Goal: Task Accomplishment & Management: Use online tool/utility

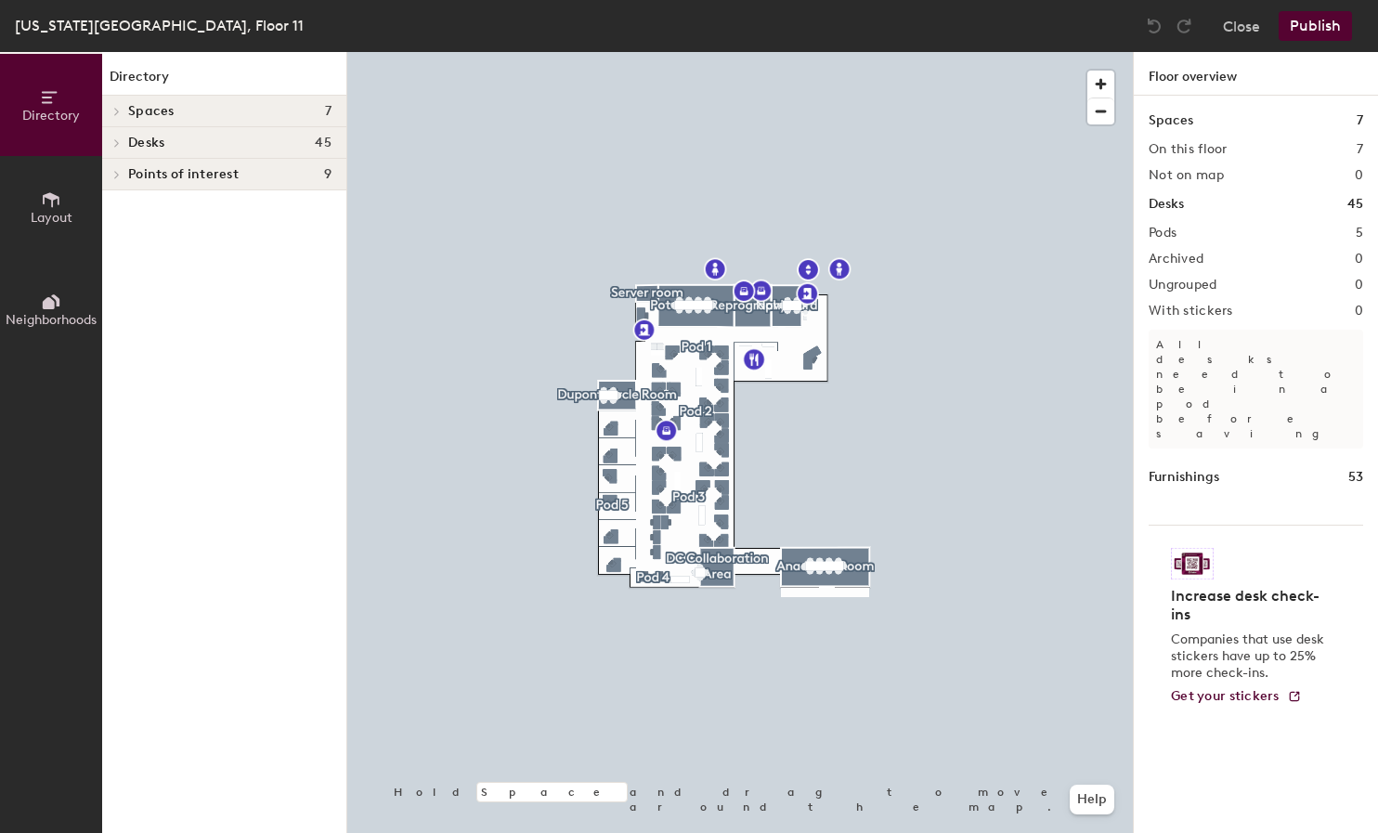
click at [116, 139] on icon at bounding box center [116, 142] width 7 height 9
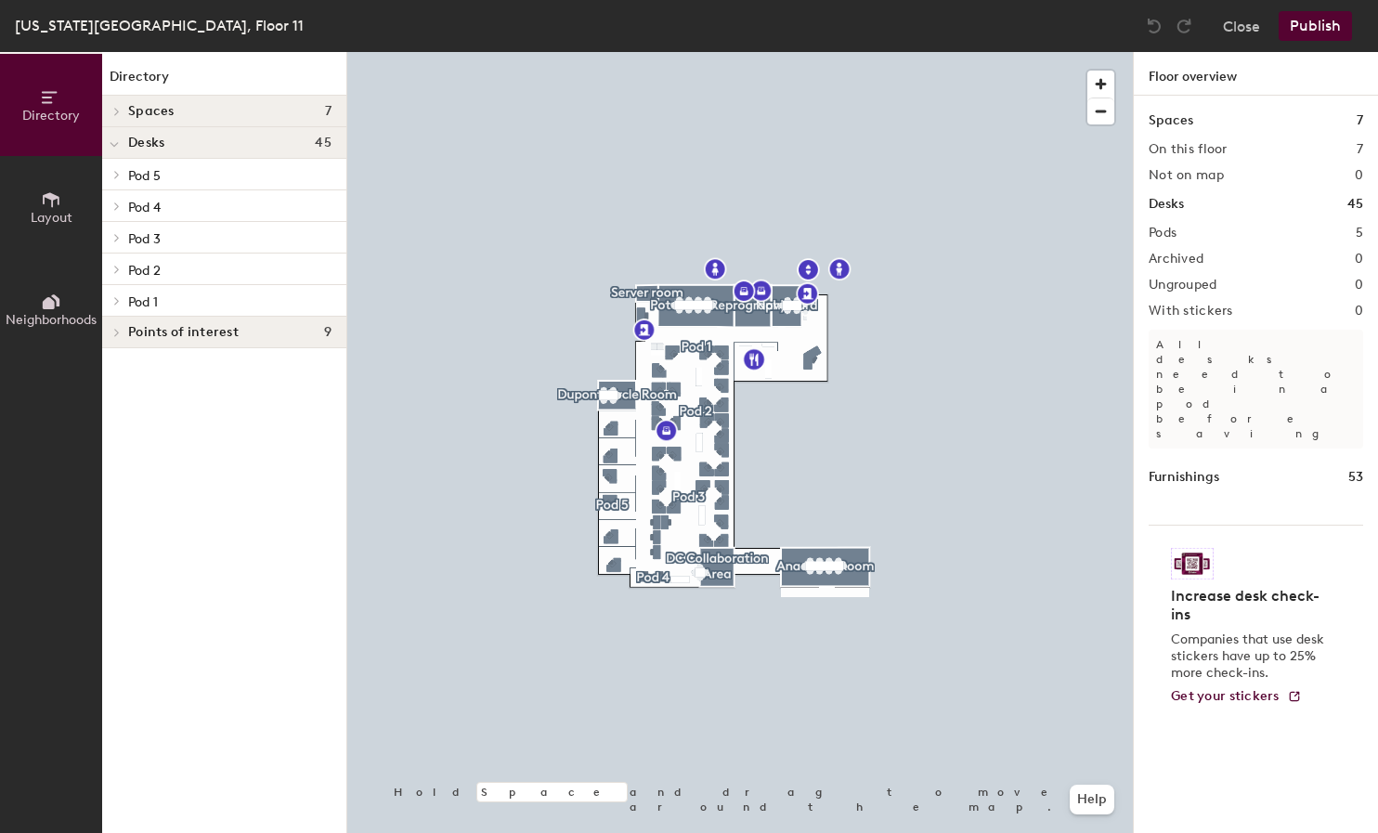
click at [213, 289] on p "Pod 1" at bounding box center [229, 301] width 203 height 24
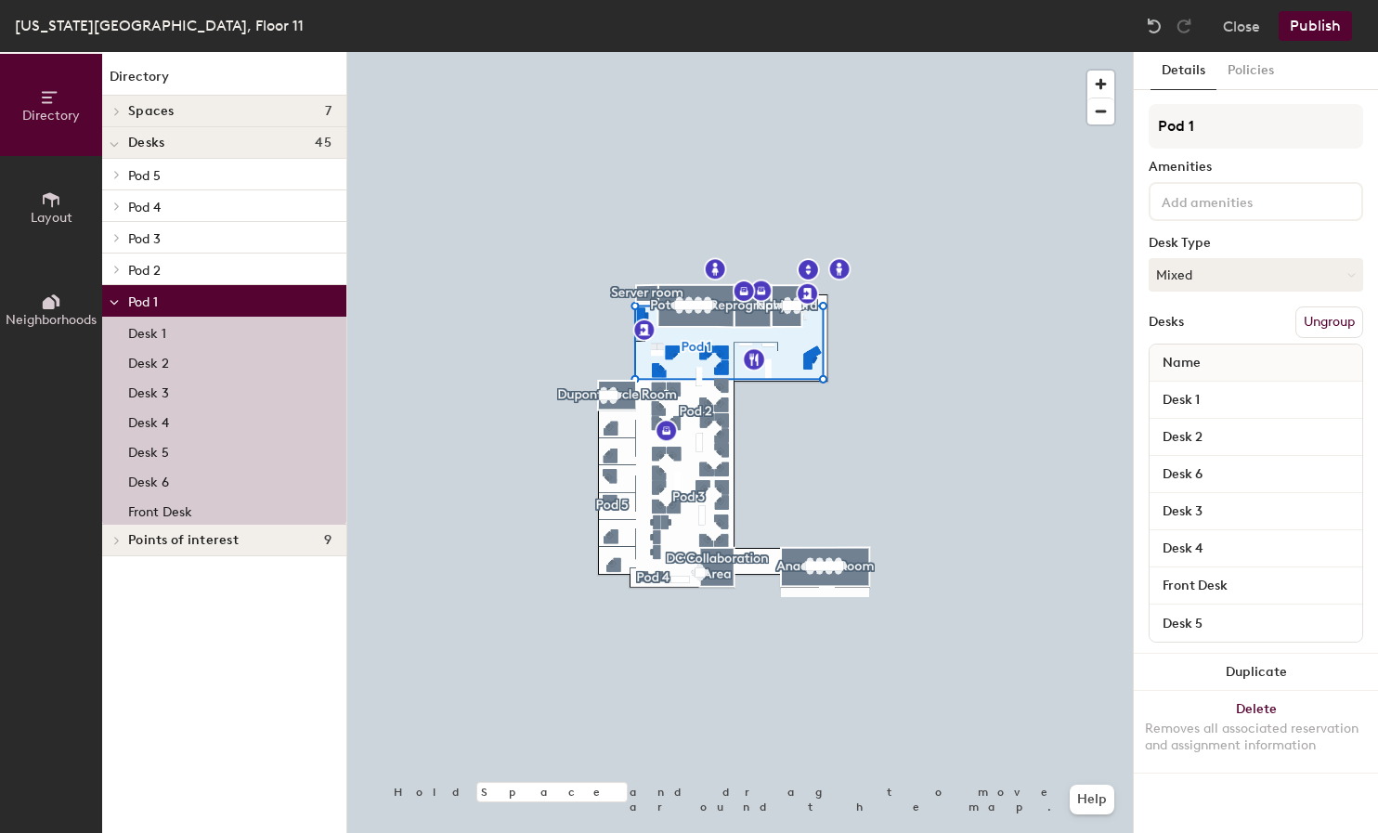
click at [112, 296] on span at bounding box center [114, 302] width 9 height 16
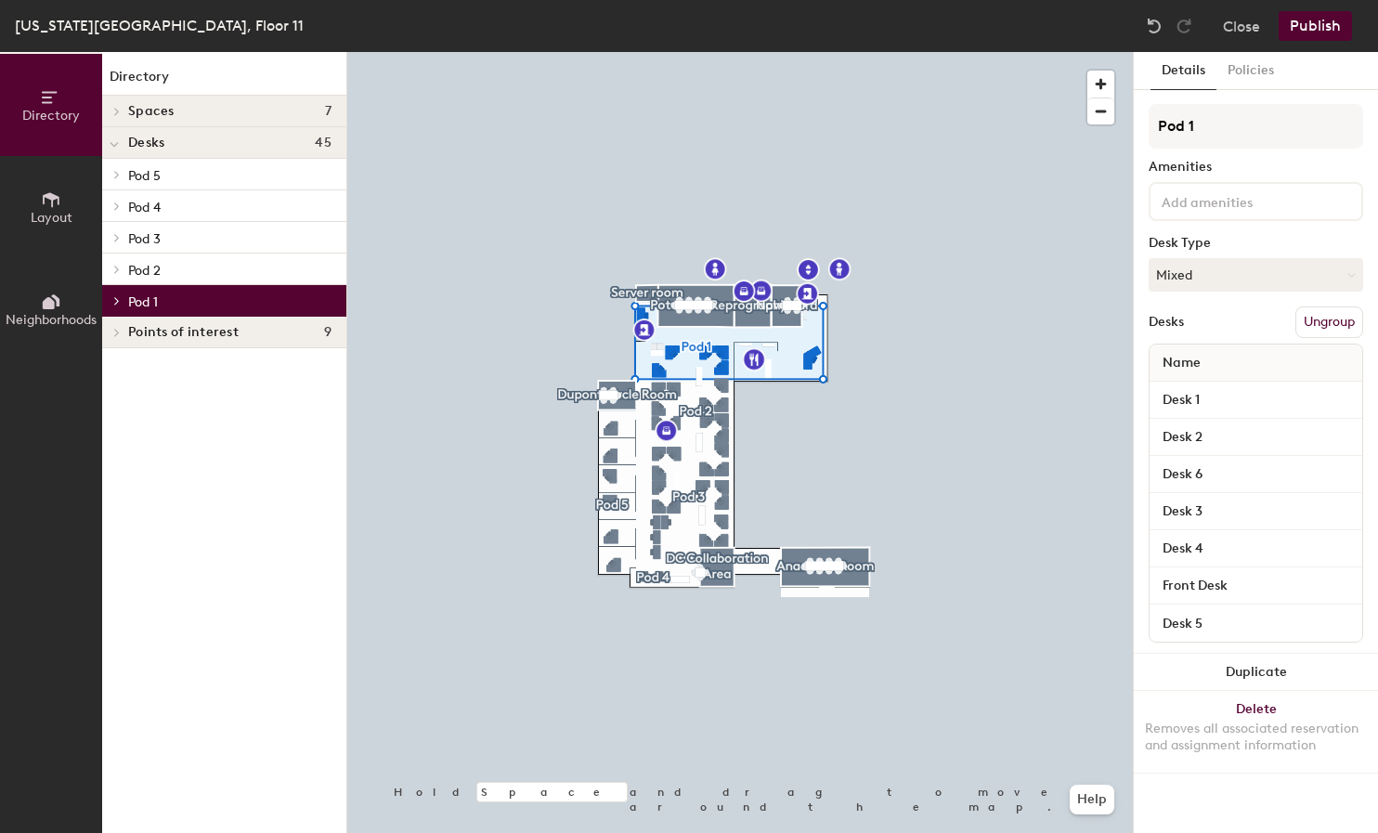
click at [180, 291] on p "Pod 1" at bounding box center [229, 301] width 203 height 24
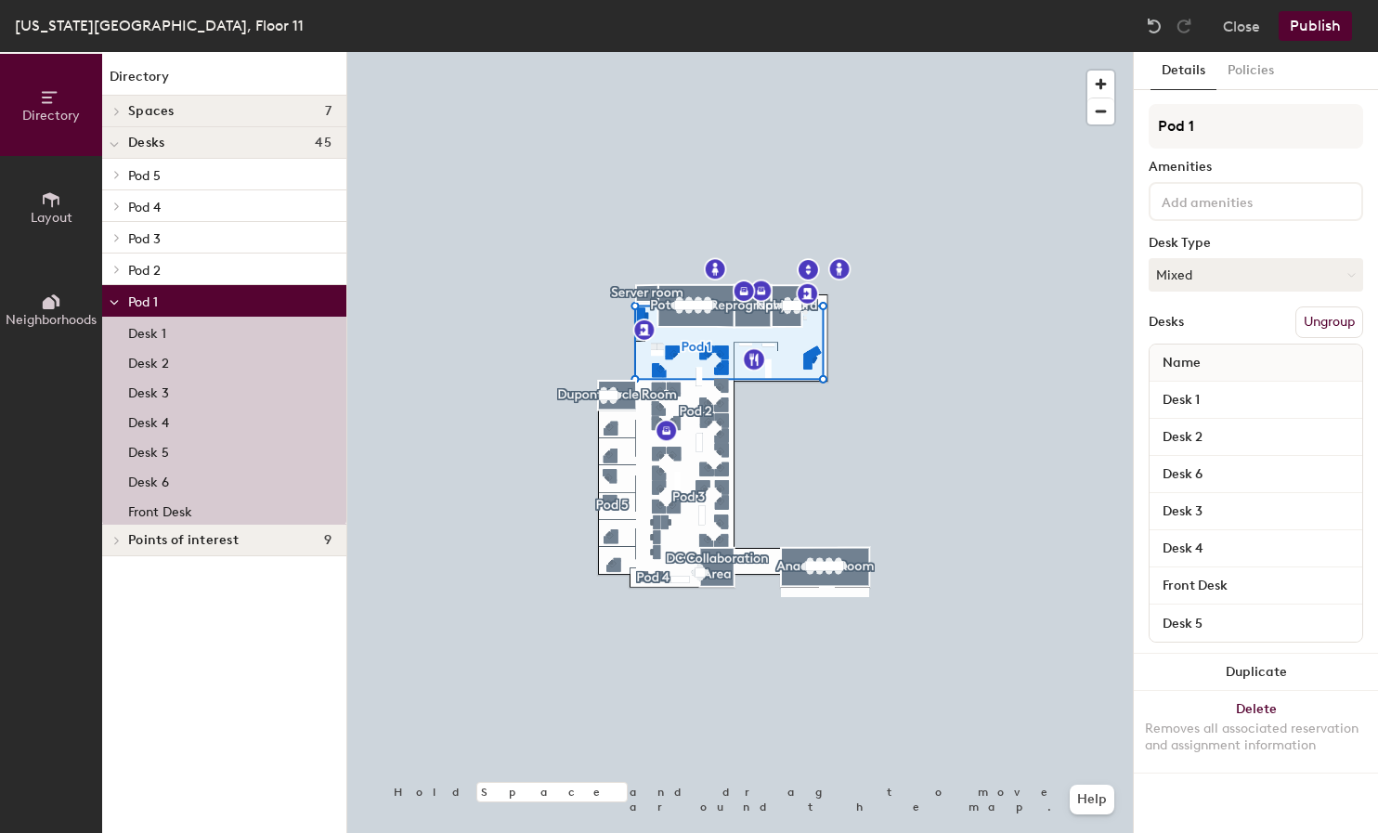
click at [182, 254] on div "Pod 2" at bounding box center [224, 270] width 244 height 32
click at [131, 255] on div "Pod 2" at bounding box center [224, 270] width 244 height 32
click at [116, 263] on div at bounding box center [114, 269] width 24 height 31
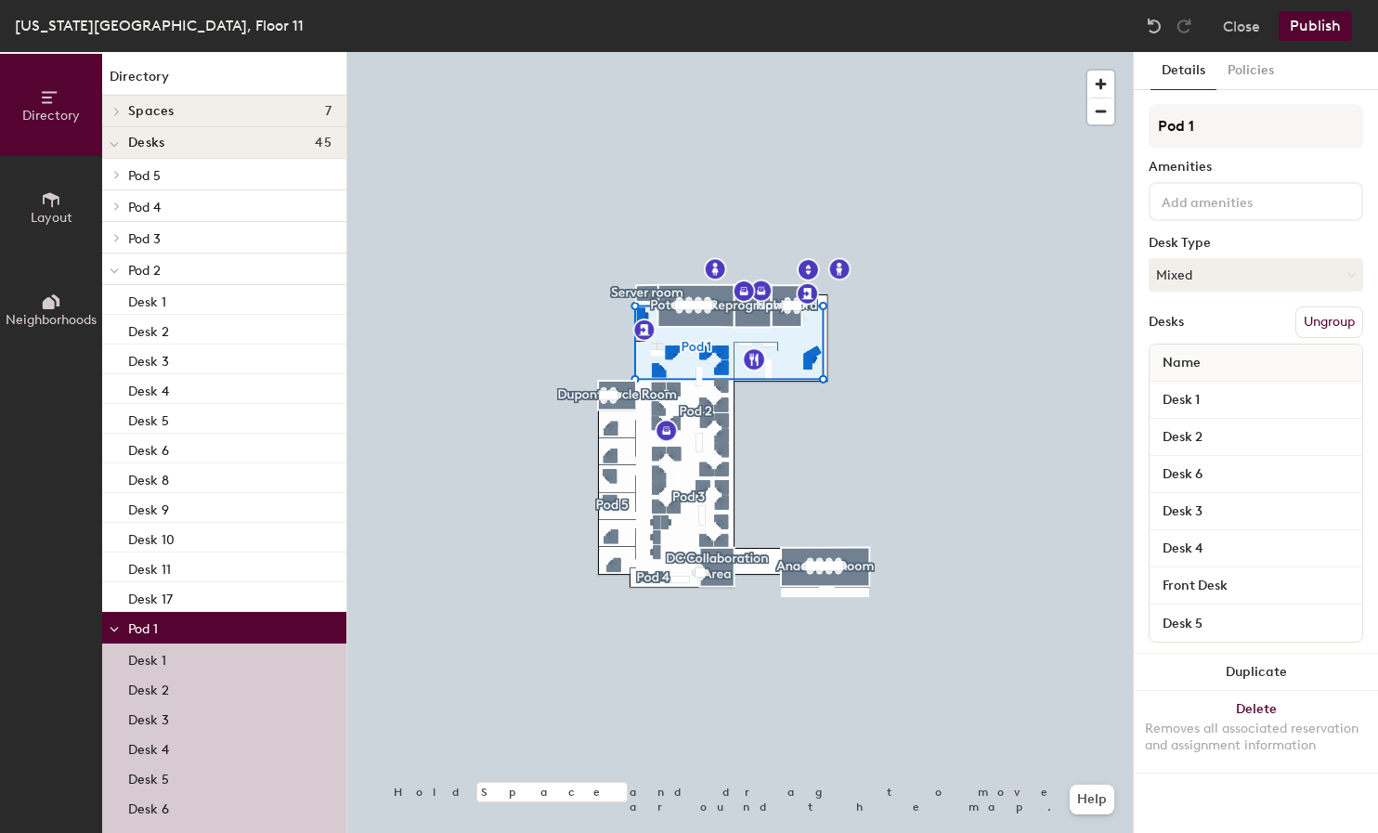
click at [116, 263] on span at bounding box center [114, 271] width 9 height 16
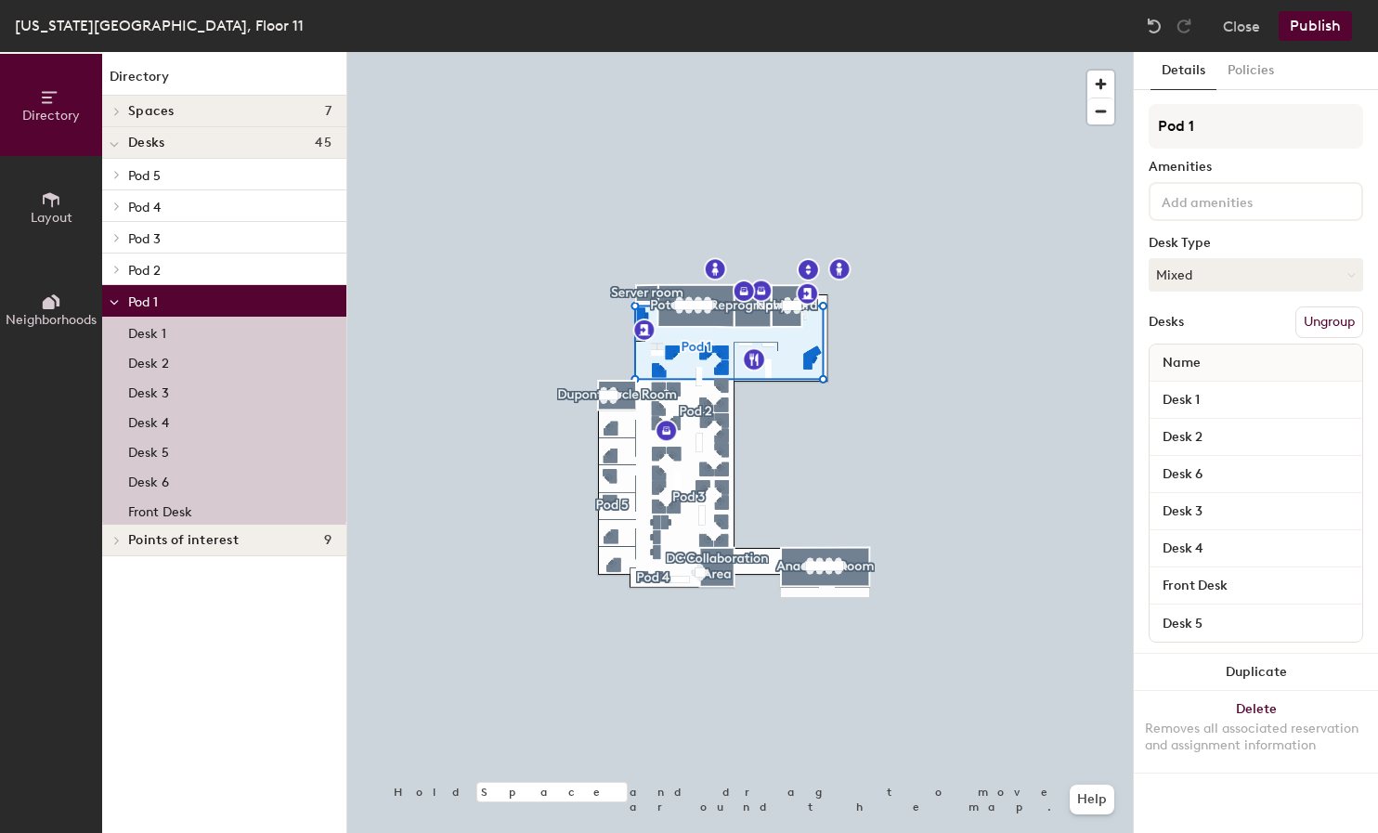
click at [116, 263] on div at bounding box center [114, 269] width 24 height 31
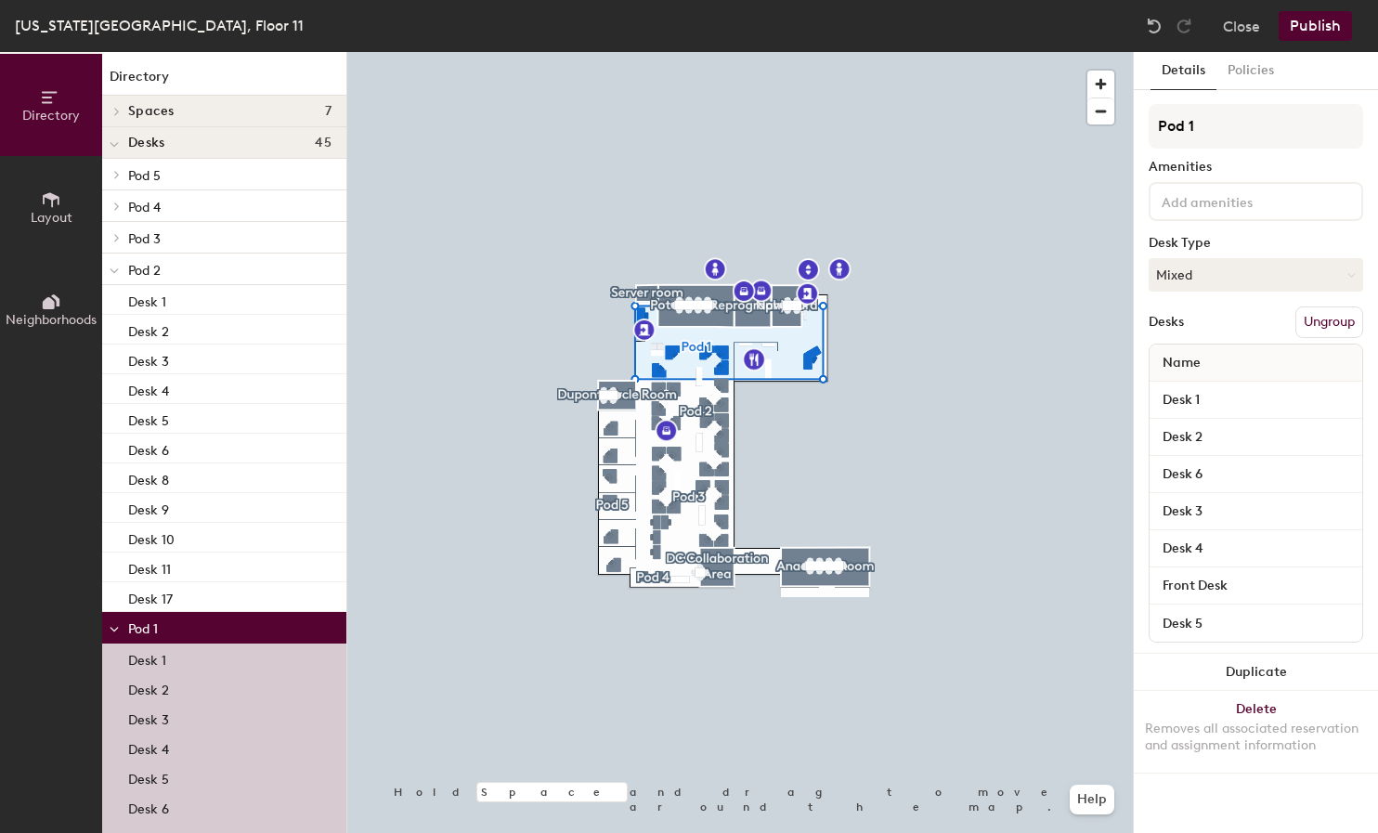
click at [115, 229] on div at bounding box center [114, 237] width 24 height 31
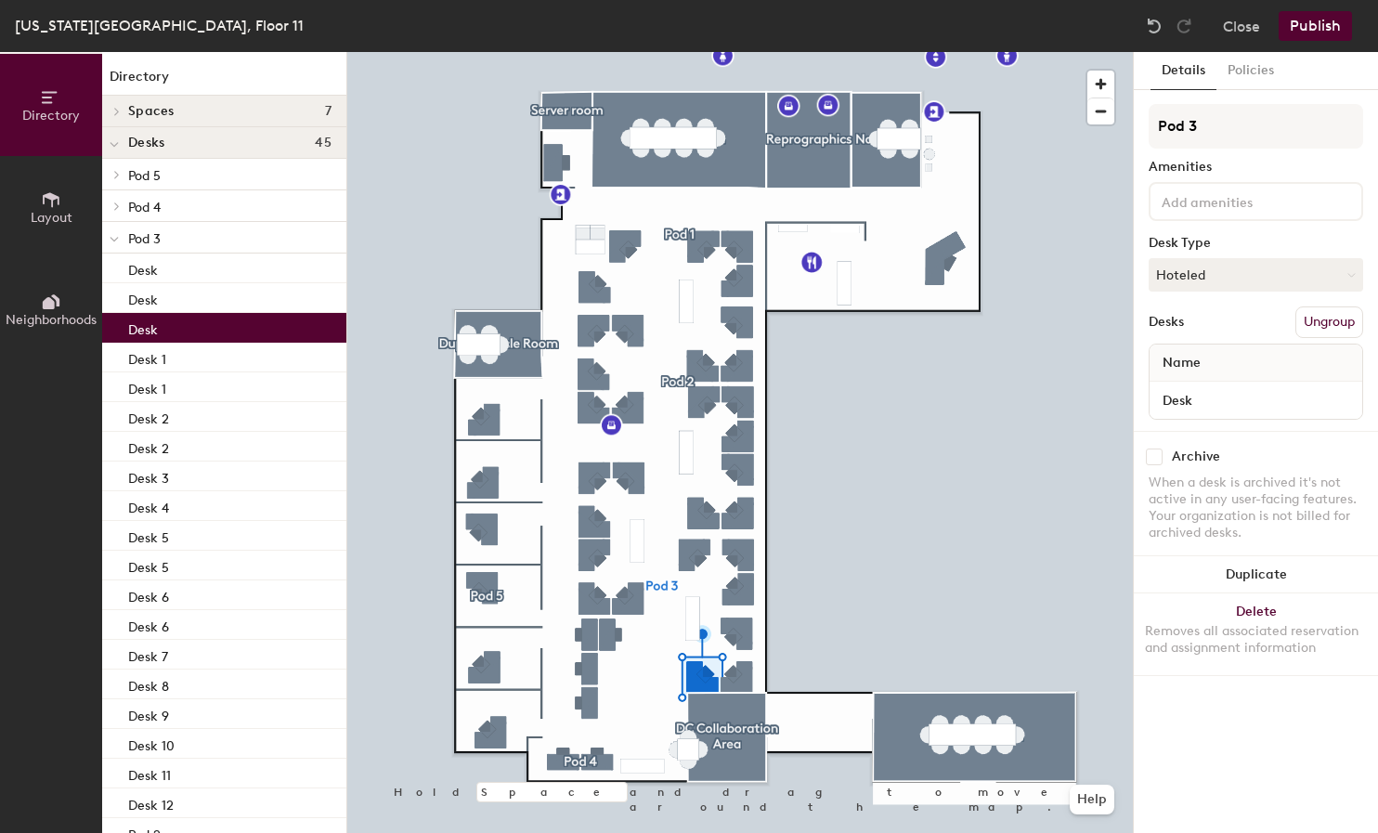
click at [232, 253] on div "Pod 3" at bounding box center [224, 238] width 244 height 32
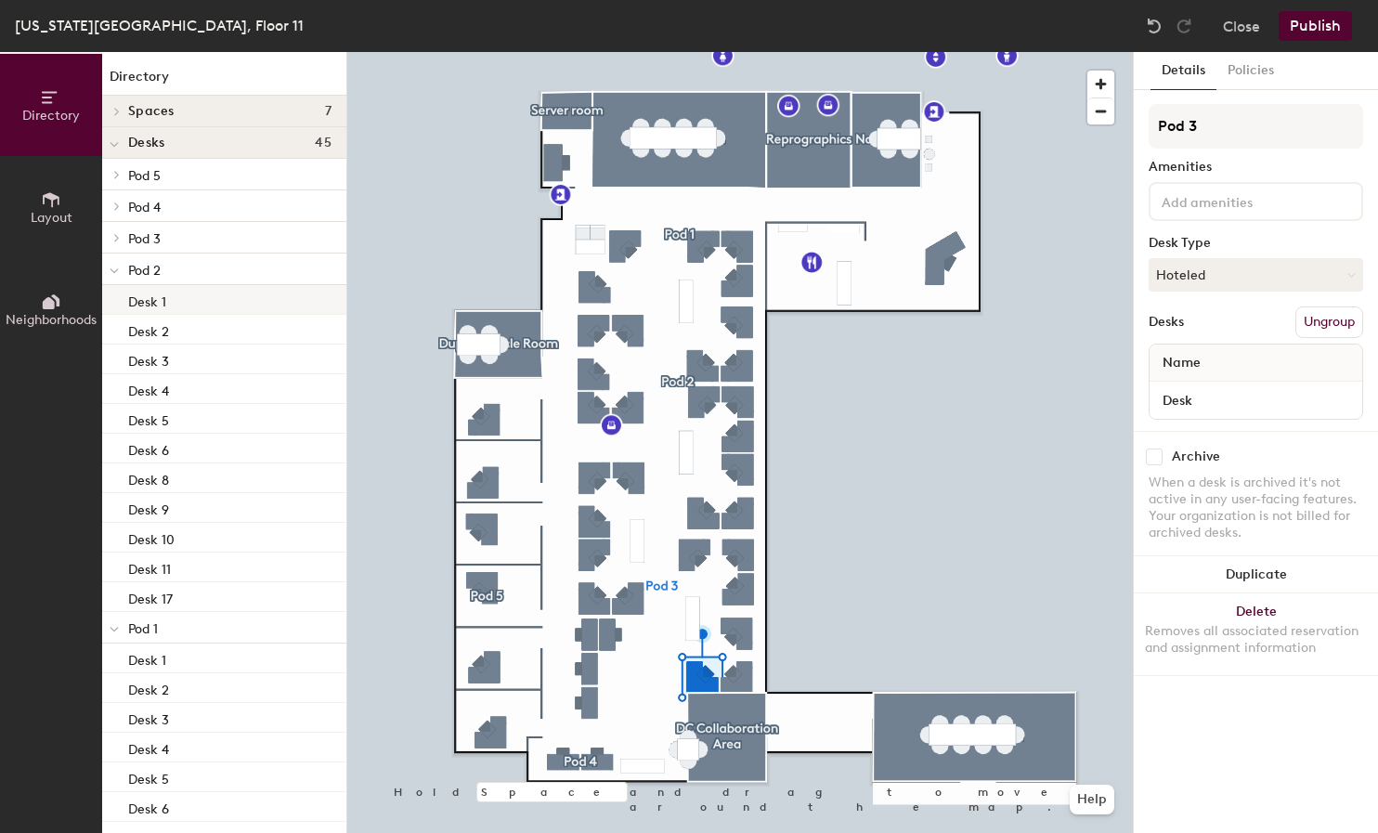
click at [242, 301] on div "Desk 1" at bounding box center [224, 300] width 244 height 30
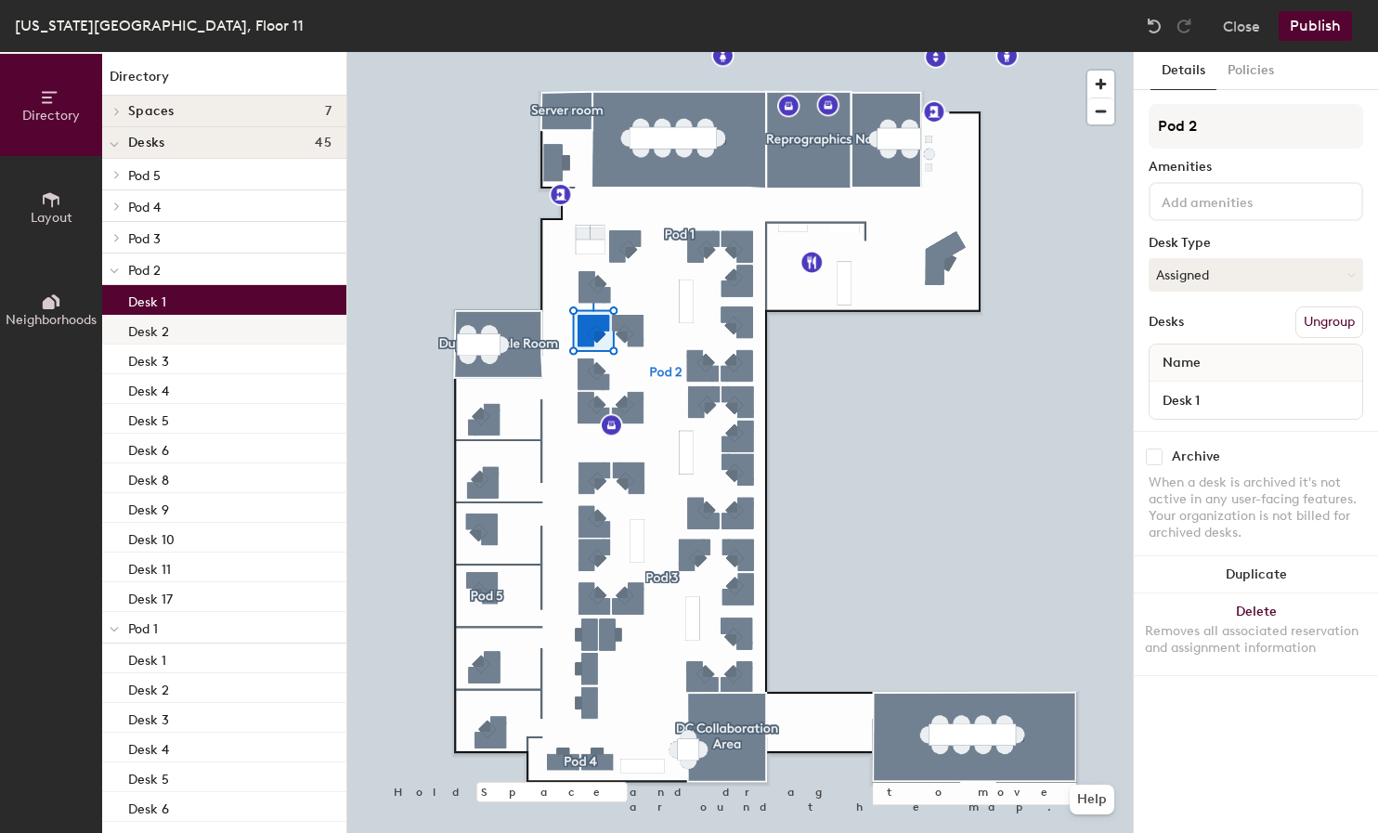
click at [239, 321] on div "Desk 2" at bounding box center [224, 330] width 244 height 30
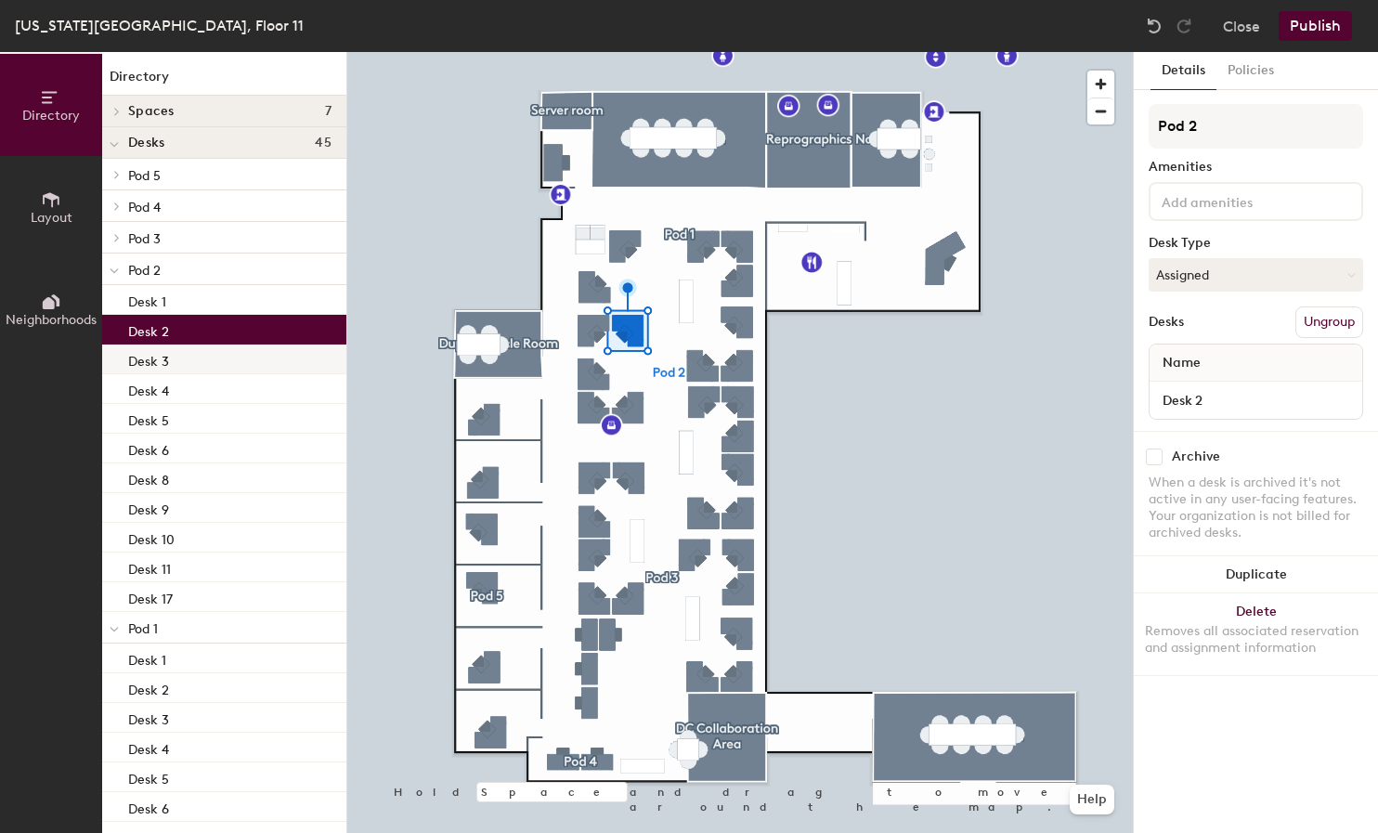
click at [233, 348] on div "Desk 3" at bounding box center [224, 360] width 244 height 30
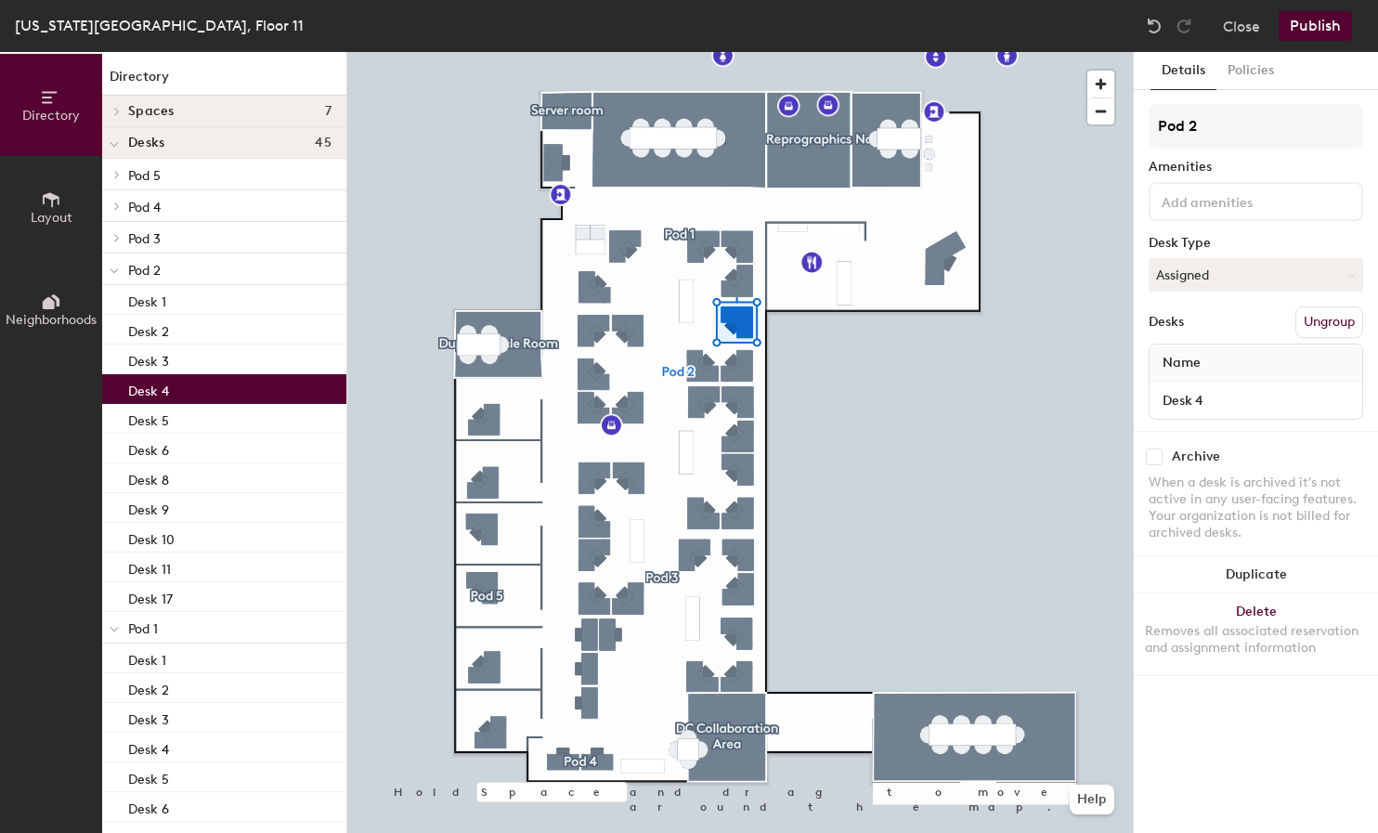
click at [226, 384] on div "Desk 4" at bounding box center [224, 389] width 244 height 30
click at [226, 408] on div "Desk 5" at bounding box center [224, 419] width 244 height 30
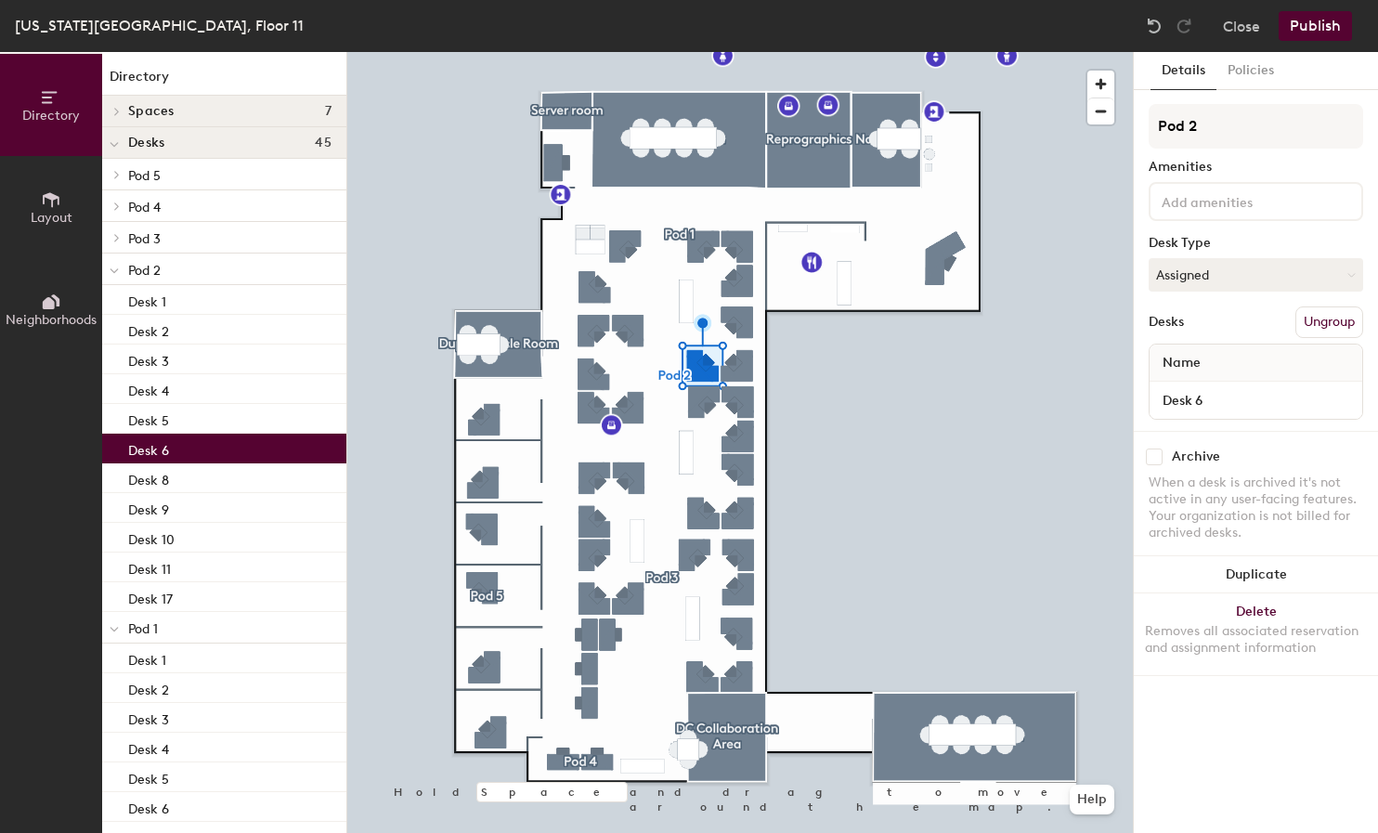
click at [216, 441] on div "Desk 6" at bounding box center [224, 449] width 244 height 30
click at [223, 470] on div "Desk 8" at bounding box center [224, 479] width 244 height 30
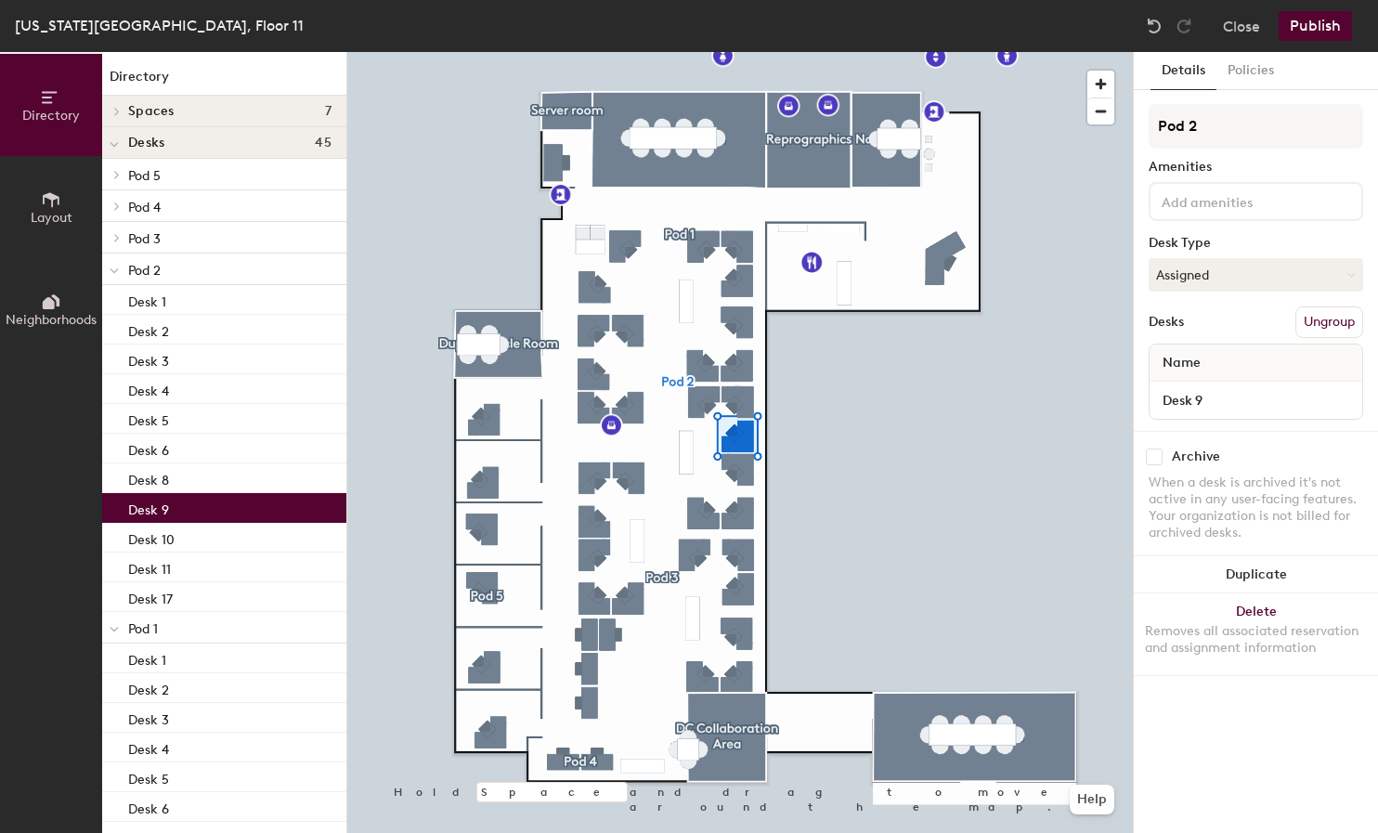
click at [212, 507] on div "Desk 9" at bounding box center [224, 508] width 244 height 30
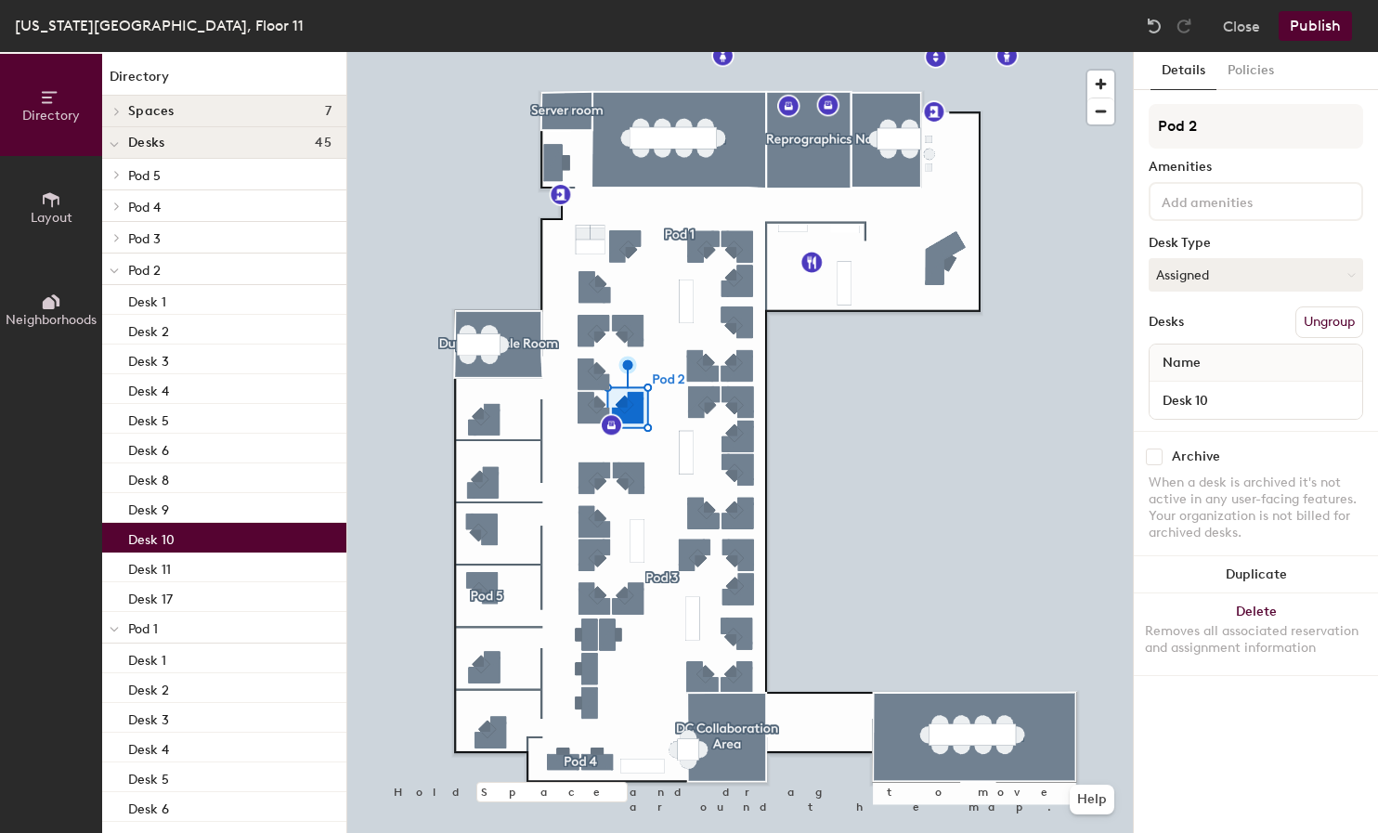
click at [216, 532] on div "Desk 10" at bounding box center [224, 538] width 244 height 30
click at [222, 561] on div "Desk 11" at bounding box center [224, 568] width 244 height 30
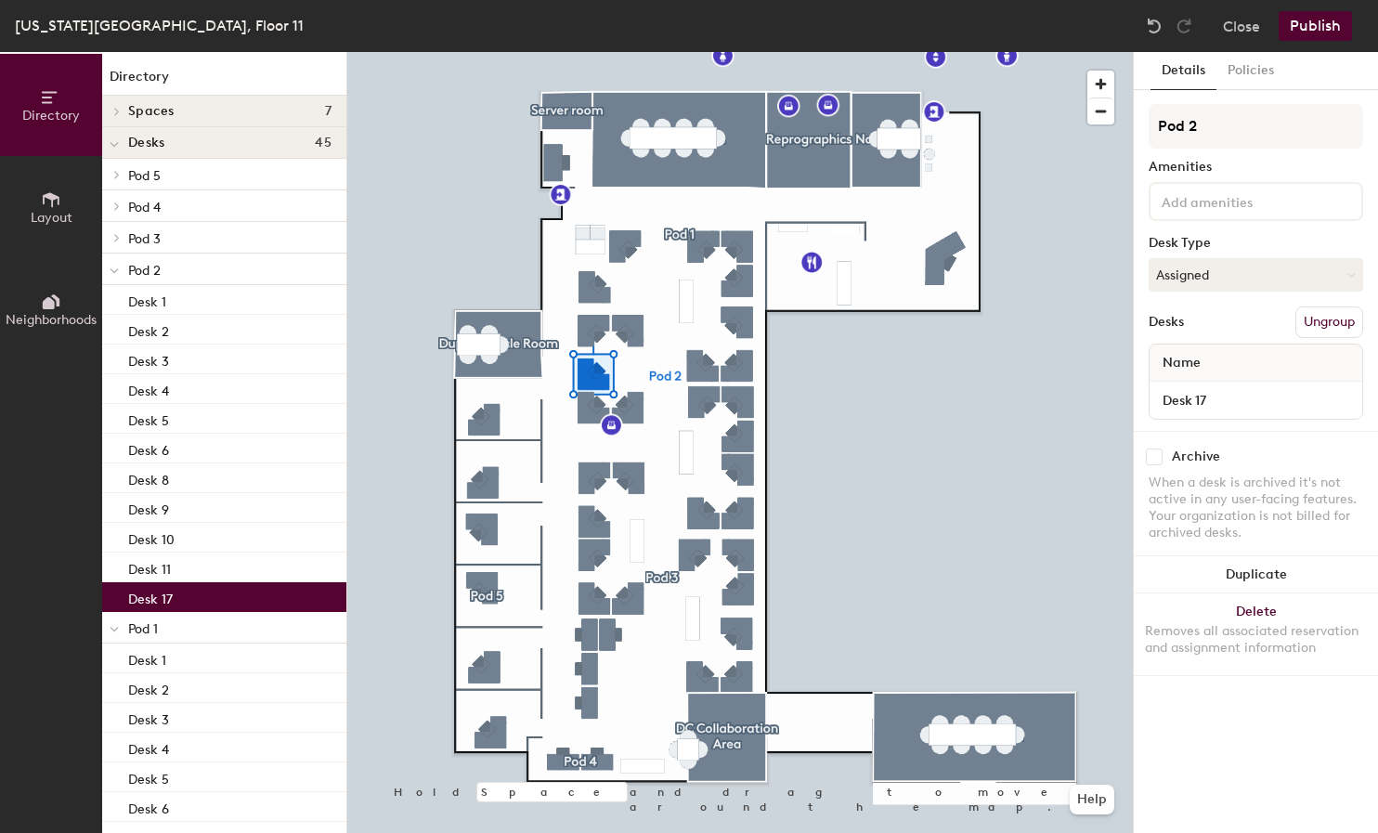
click at [214, 590] on div "Desk 17" at bounding box center [224, 597] width 244 height 30
click at [213, 558] on div "Desk 11" at bounding box center [224, 568] width 244 height 30
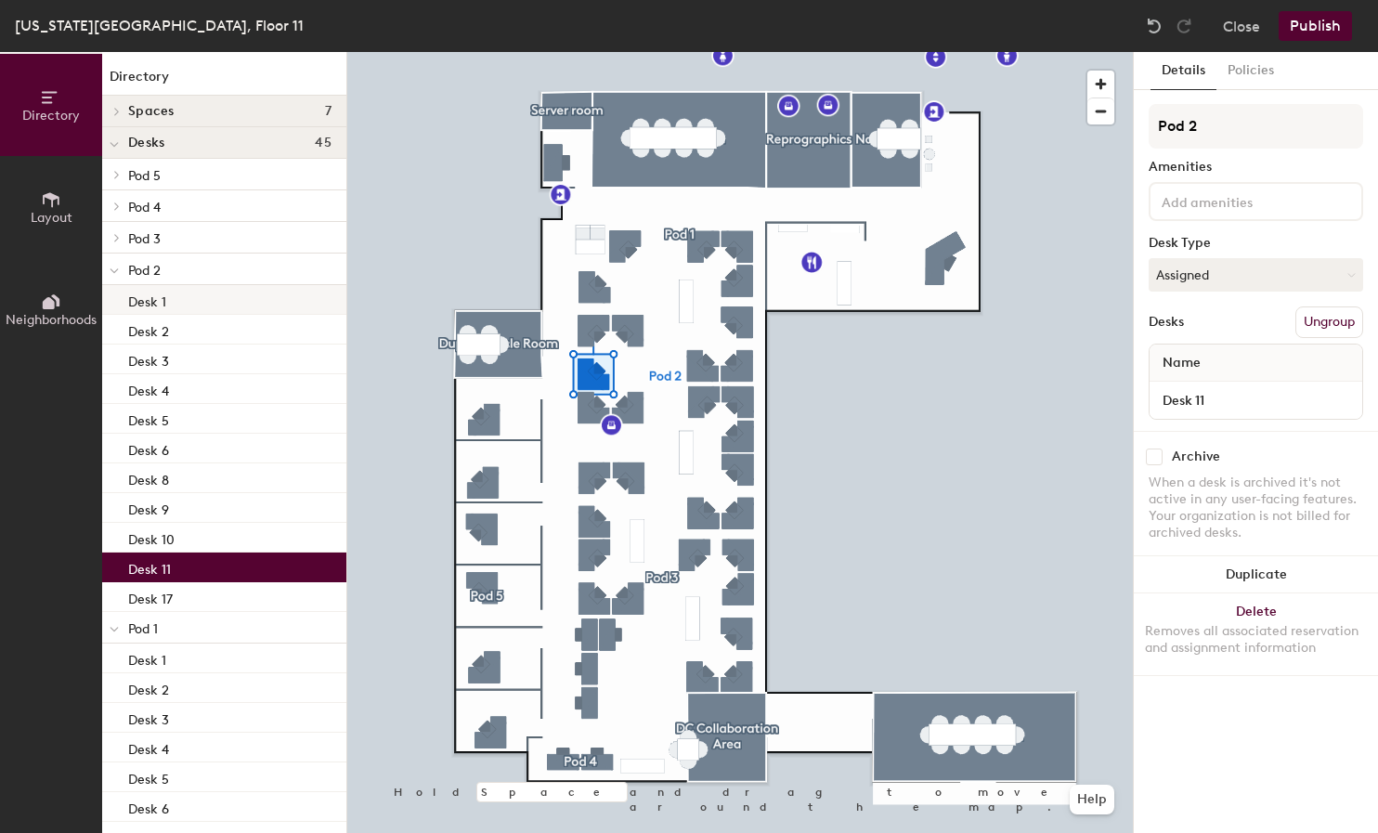
click at [231, 288] on div "Desk 1" at bounding box center [224, 300] width 244 height 30
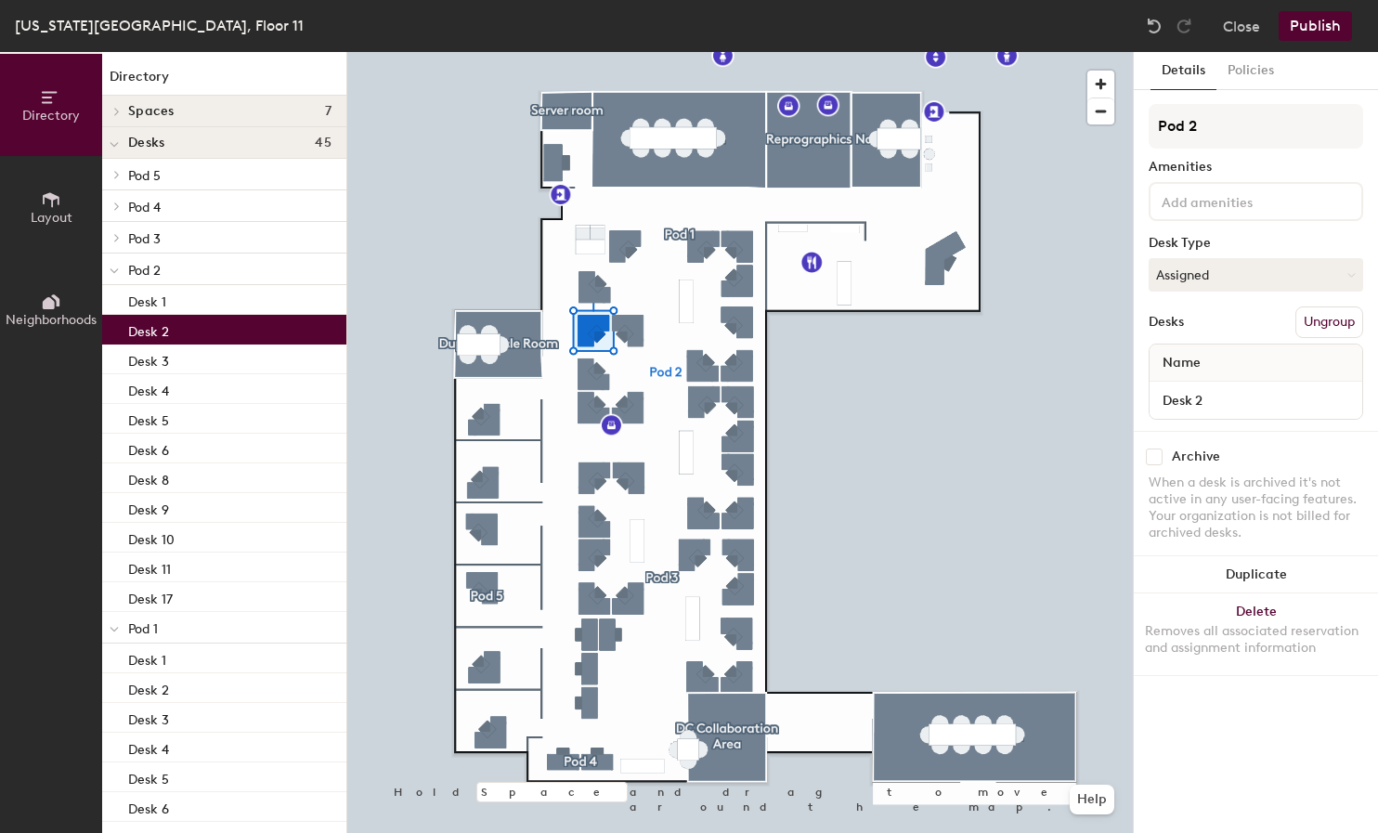
click at [236, 320] on div "Desk 2" at bounding box center [224, 330] width 244 height 30
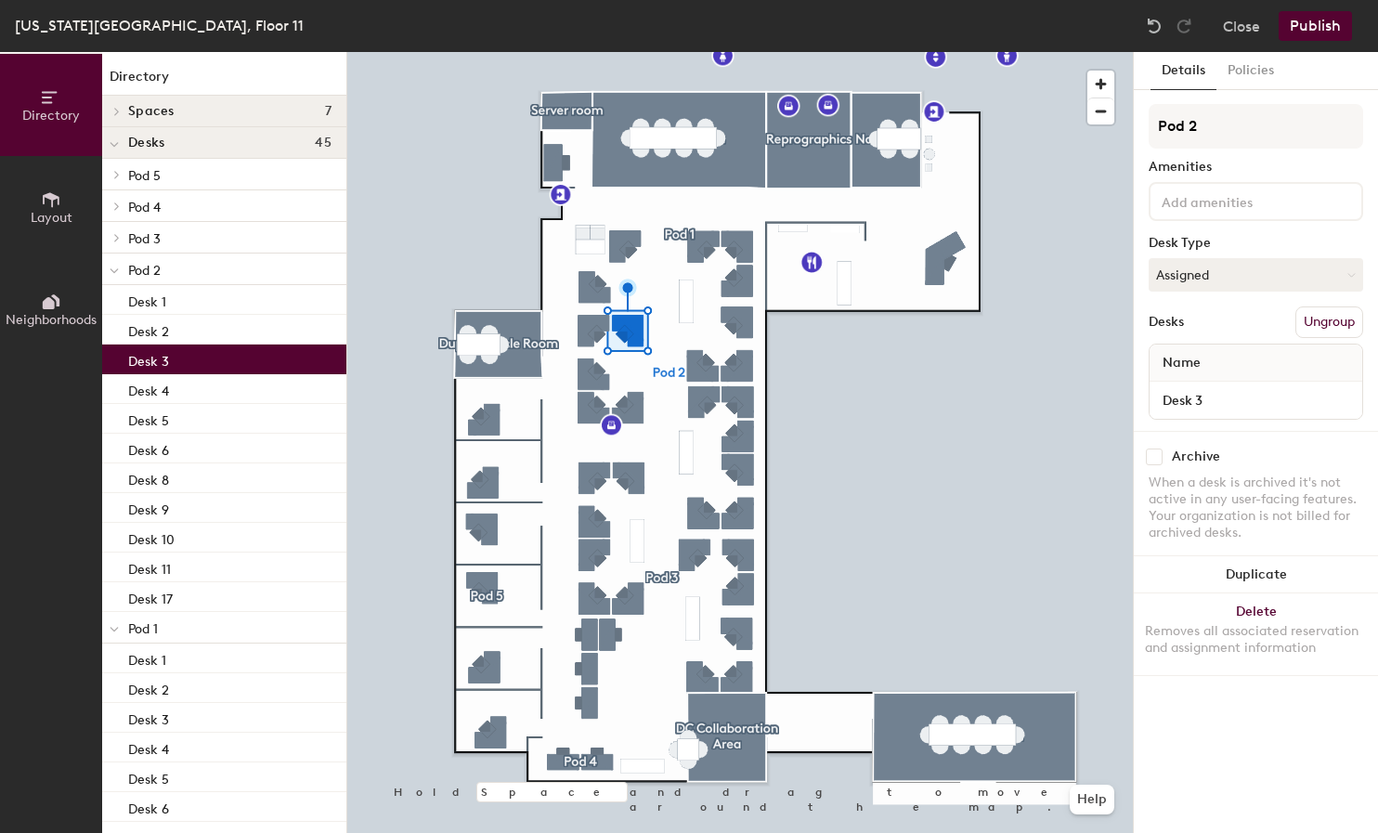
click at [241, 347] on div "Desk 3" at bounding box center [224, 360] width 244 height 30
click at [219, 383] on div "Desk 4" at bounding box center [224, 389] width 244 height 30
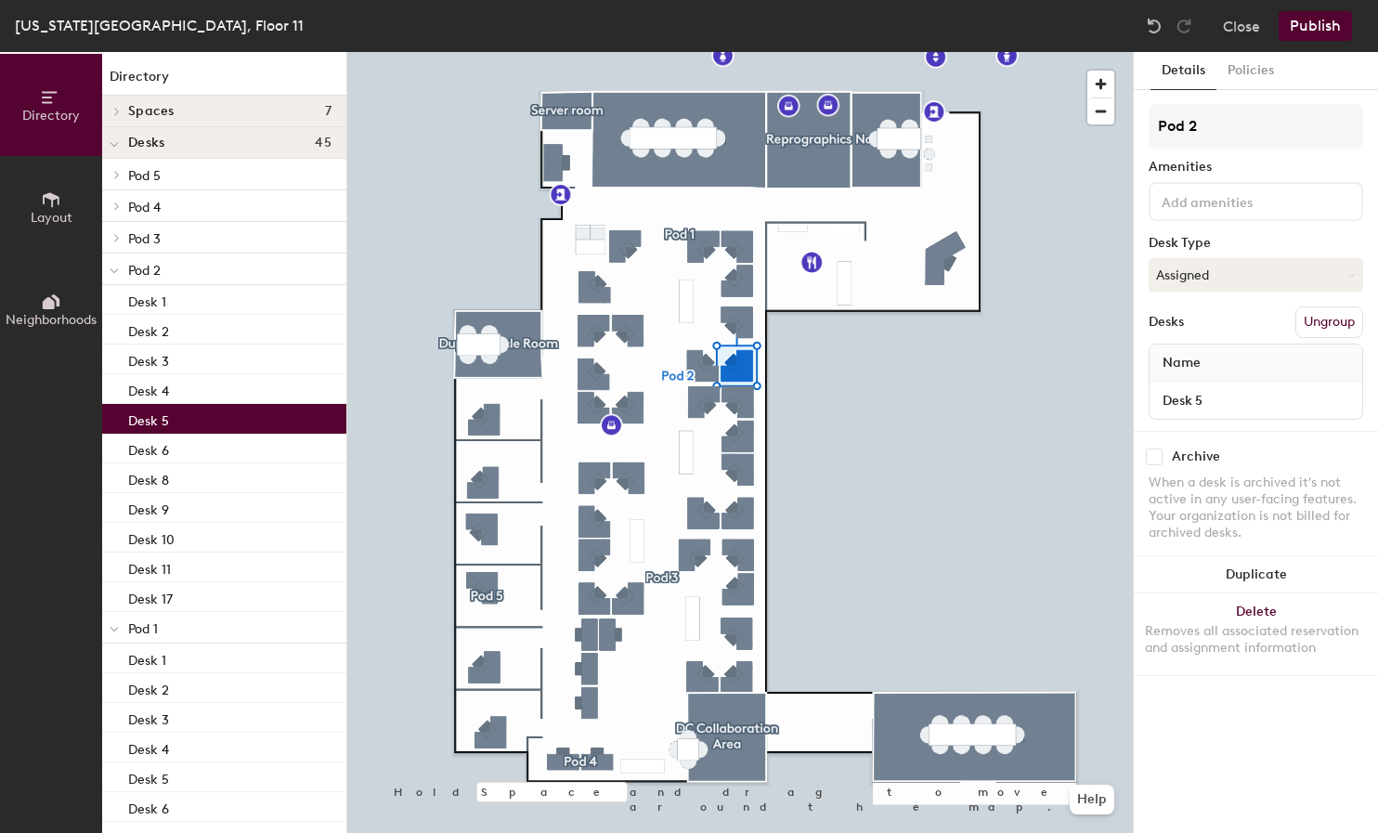
click at [205, 411] on div "Desk 5" at bounding box center [224, 419] width 244 height 30
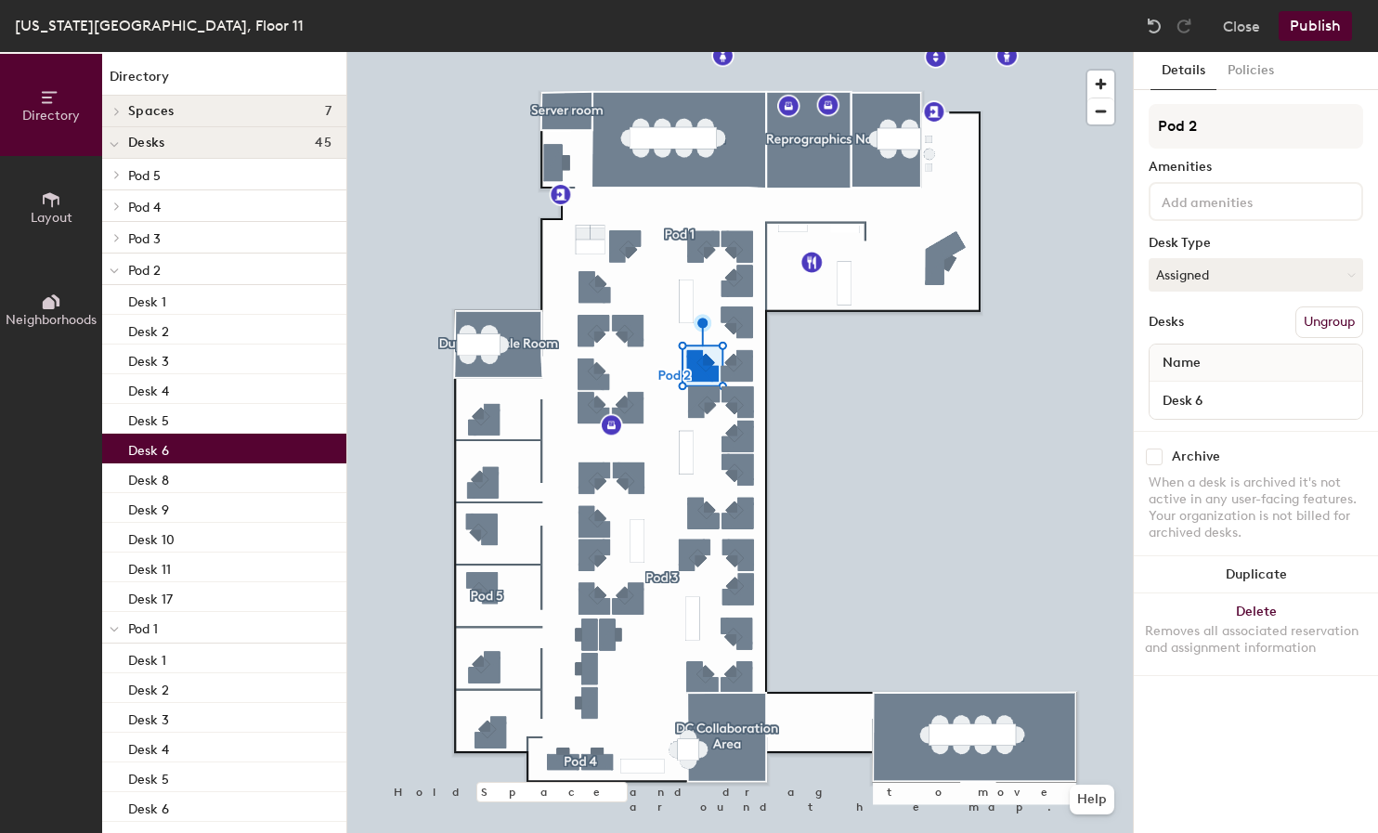
click at [193, 442] on div "Desk 6" at bounding box center [224, 449] width 244 height 30
click at [190, 472] on div "Desk 8" at bounding box center [224, 479] width 244 height 30
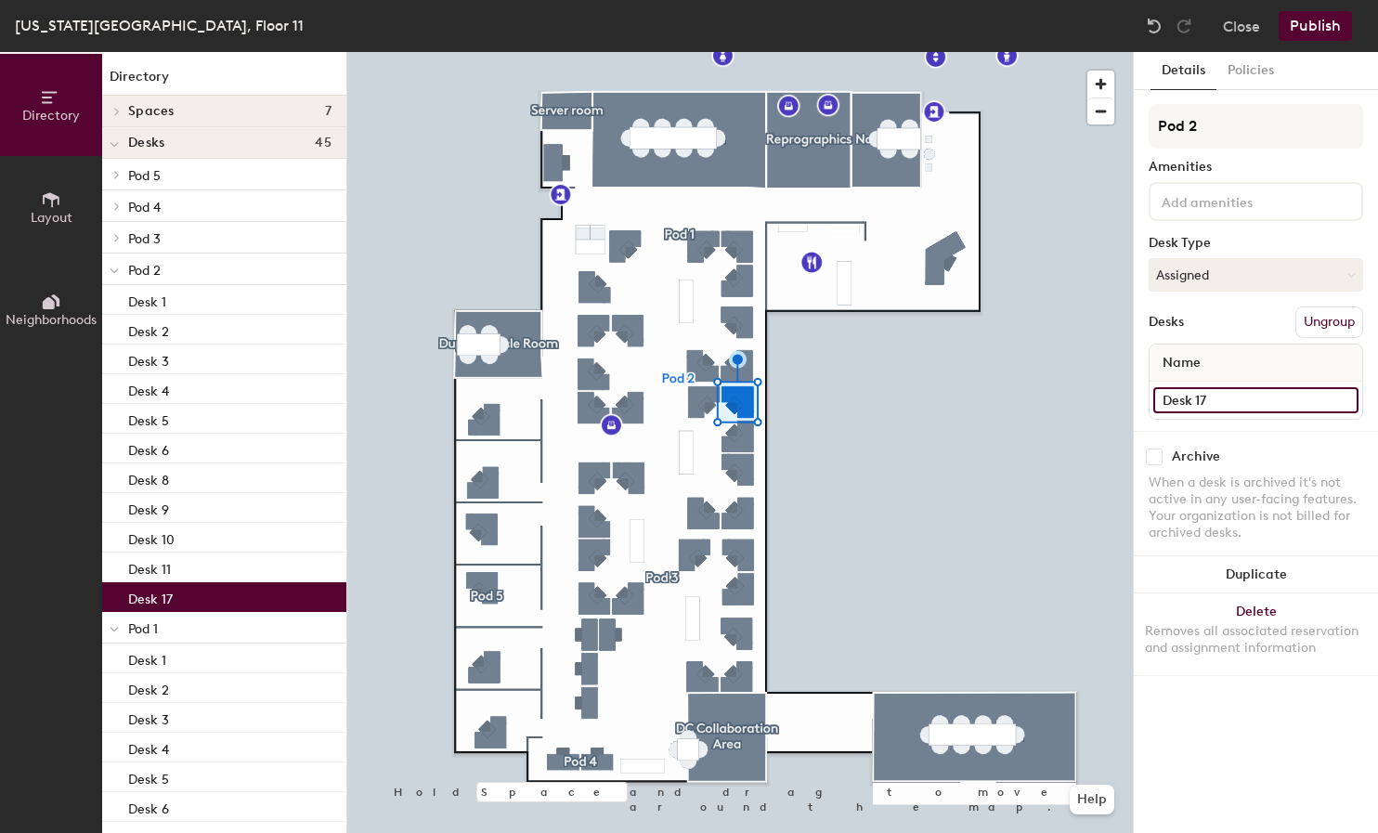
click at [1206, 392] on input "Desk 17" at bounding box center [1256, 400] width 205 height 26
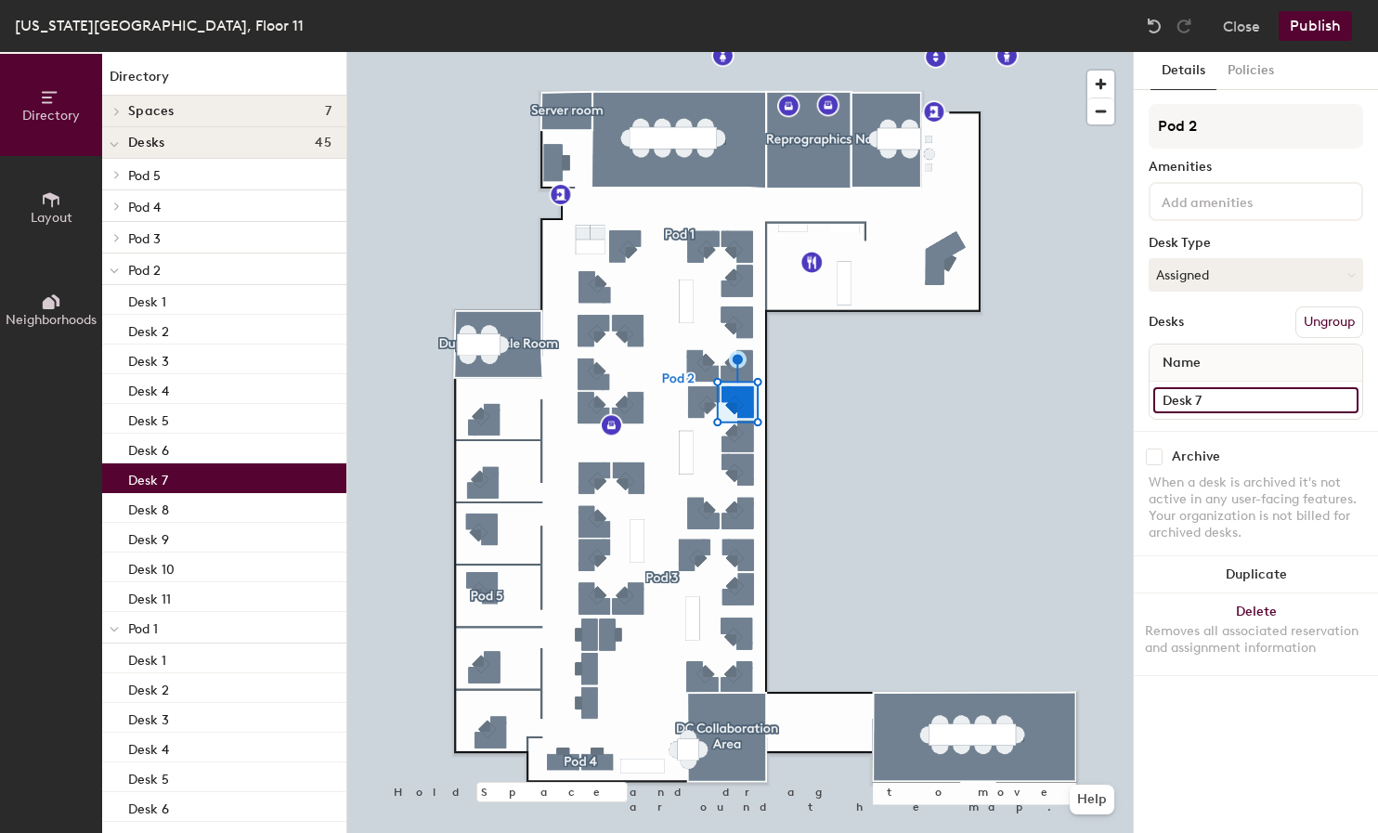
type input "Desk 7"
click at [179, 499] on div "Desk 8" at bounding box center [224, 508] width 244 height 30
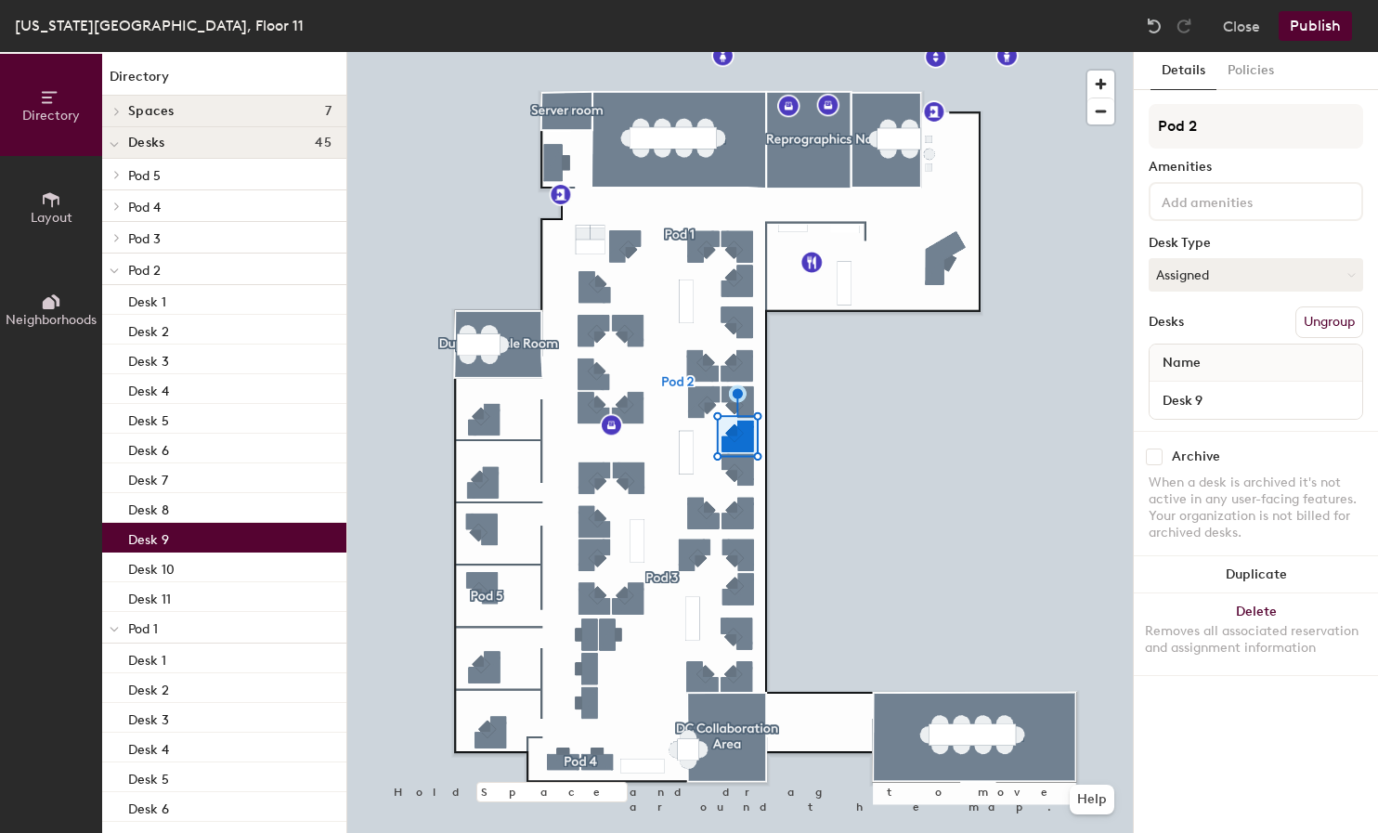
click at [198, 525] on div "Desk 9" at bounding box center [224, 538] width 244 height 30
click at [215, 558] on div "Desk 10" at bounding box center [224, 568] width 244 height 30
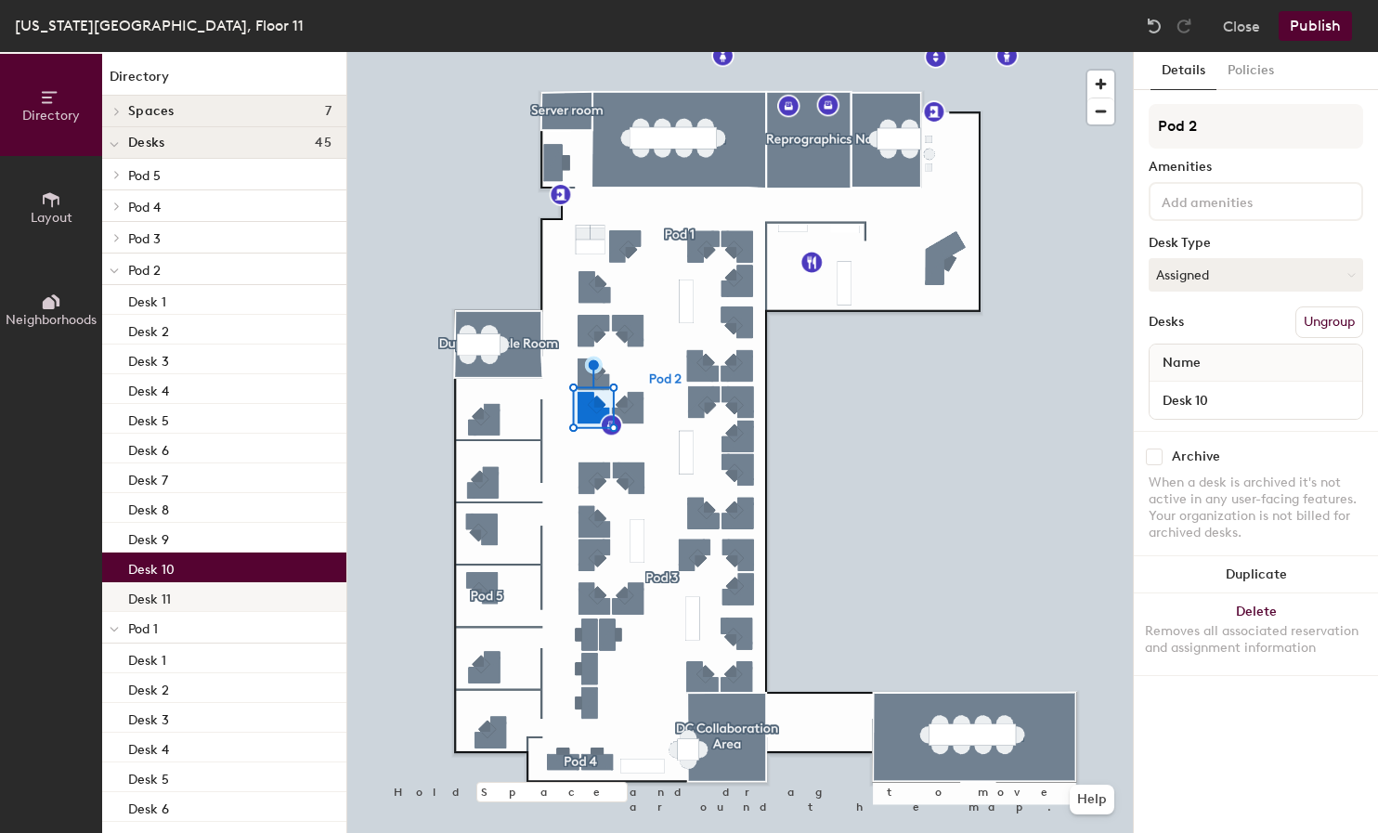
click at [216, 591] on div "Desk 11" at bounding box center [224, 597] width 244 height 30
click at [218, 564] on div "Desk 10" at bounding box center [224, 568] width 244 height 30
click at [222, 588] on div "Desk 11" at bounding box center [224, 597] width 244 height 30
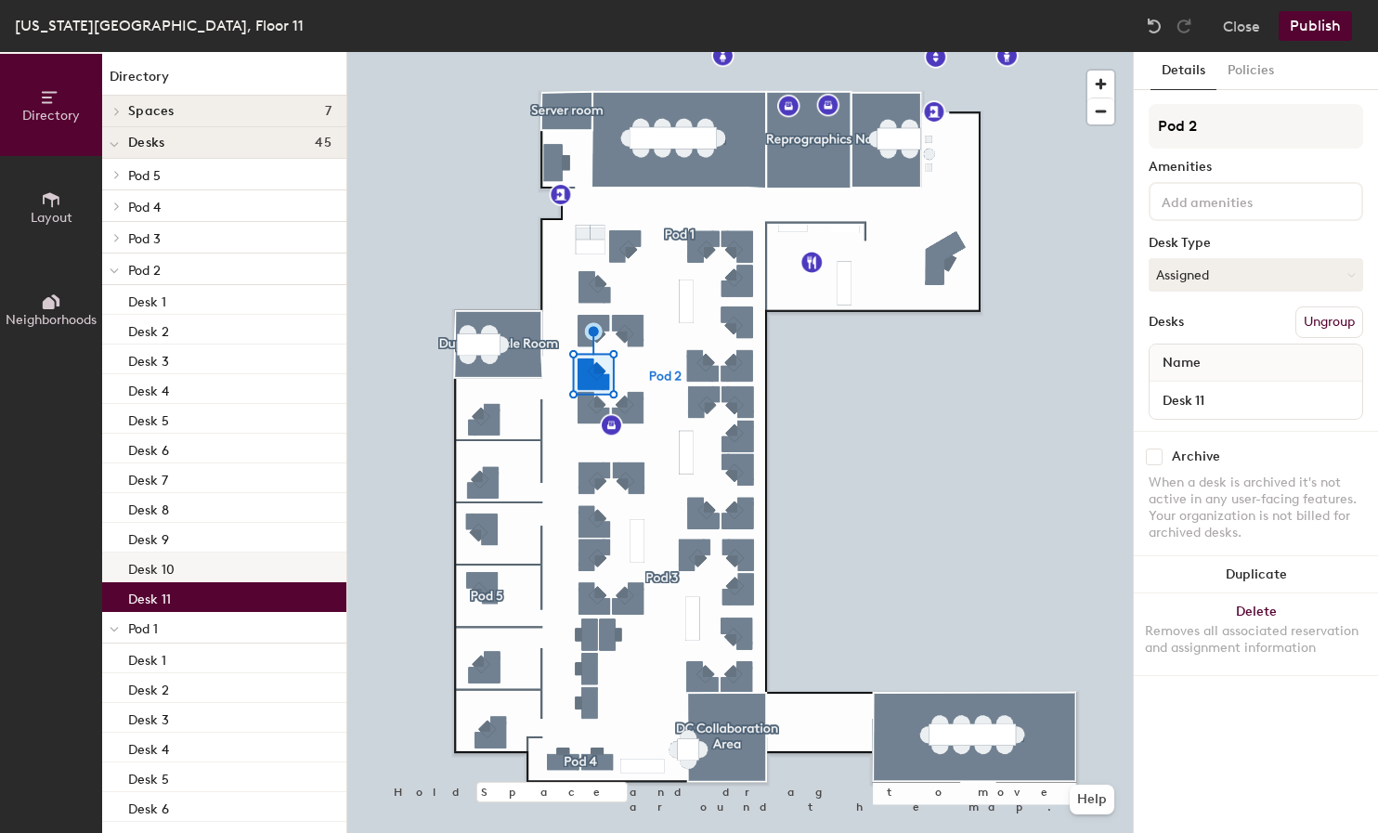
click at [222, 563] on div "Desk 10" at bounding box center [224, 568] width 244 height 30
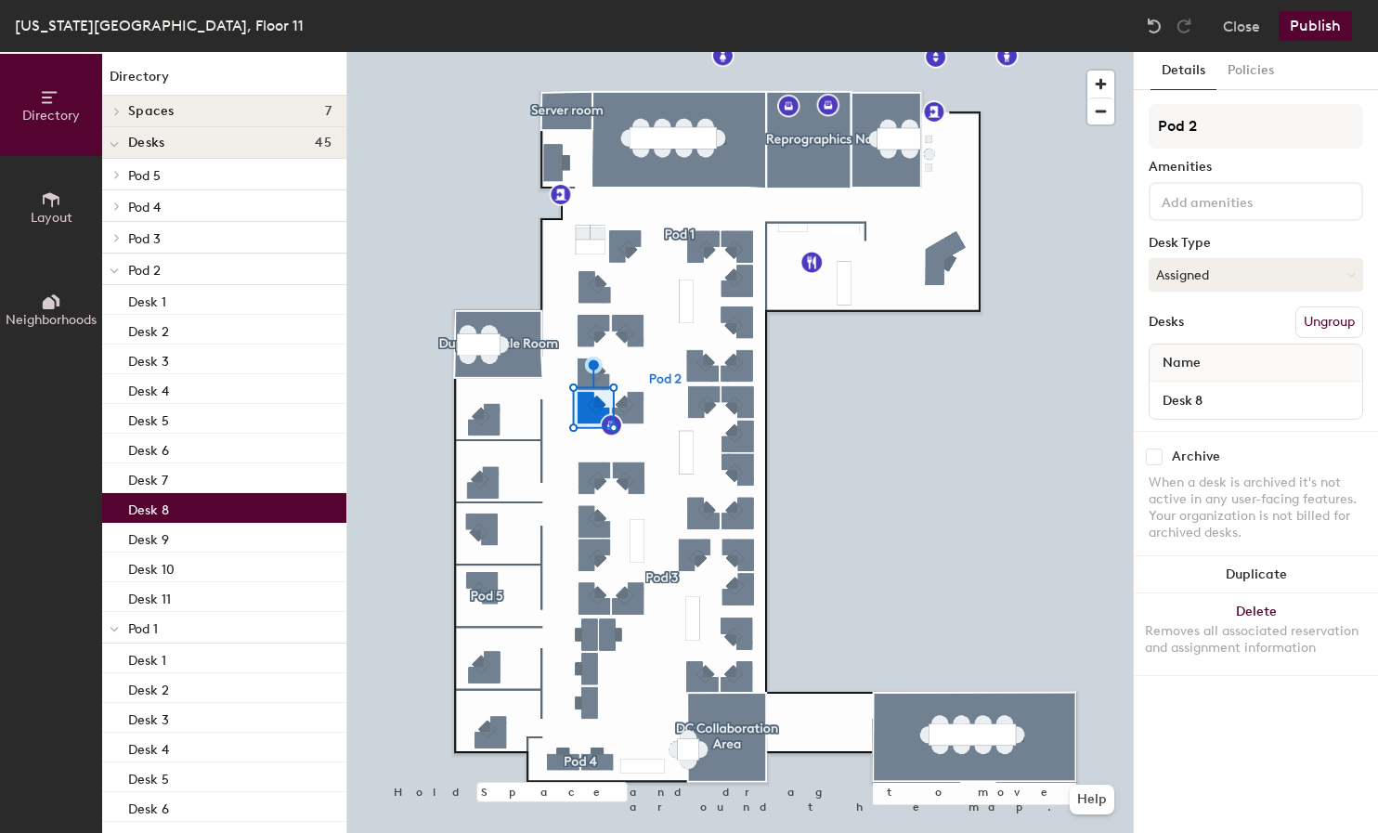
click at [220, 500] on div "Desk 8" at bounding box center [224, 508] width 244 height 30
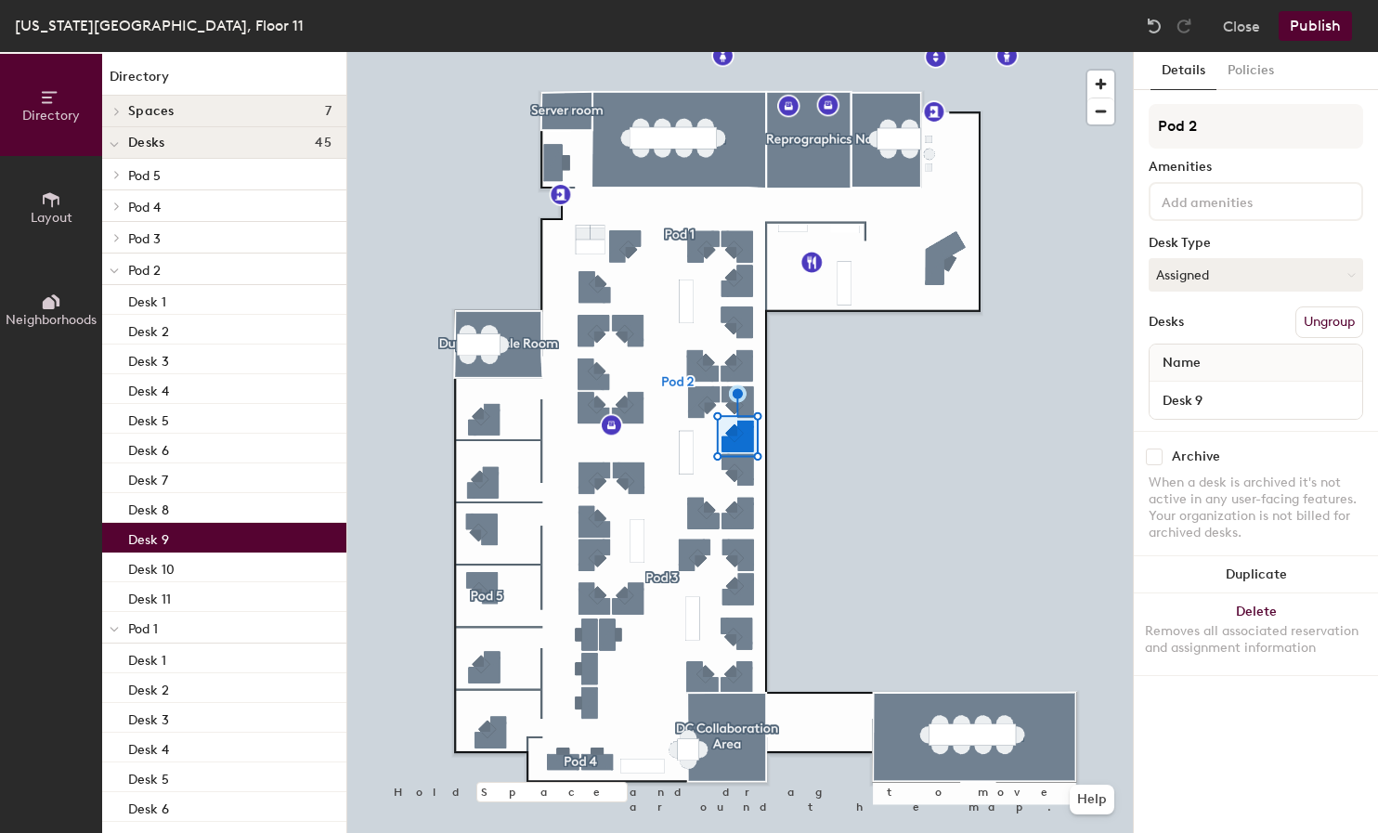
click at [219, 531] on div "Desk 9" at bounding box center [224, 538] width 244 height 30
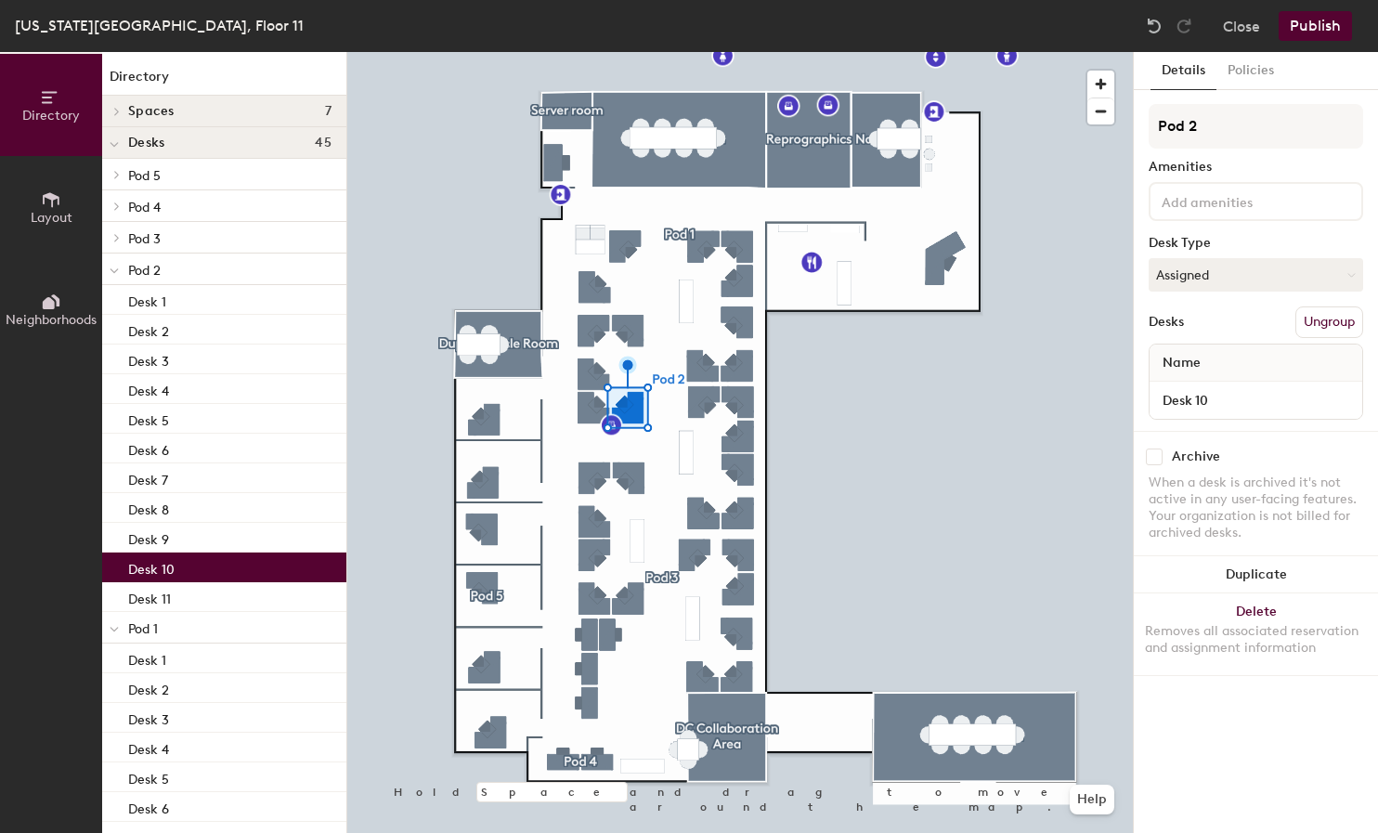
click at [218, 556] on div "Desk 10" at bounding box center [224, 568] width 244 height 30
click at [215, 440] on div "Desk 6" at bounding box center [224, 449] width 244 height 30
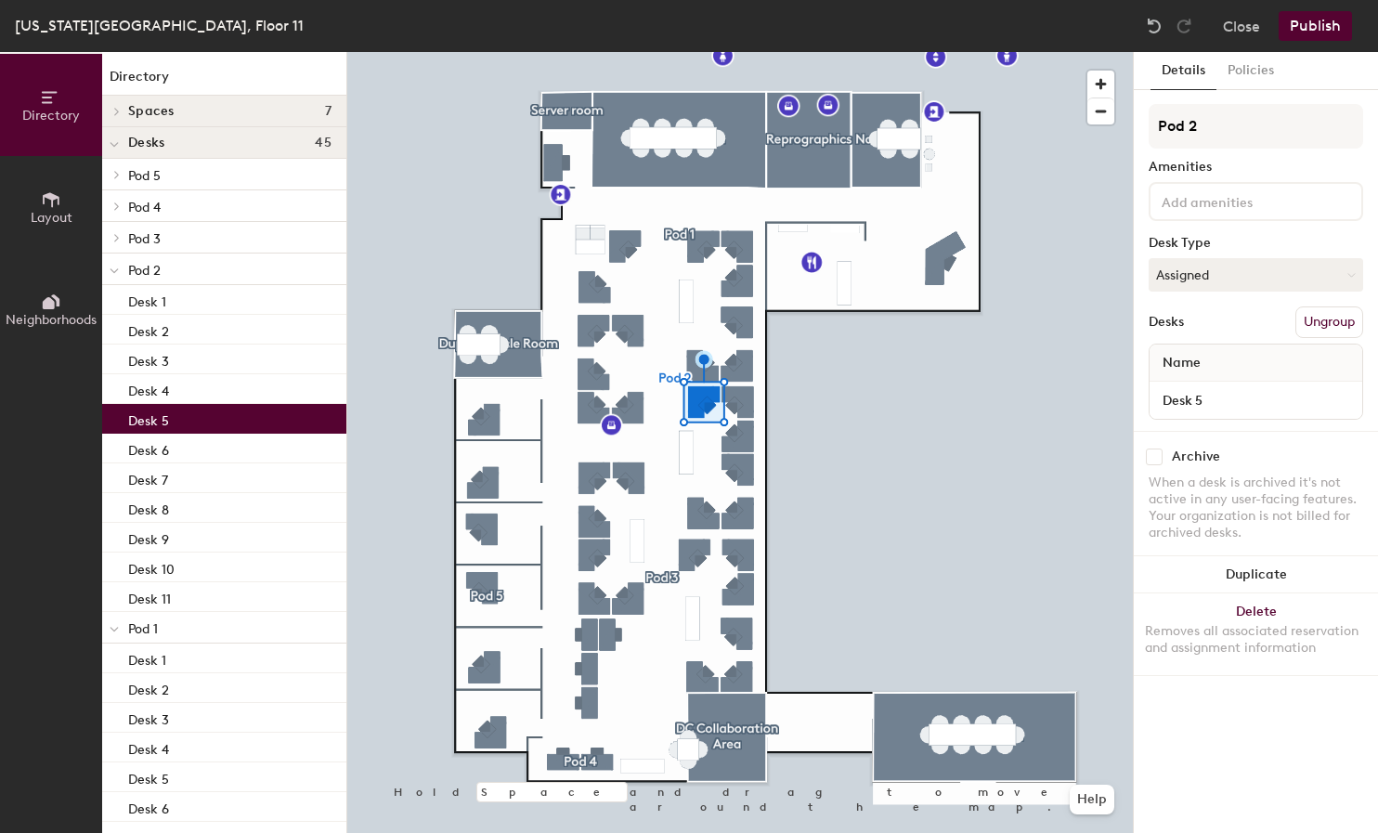
click at [188, 408] on div "Desk 5" at bounding box center [224, 419] width 244 height 30
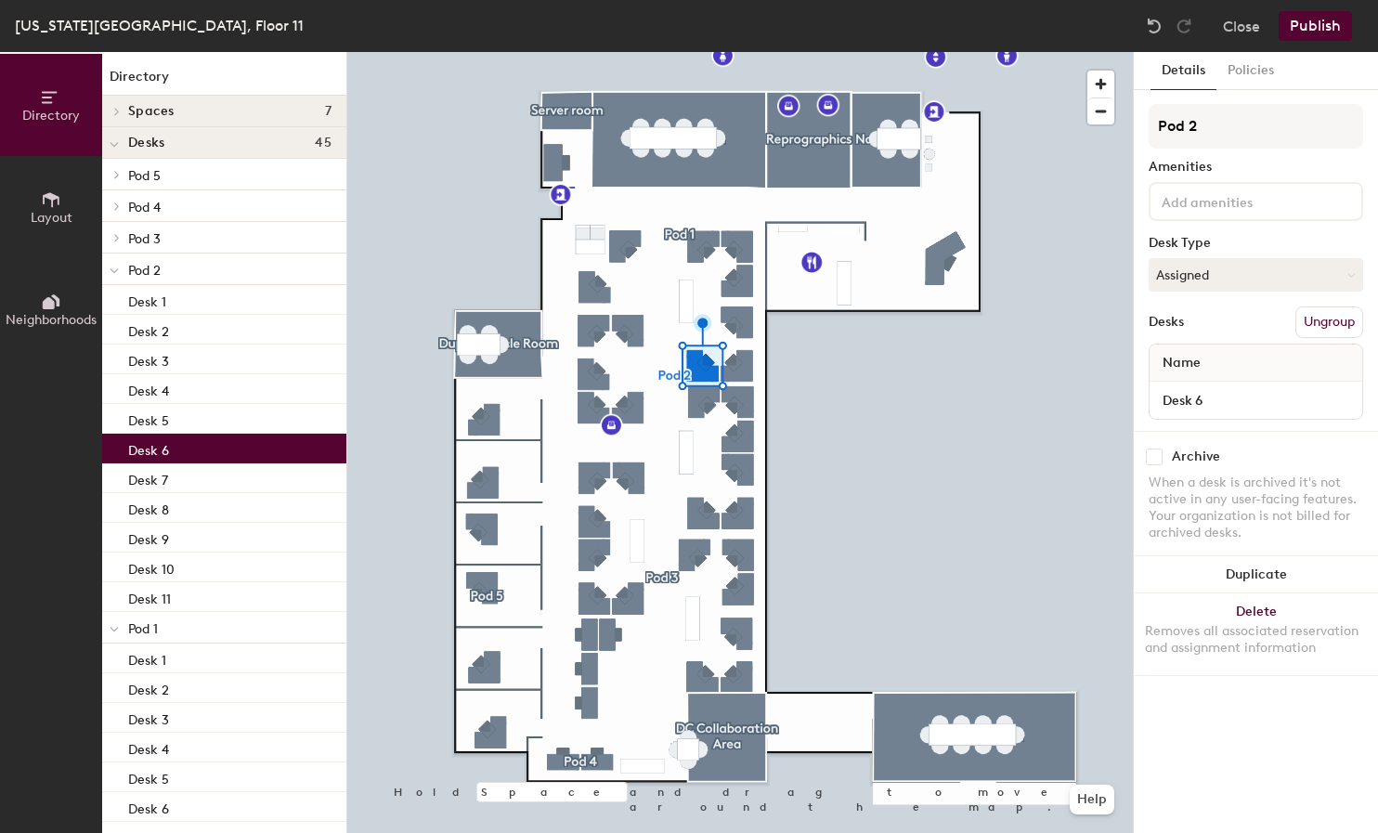
click at [189, 441] on div "Desk 6" at bounding box center [224, 449] width 244 height 30
click at [198, 411] on div "Desk 5" at bounding box center [224, 419] width 244 height 30
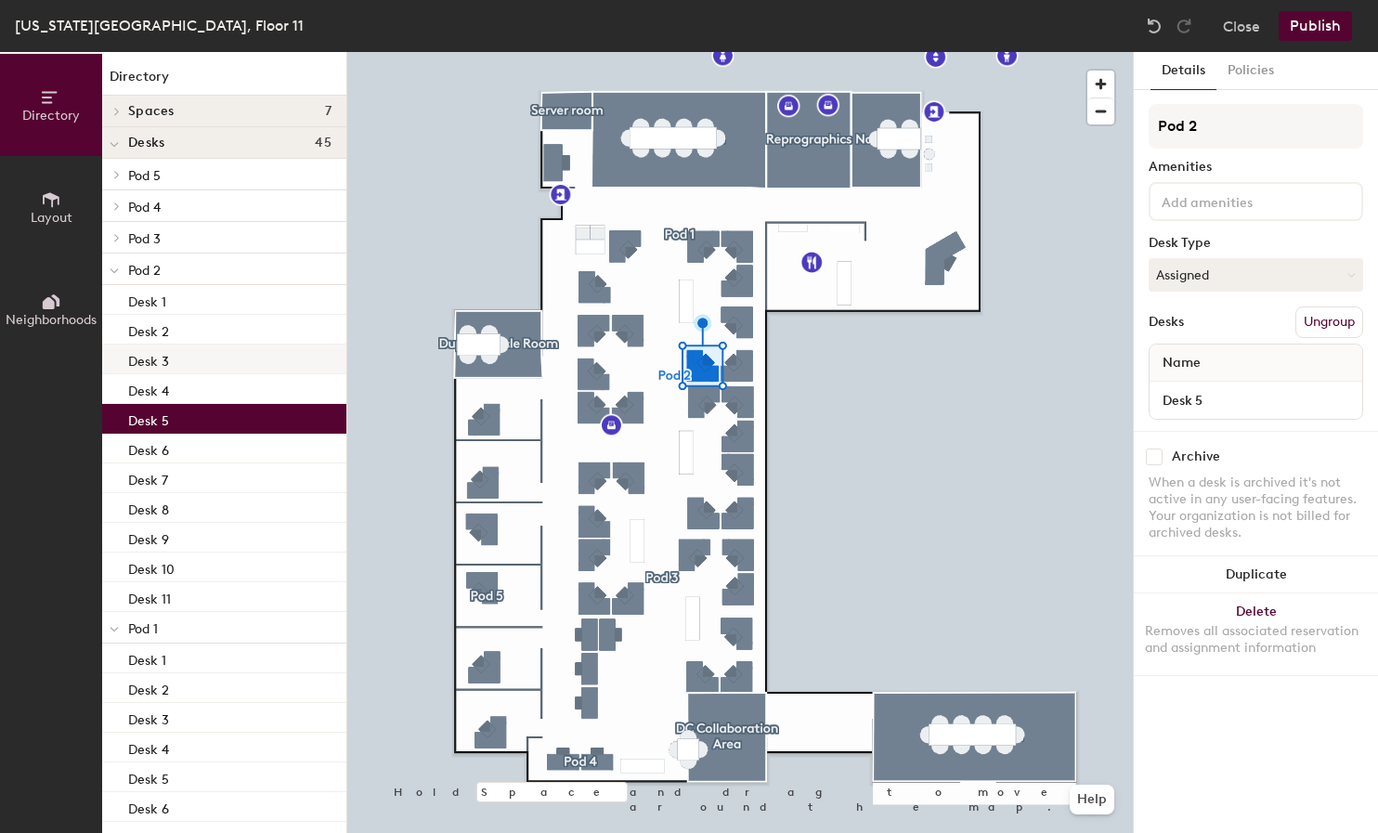
click at [204, 372] on div "Desk 3" at bounding box center [224, 360] width 244 height 30
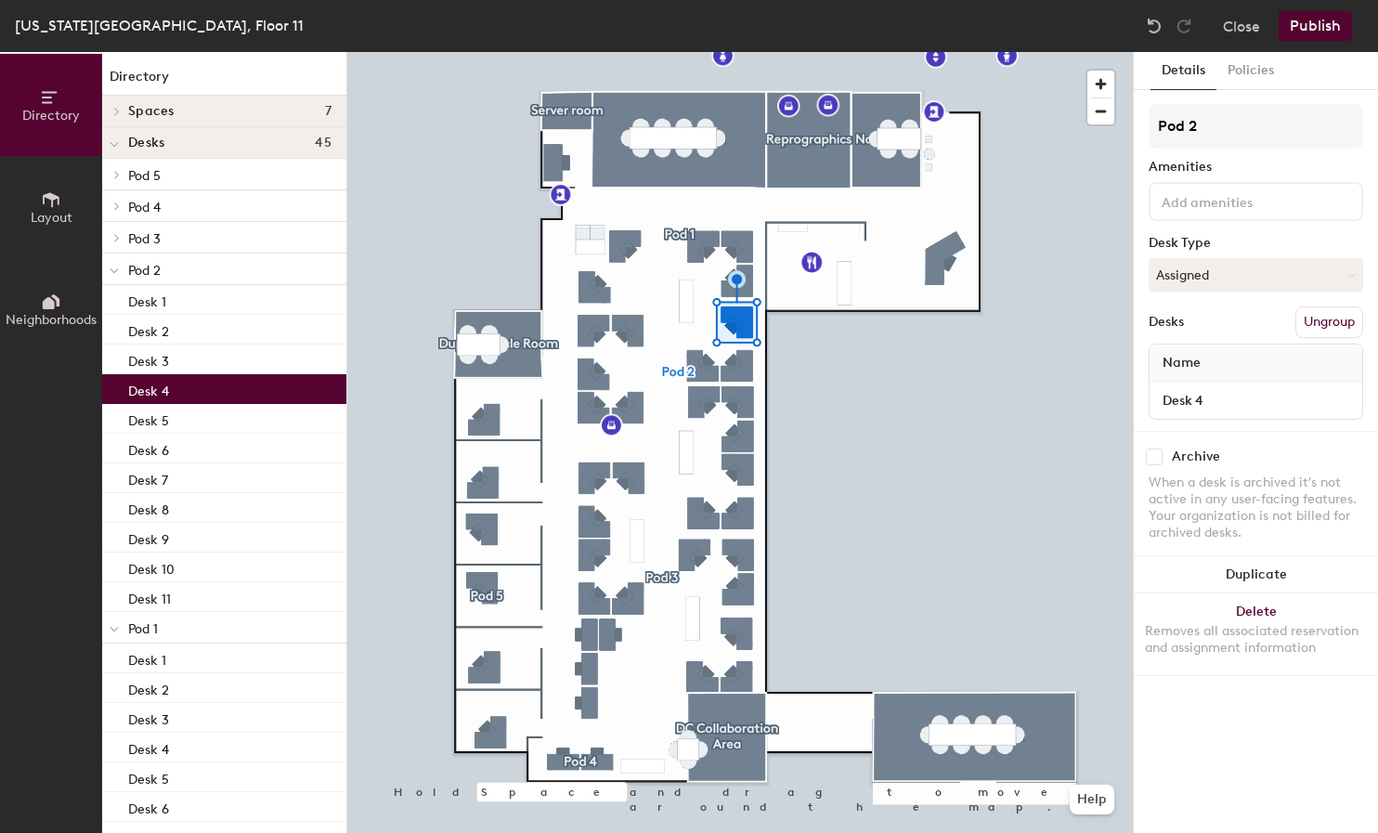
click at [213, 382] on div "Desk 4" at bounding box center [224, 389] width 244 height 30
click at [212, 408] on div "Desk 5" at bounding box center [224, 419] width 244 height 30
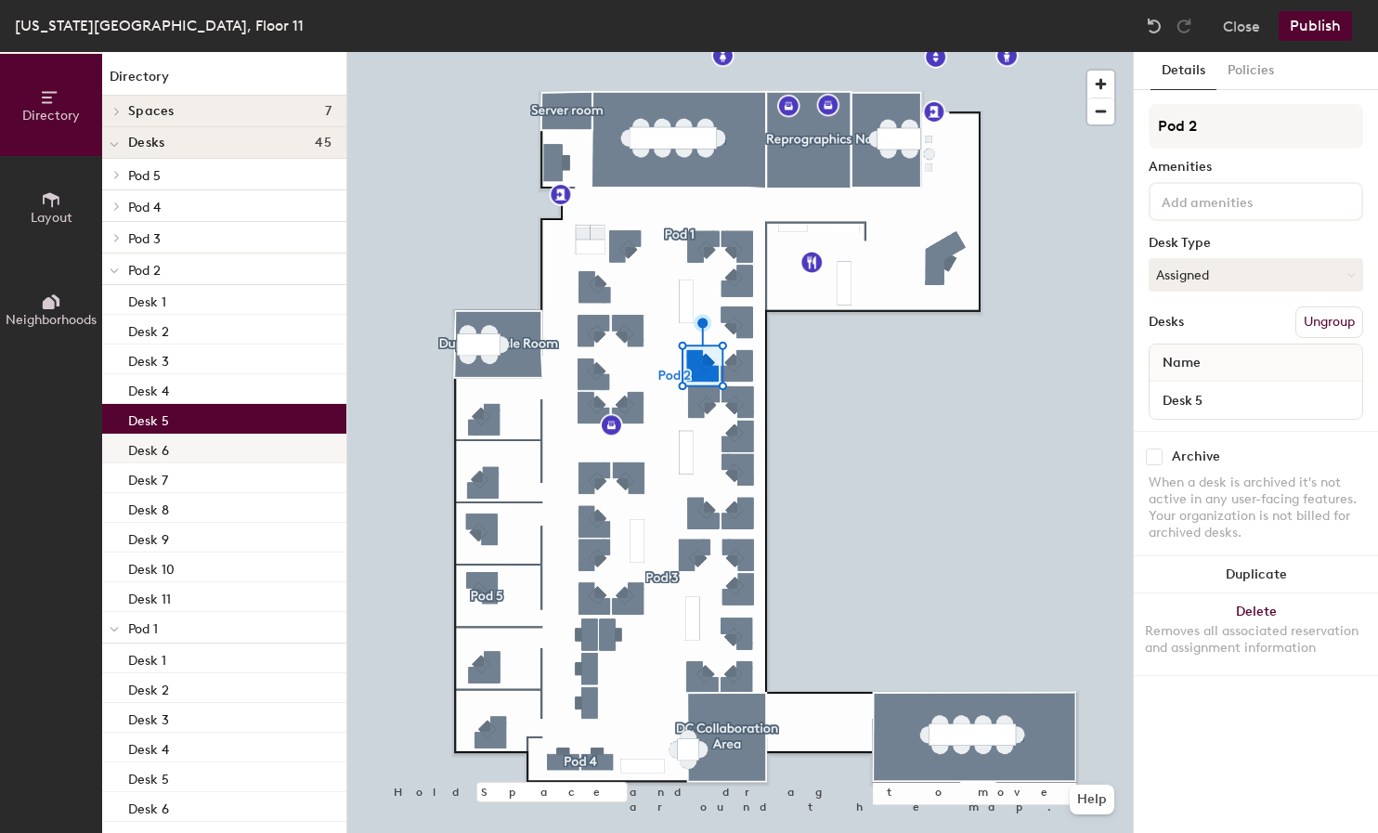
click at [213, 442] on div "Desk 6" at bounding box center [224, 449] width 244 height 30
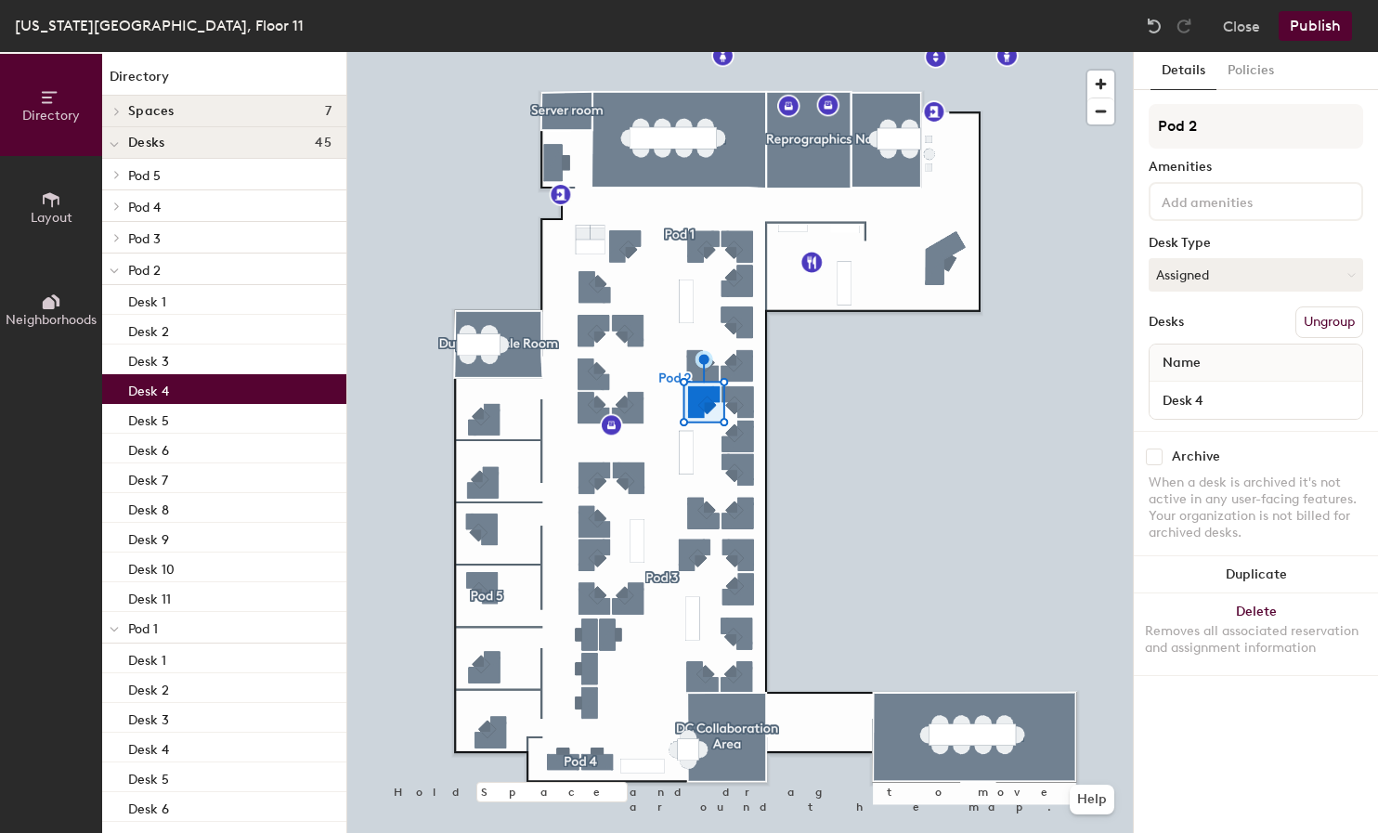
click at [214, 402] on div "Desk 4" at bounding box center [224, 389] width 244 height 30
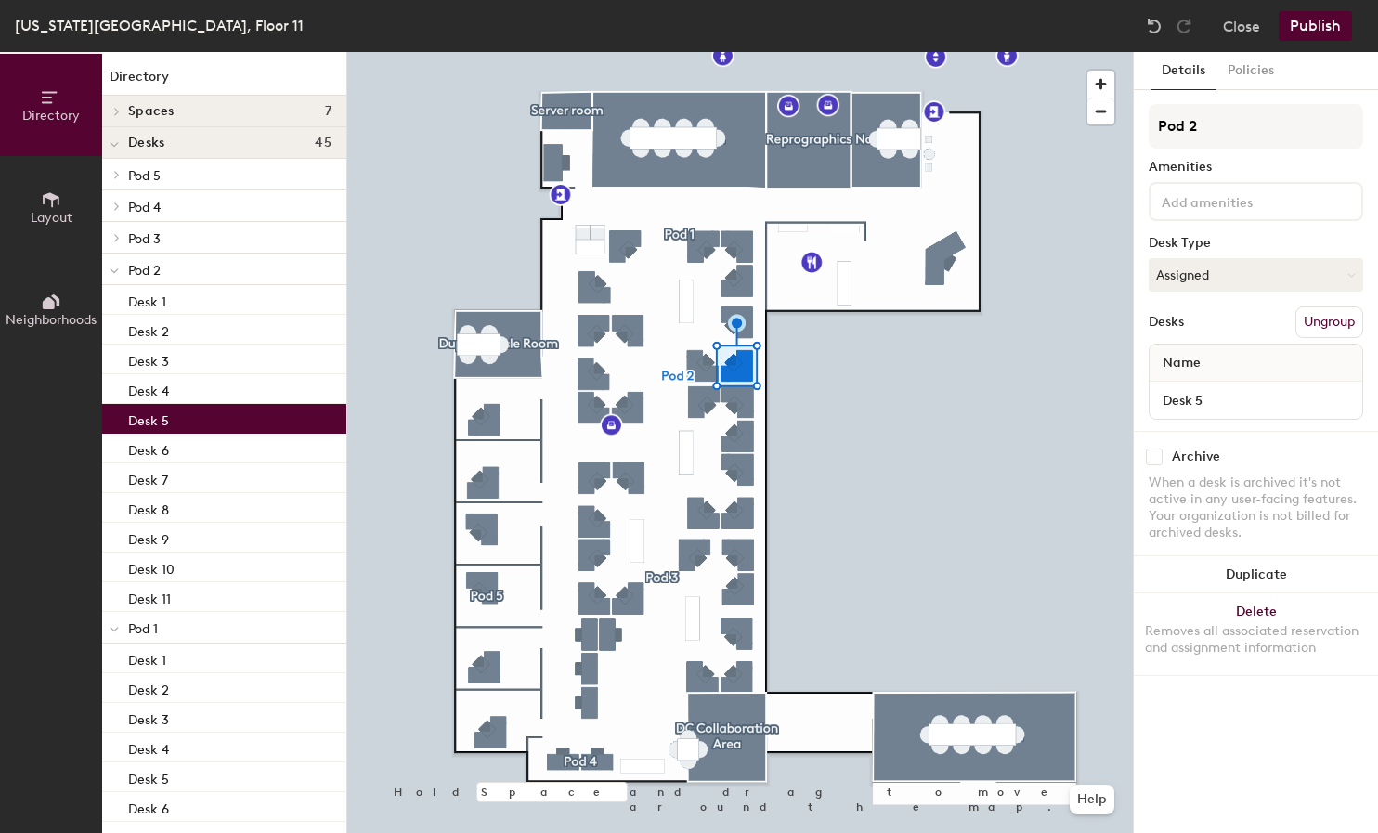
click at [228, 410] on div "Desk 5" at bounding box center [224, 419] width 244 height 30
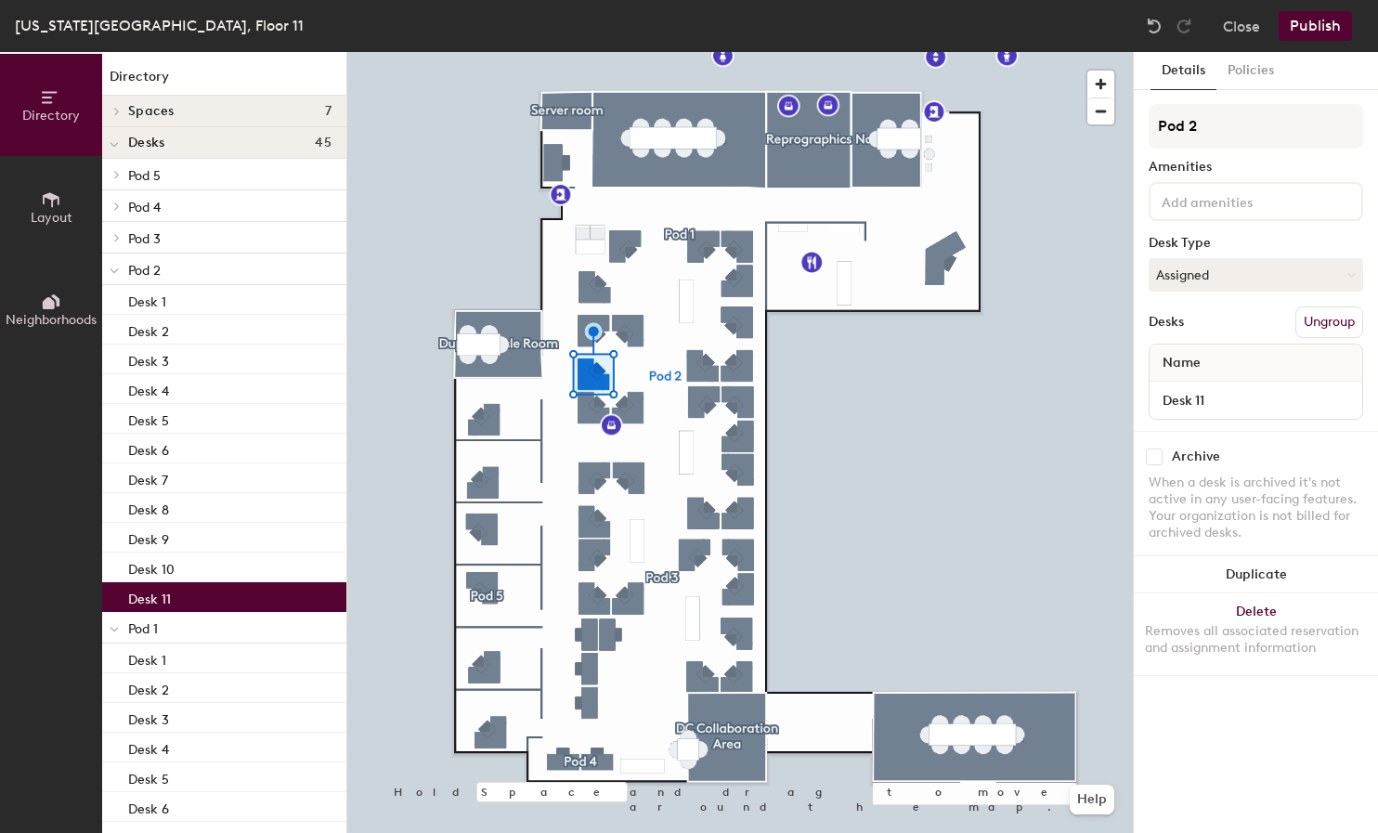
click at [1227, 386] on div "Desk 11" at bounding box center [1256, 400] width 213 height 37
click at [1226, 396] on input "Desk 11" at bounding box center [1256, 400] width 205 height 26
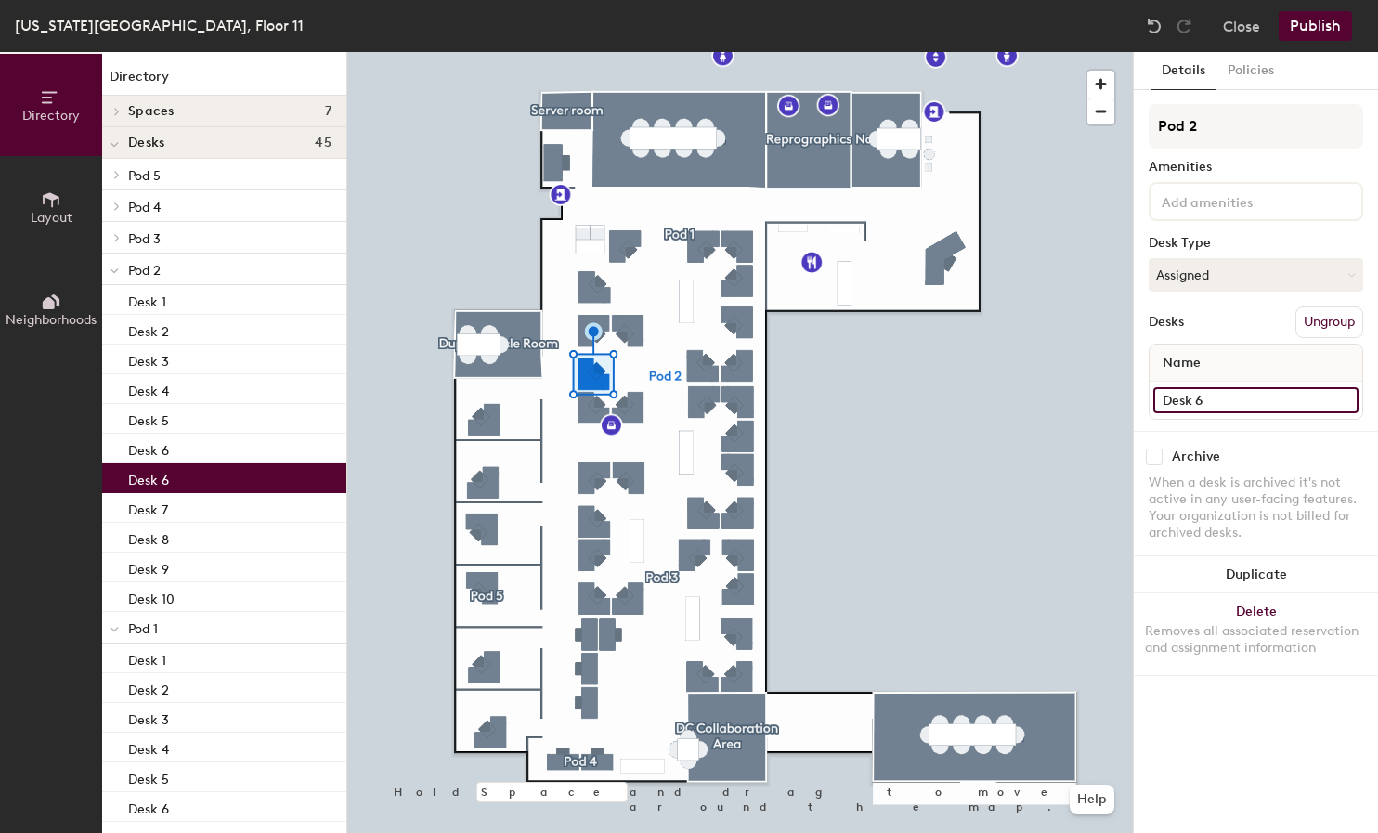
type input "Desk 6"
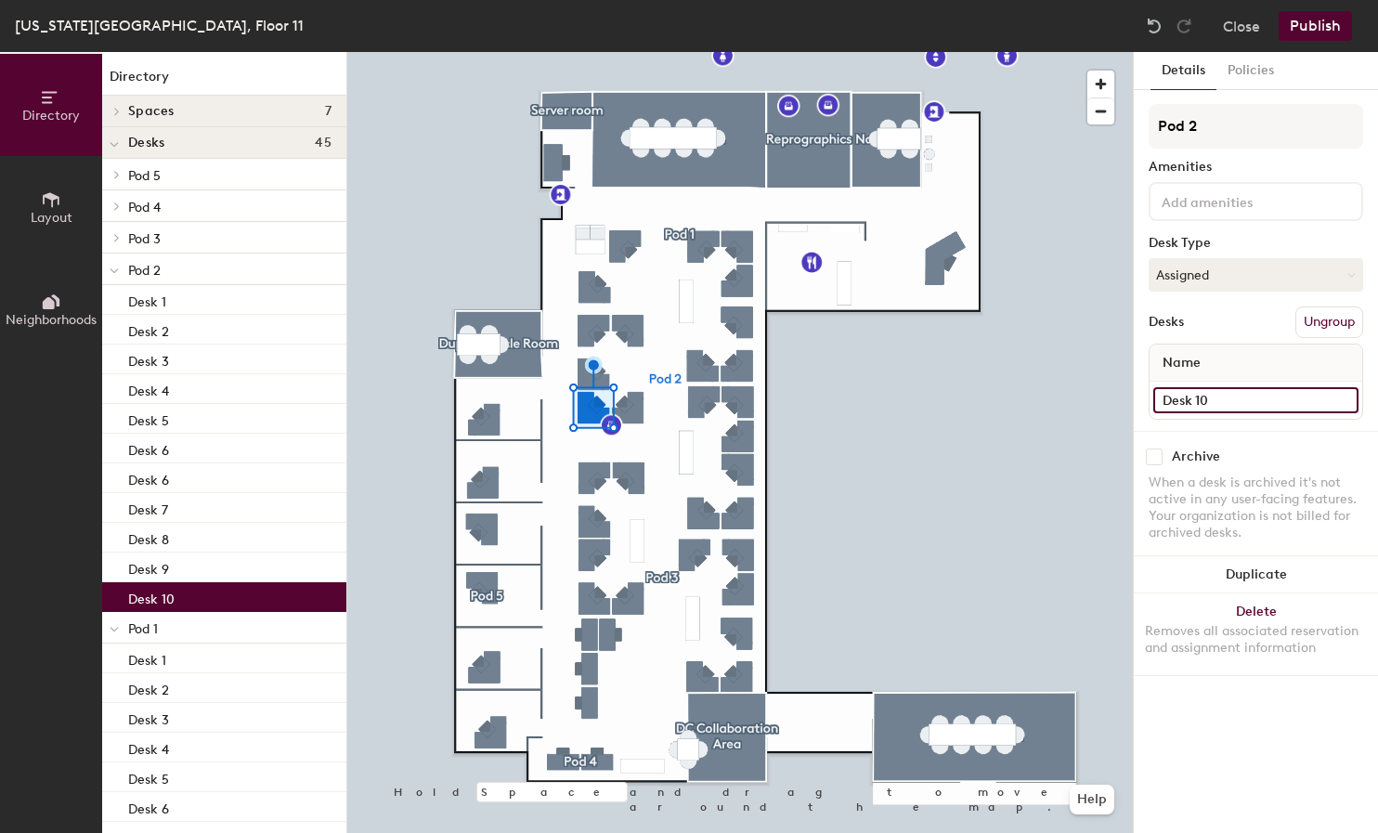
click at [1223, 404] on input "Desk 10" at bounding box center [1256, 400] width 205 height 26
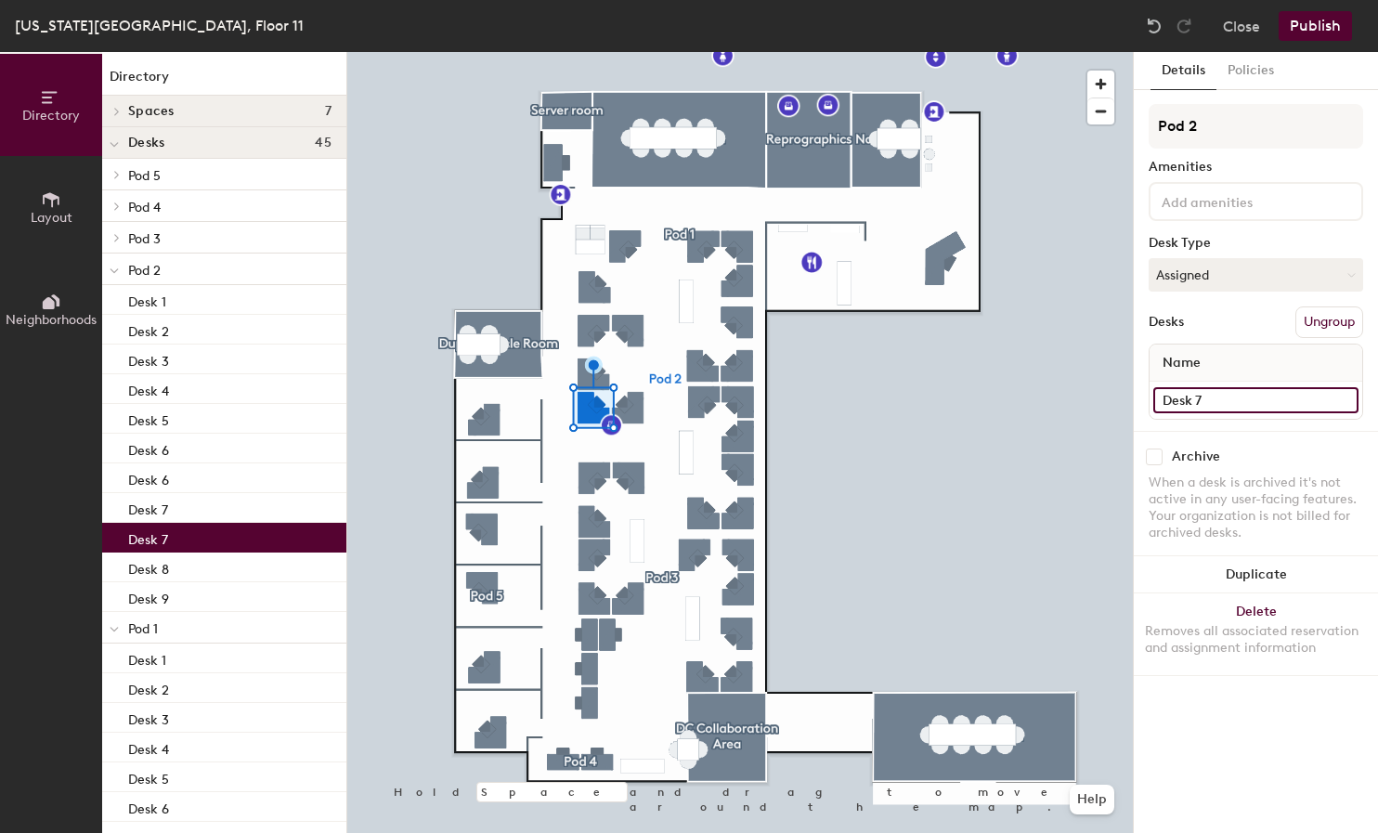
type input "Desk 7"
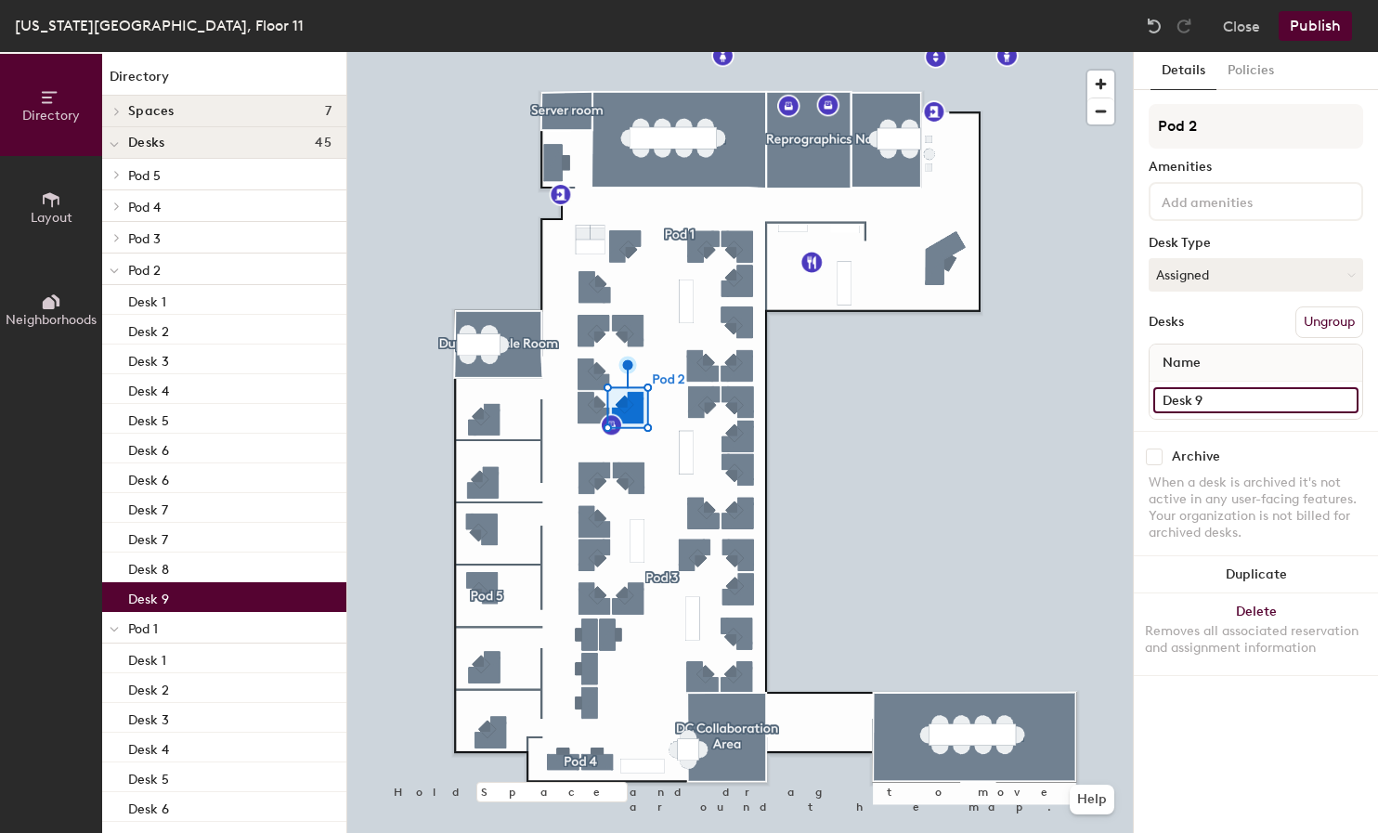
click at [1233, 404] on input "Desk 9" at bounding box center [1256, 400] width 205 height 26
type input "Desk 8"
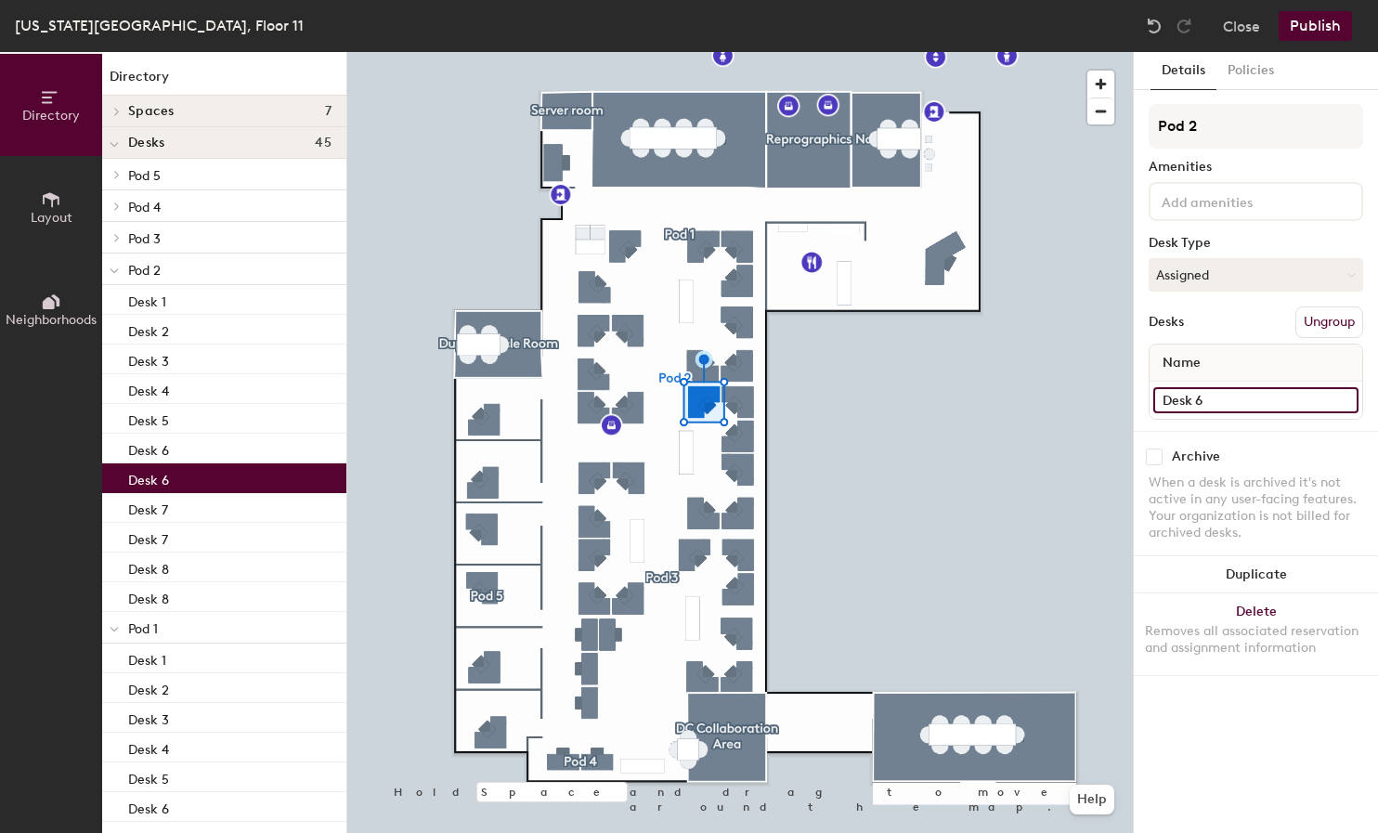
click at [1230, 398] on input "Desk 6" at bounding box center [1256, 400] width 205 height 26
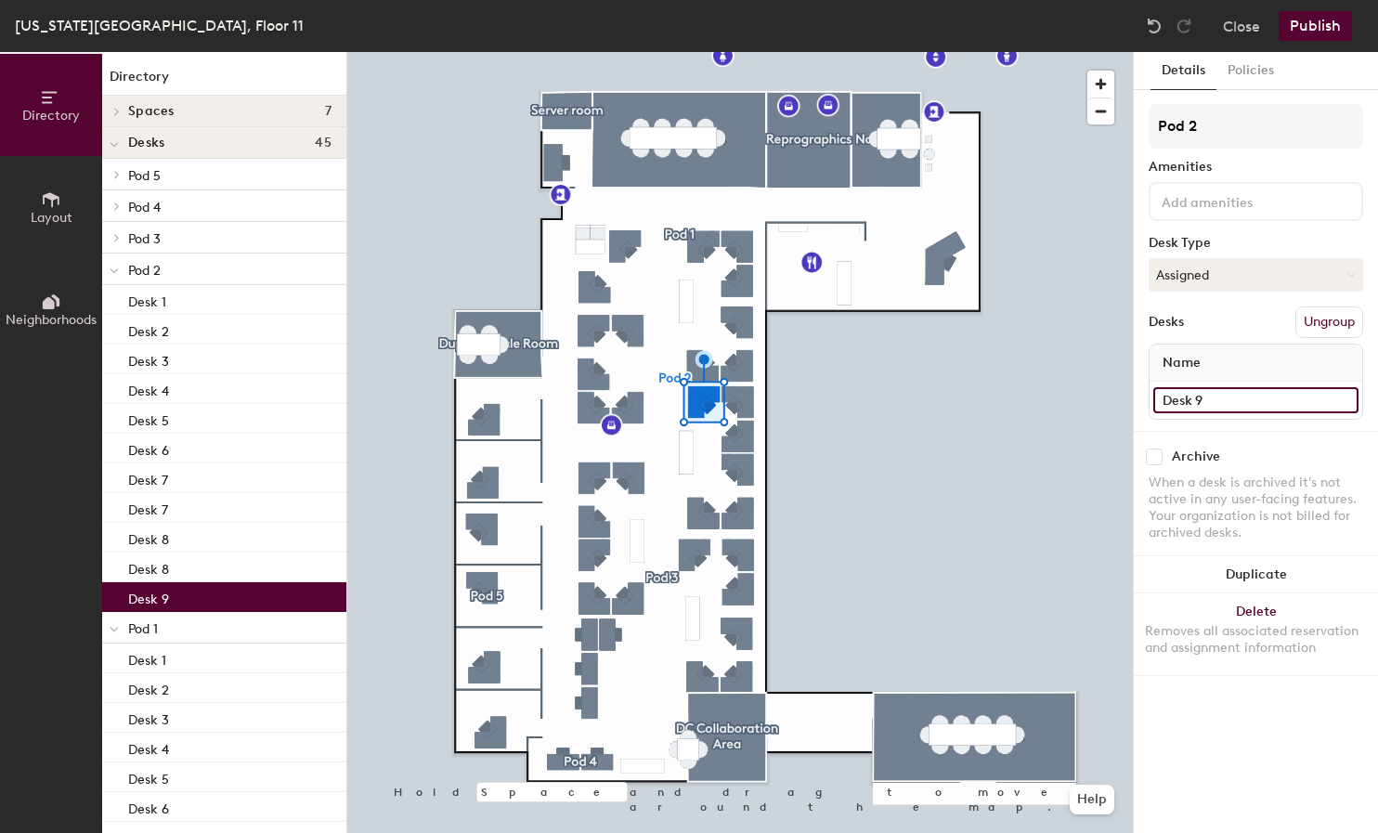
type input "Desk 9"
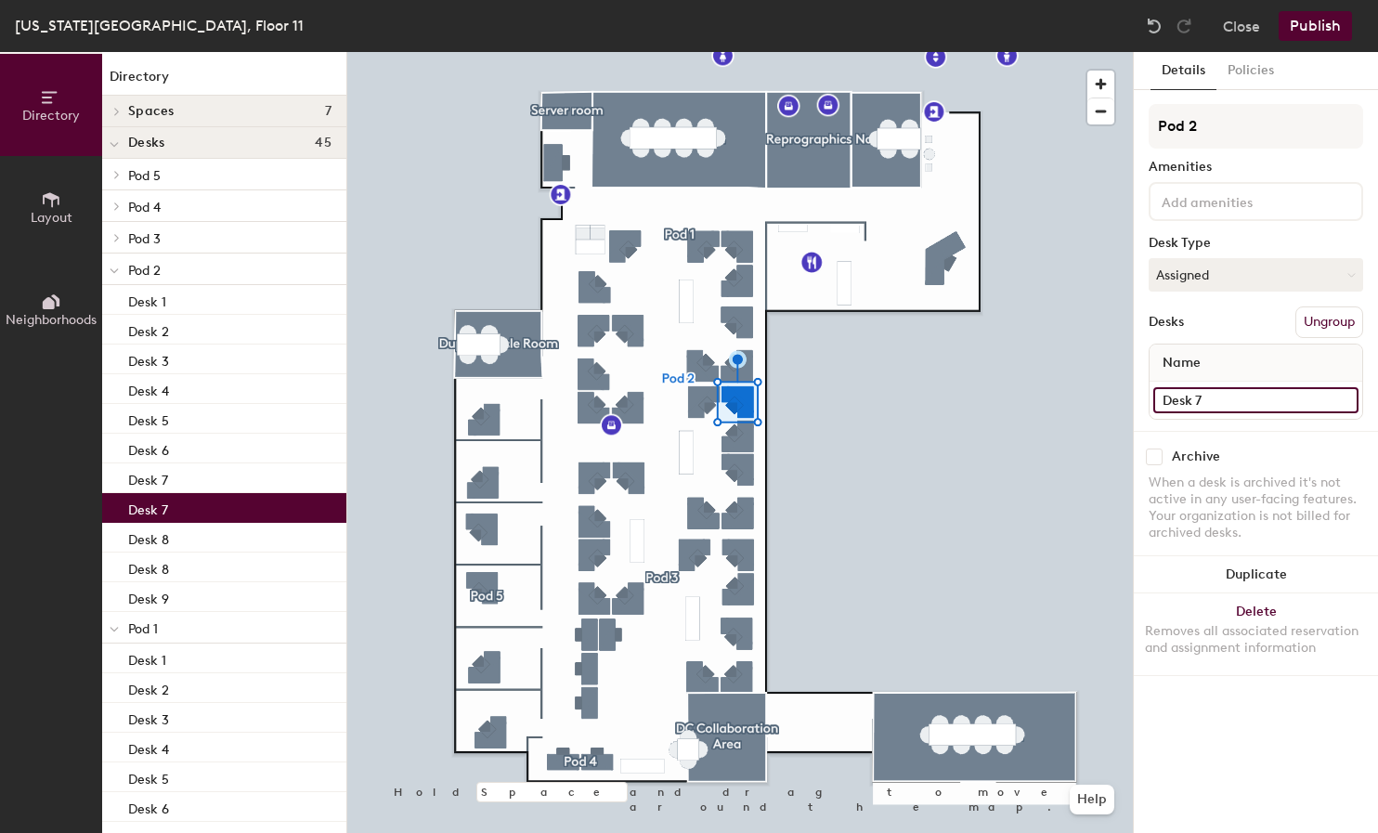
click at [1231, 400] on input "Desk 7" at bounding box center [1256, 400] width 205 height 26
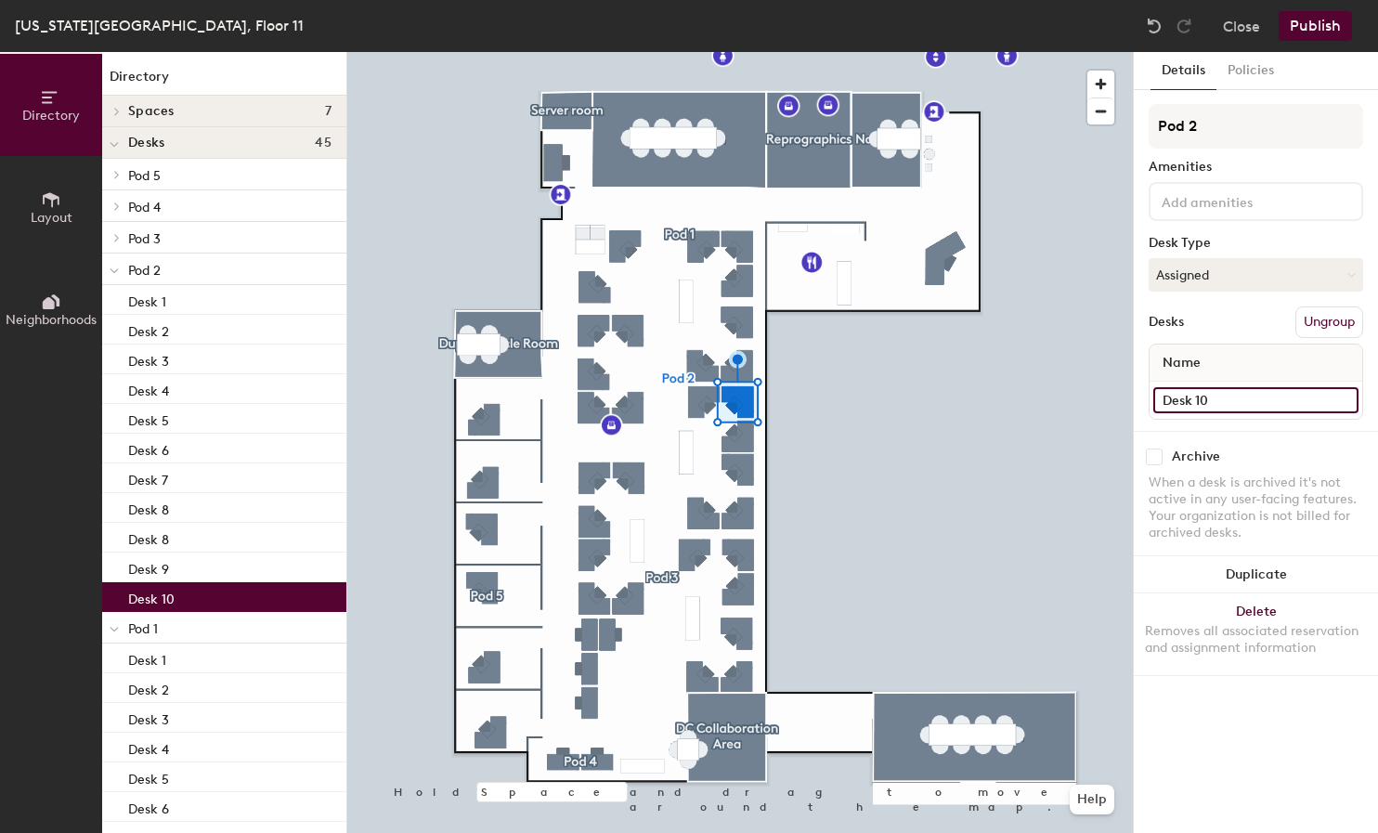
type input "Desk 10"
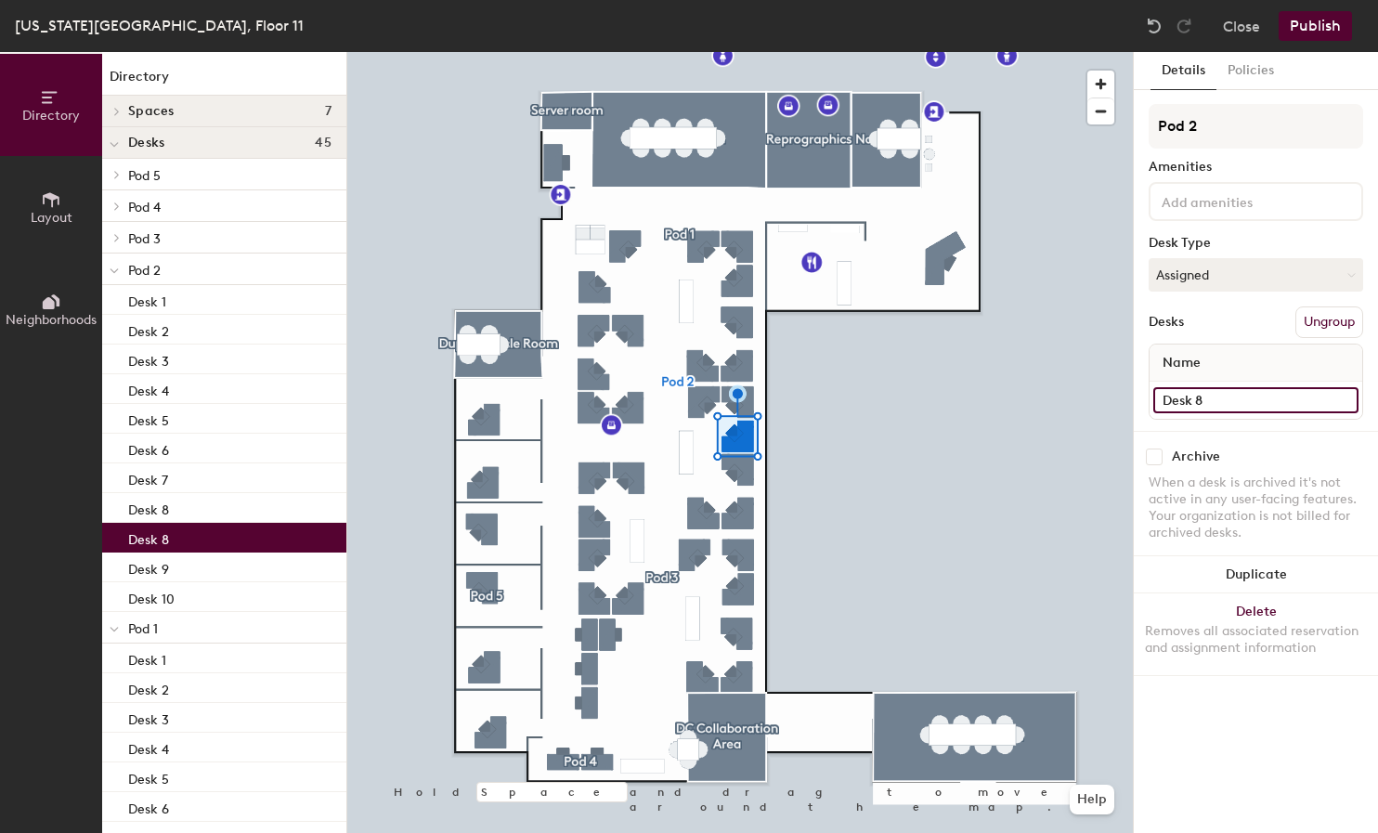
click at [1221, 398] on input "Desk 8" at bounding box center [1256, 400] width 205 height 26
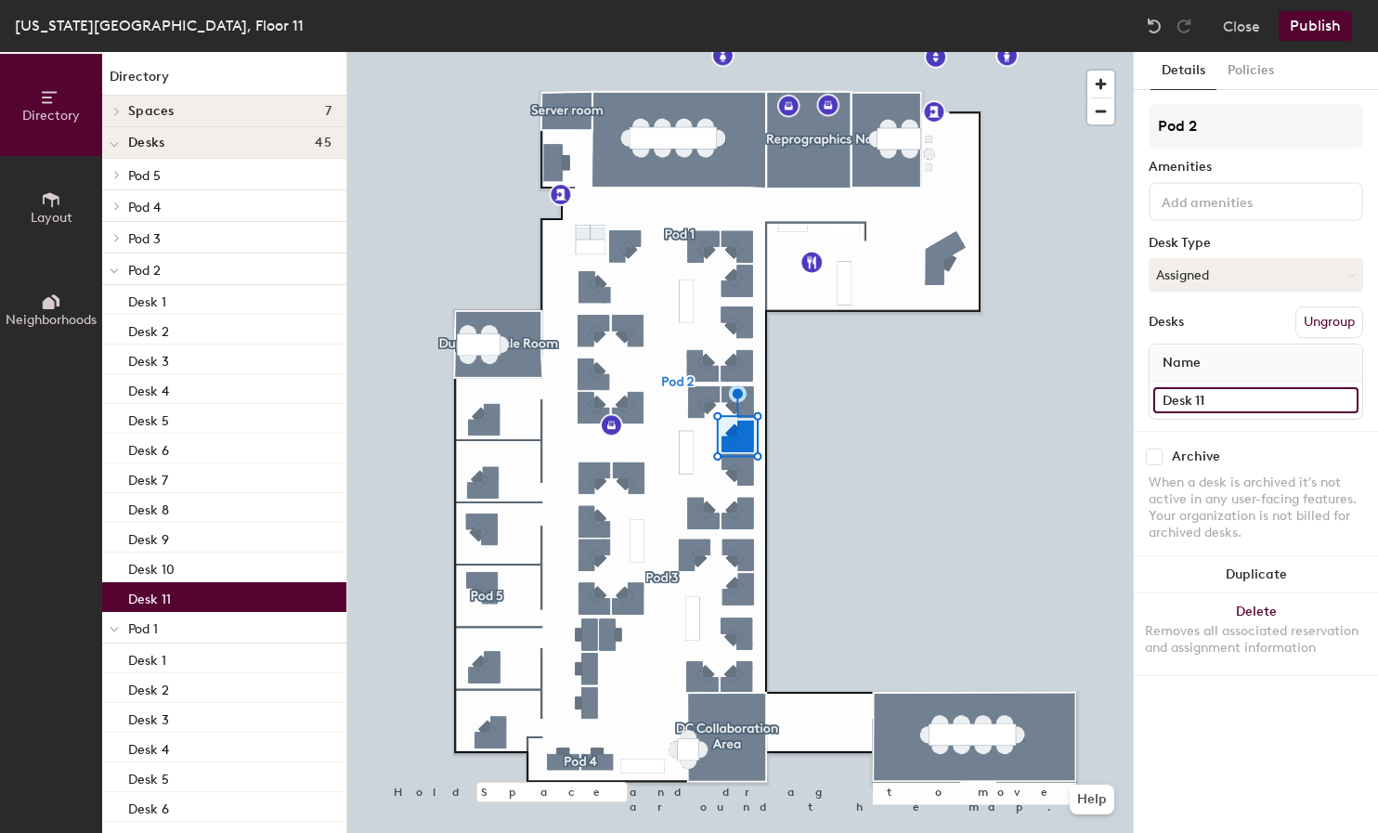
type input "Desk 11"
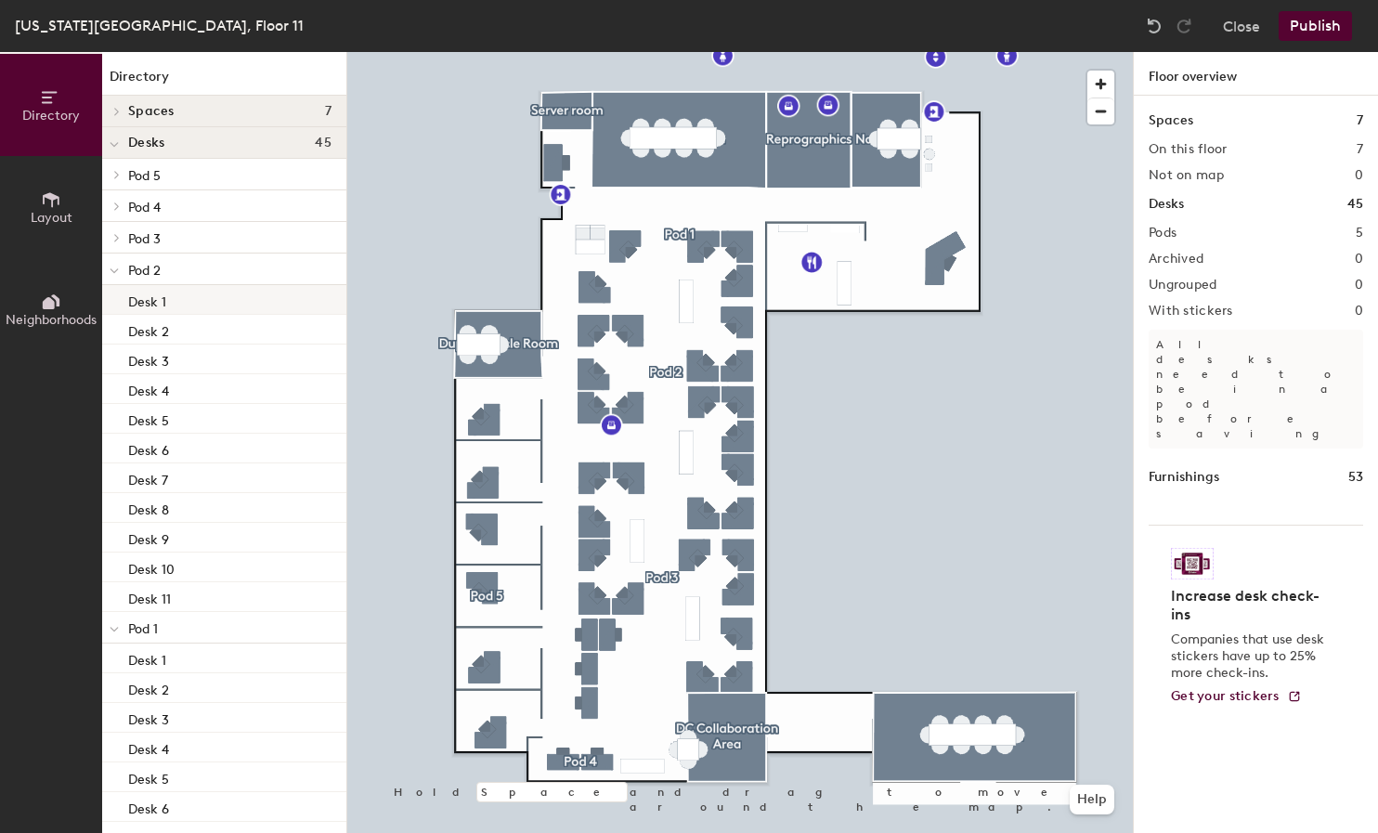
click at [210, 292] on div "Desk 1" at bounding box center [224, 300] width 244 height 30
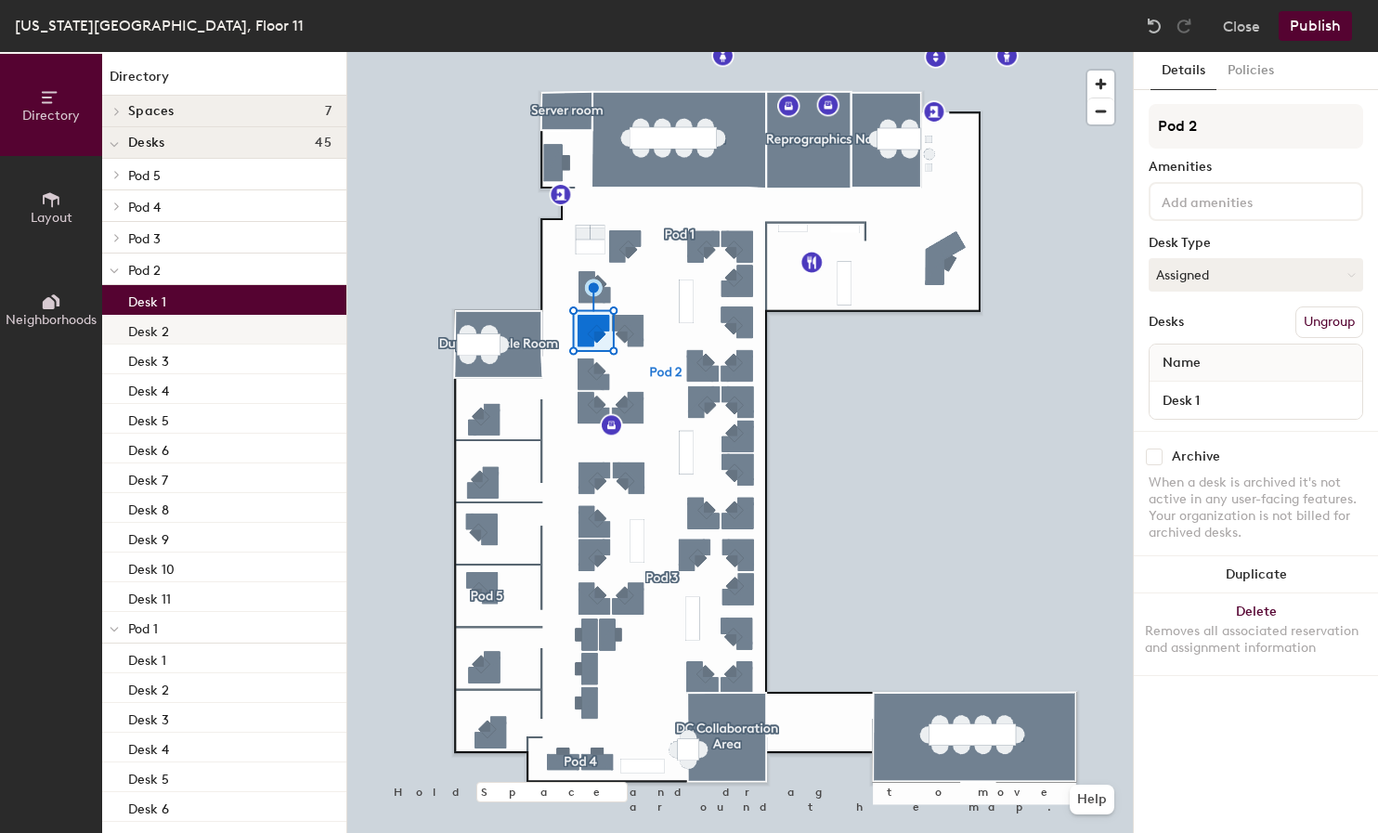
click at [194, 325] on div "Desk 2" at bounding box center [224, 330] width 244 height 30
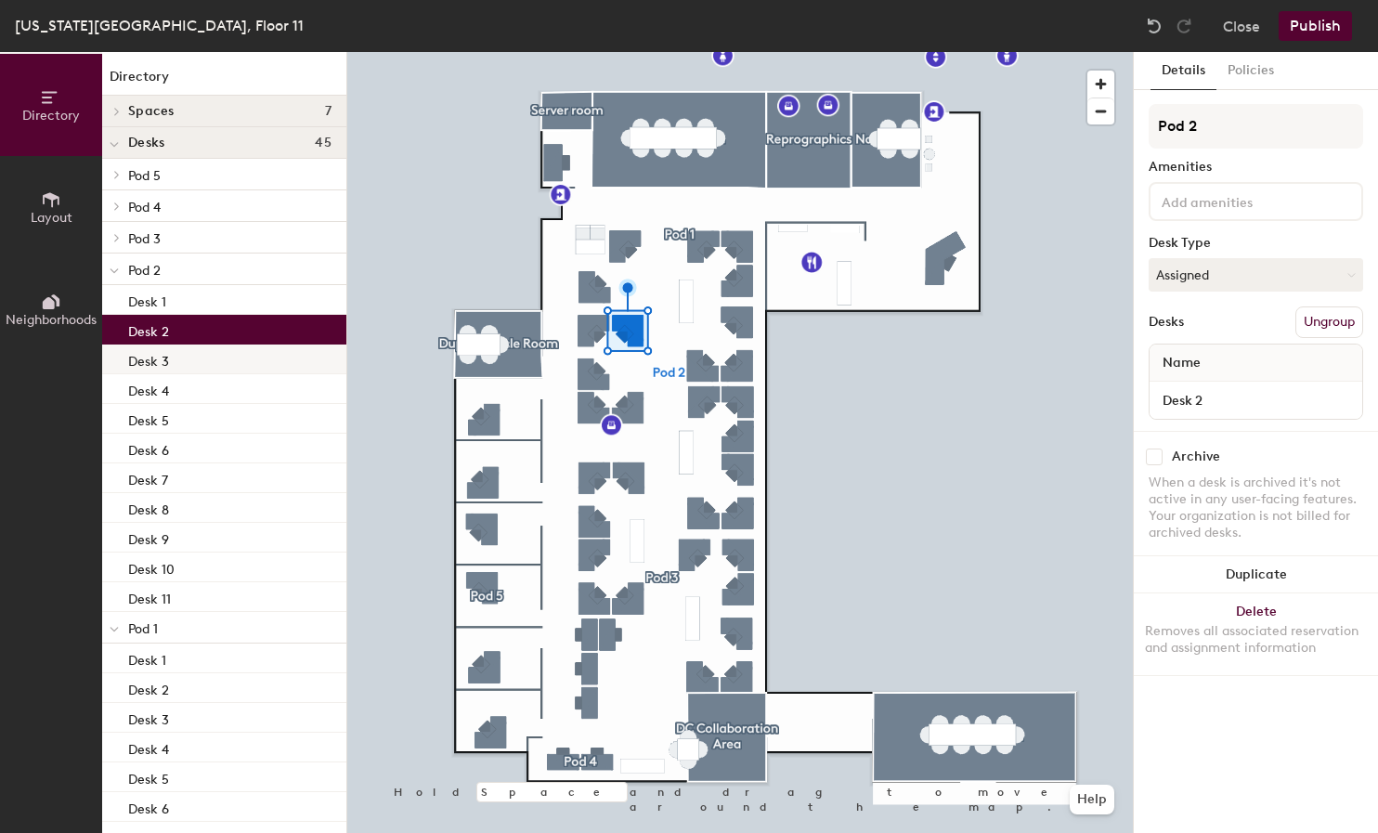
click at [203, 352] on div "Desk 3" at bounding box center [224, 360] width 244 height 30
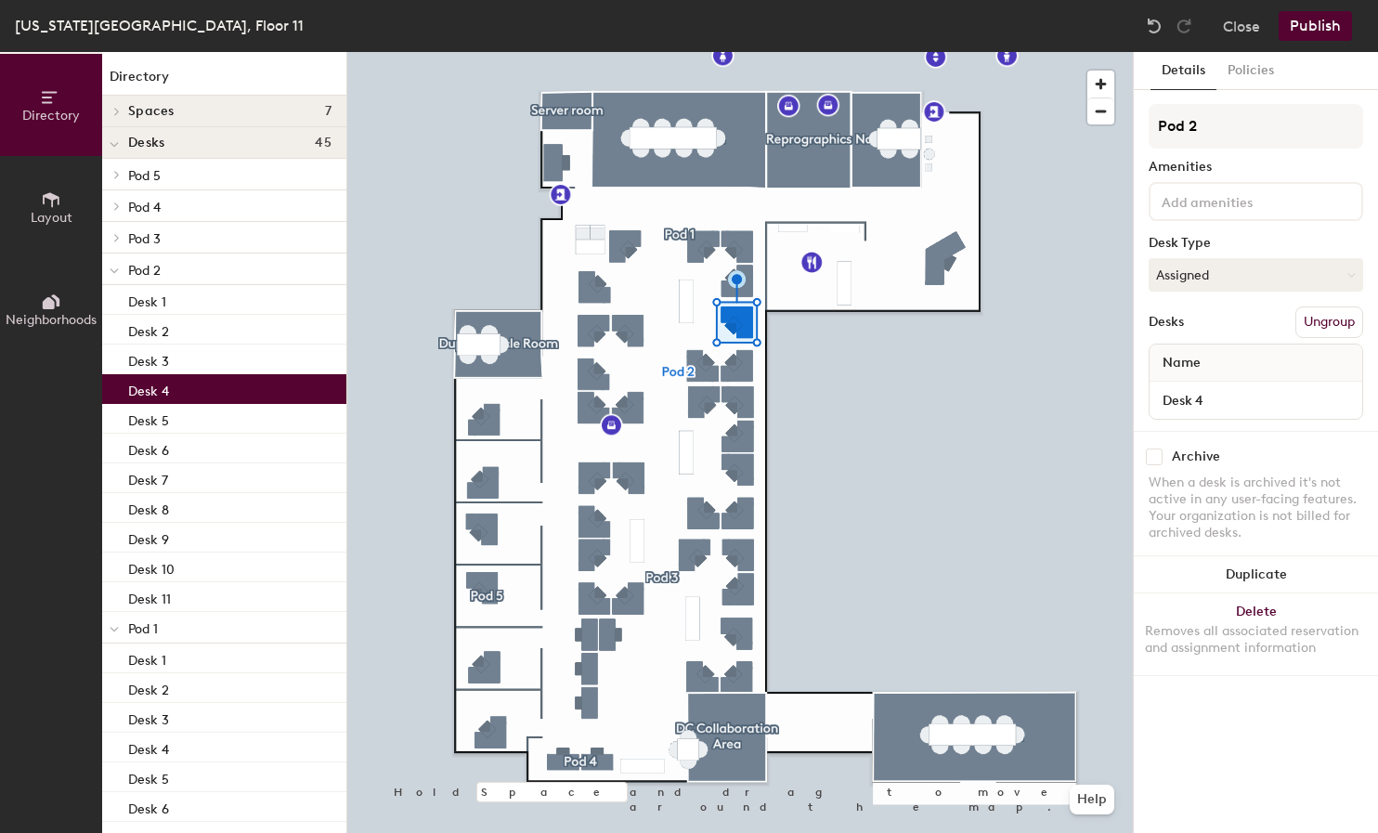
click at [210, 381] on div "Desk 4" at bounding box center [224, 389] width 244 height 30
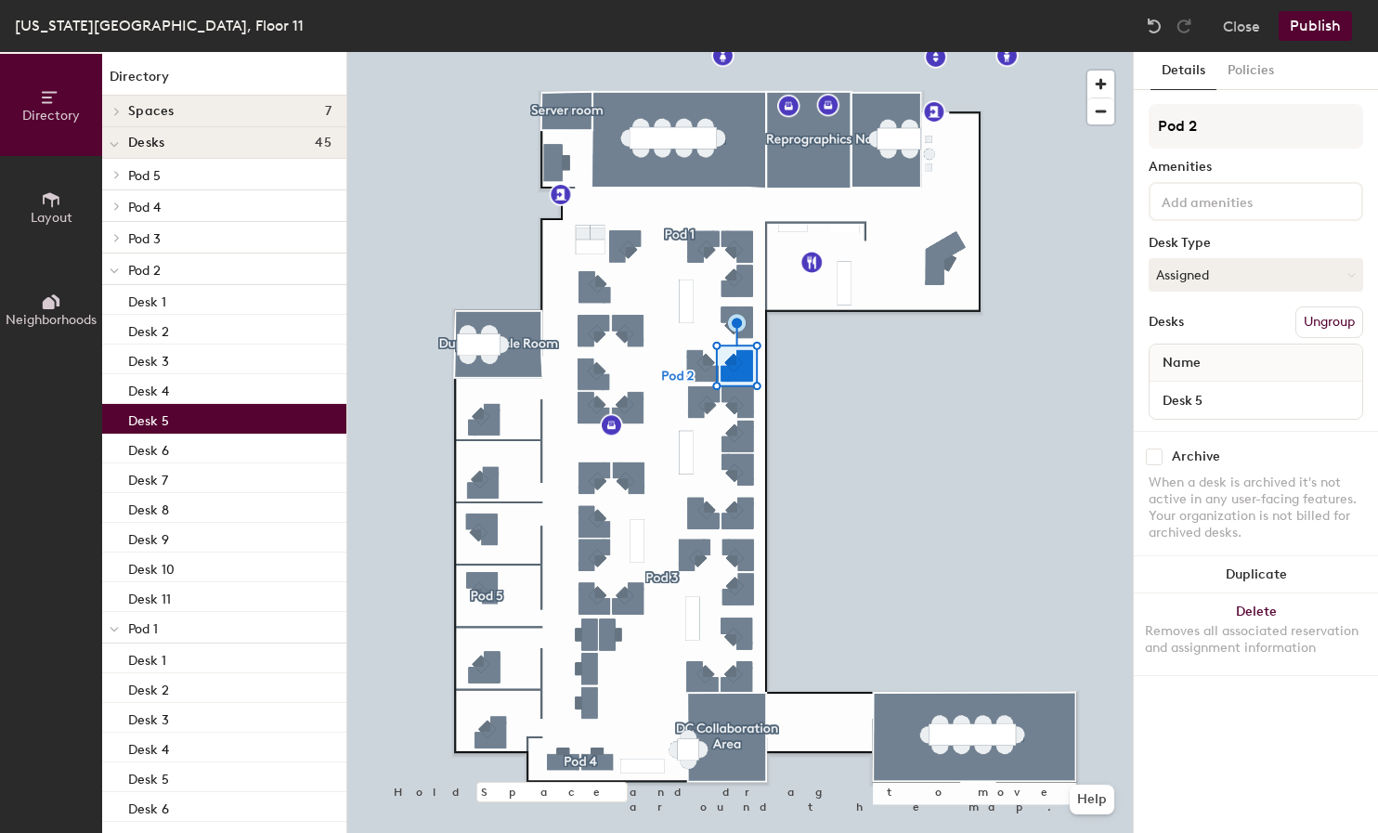
click at [216, 407] on div "Desk 5" at bounding box center [224, 419] width 244 height 30
click at [223, 438] on div "Desk 6" at bounding box center [224, 449] width 244 height 30
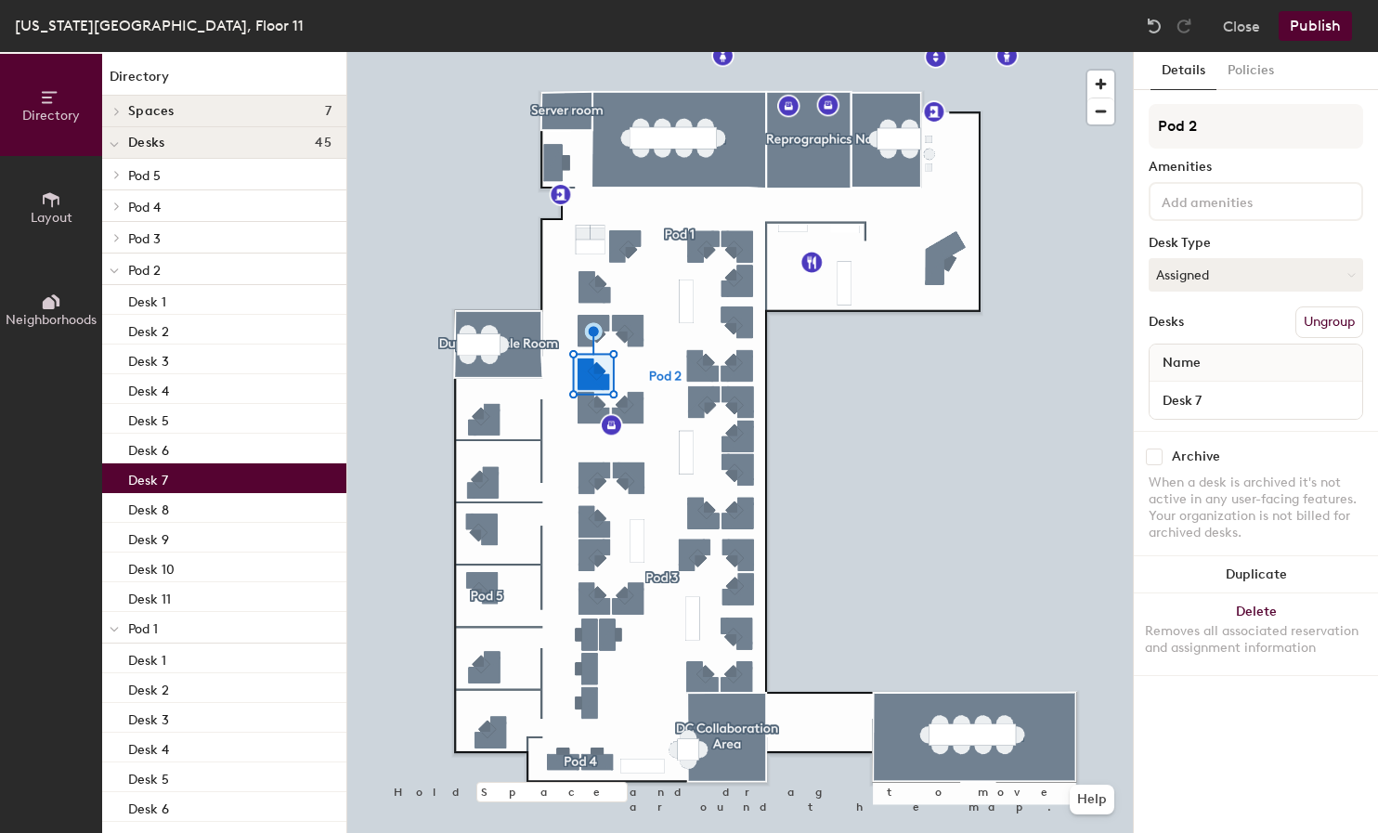
click at [226, 471] on div "Desk 7" at bounding box center [224, 479] width 244 height 30
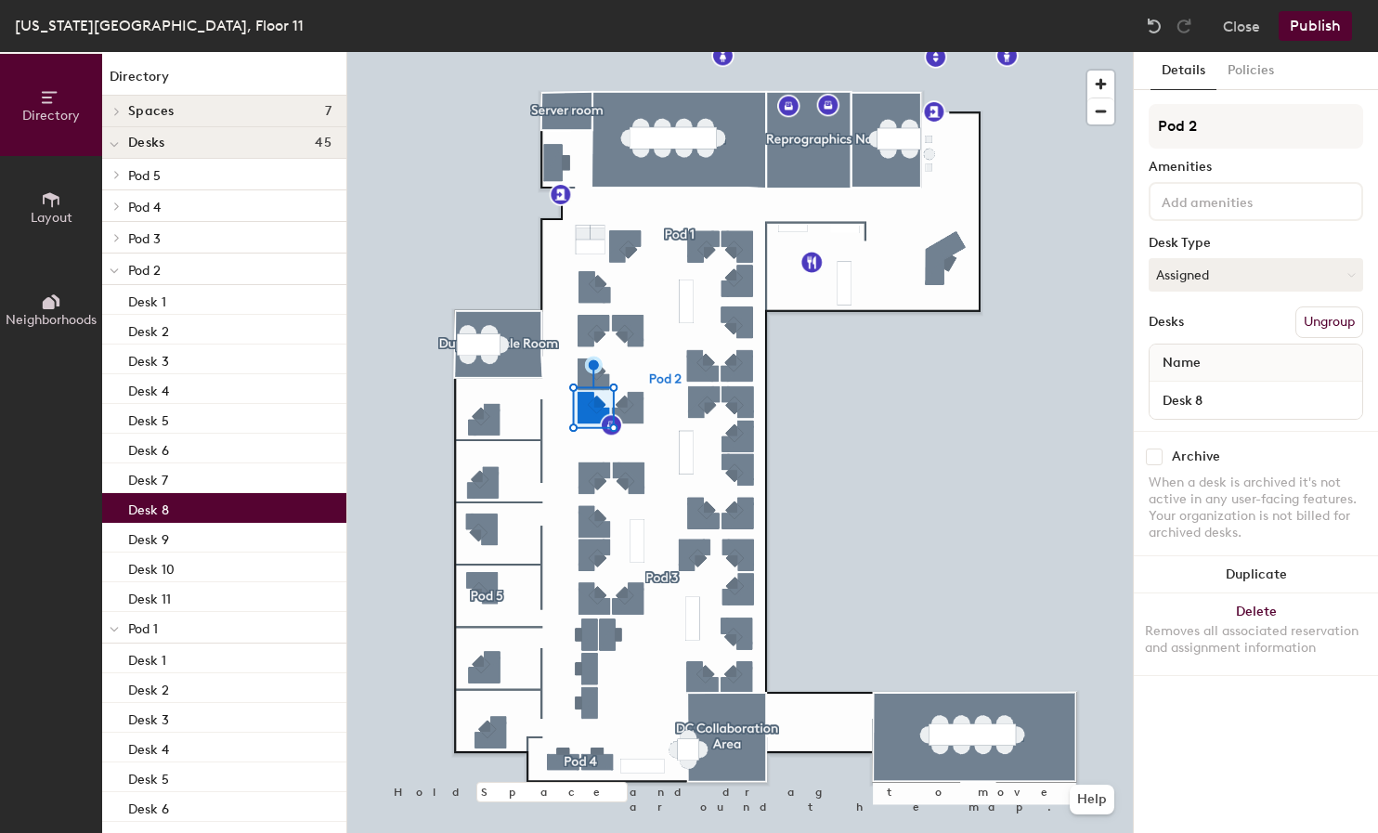
click at [229, 497] on div "Desk 8" at bounding box center [224, 508] width 244 height 30
click at [230, 534] on div "Desk 9" at bounding box center [224, 538] width 244 height 30
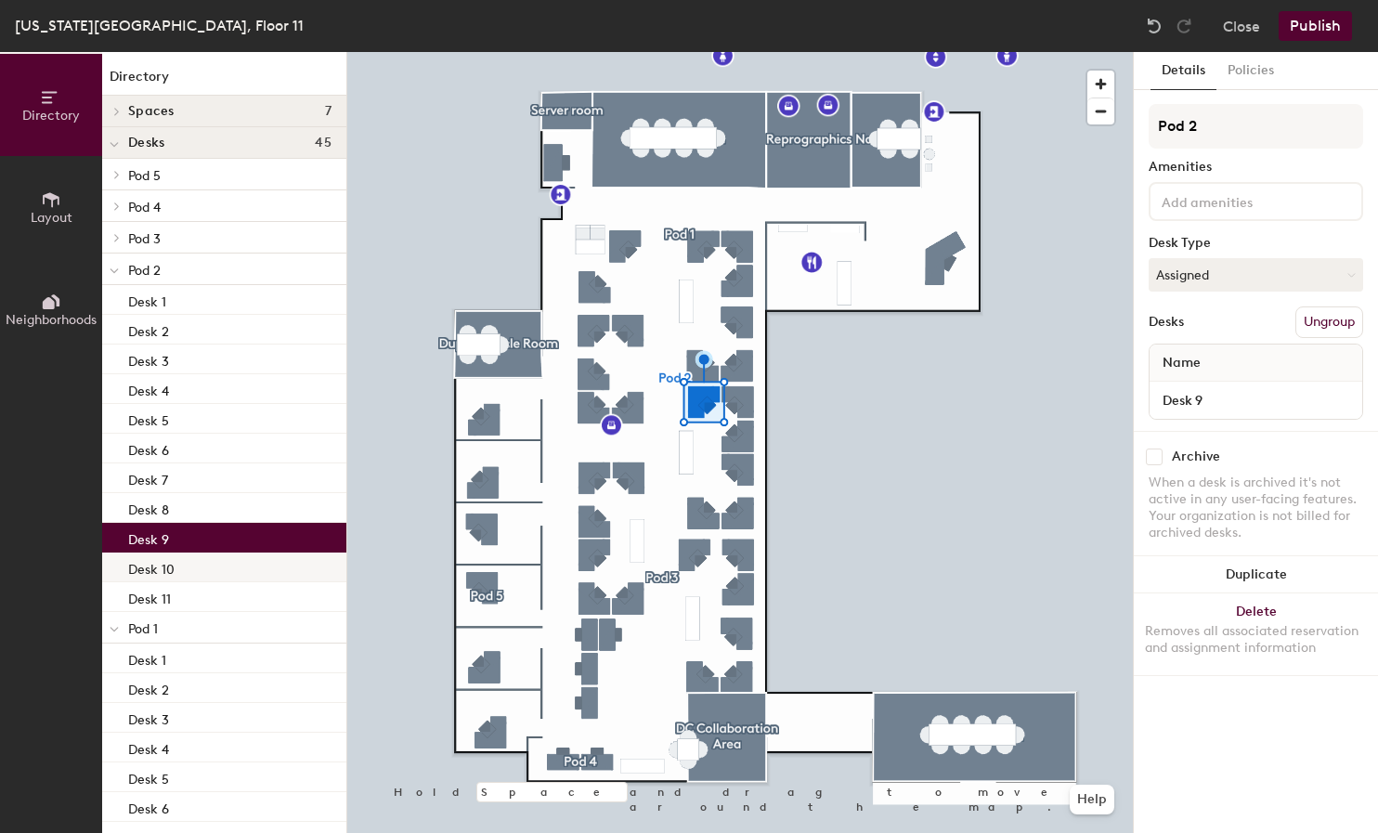
click at [229, 566] on div "Desk 10" at bounding box center [224, 568] width 244 height 30
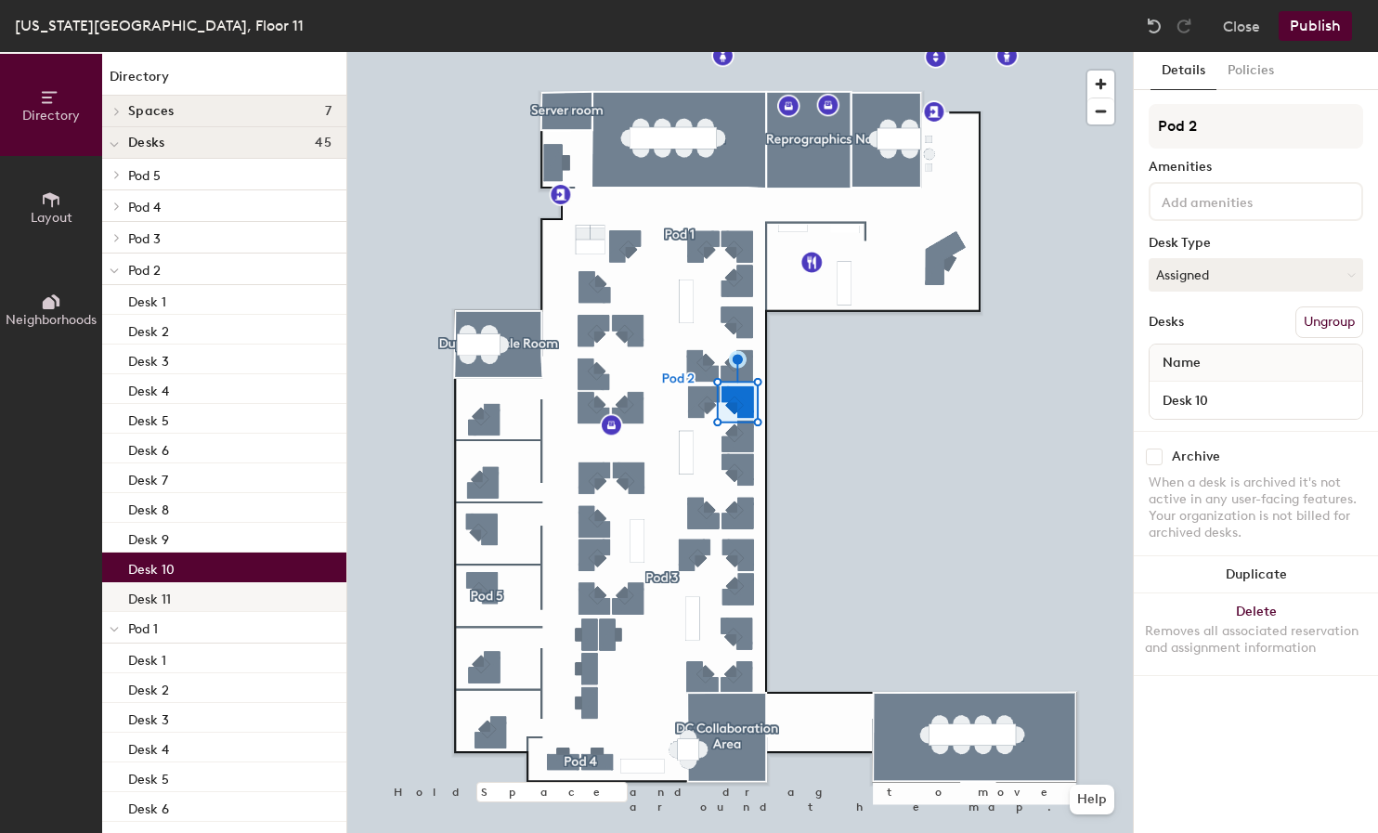
click at [229, 590] on div "Desk 11" at bounding box center [224, 597] width 244 height 30
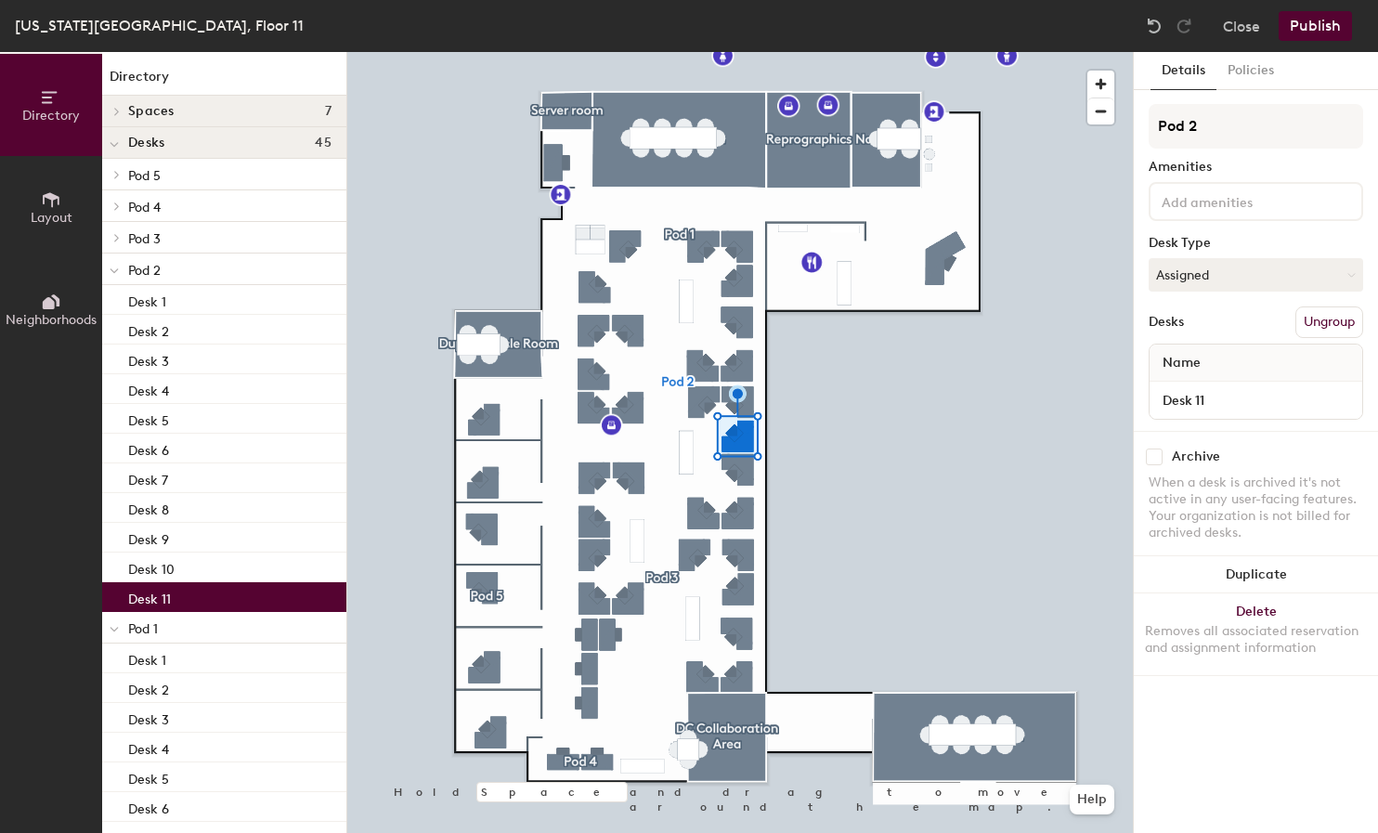
click at [1314, 20] on button "Publish" at bounding box center [1315, 26] width 73 height 30
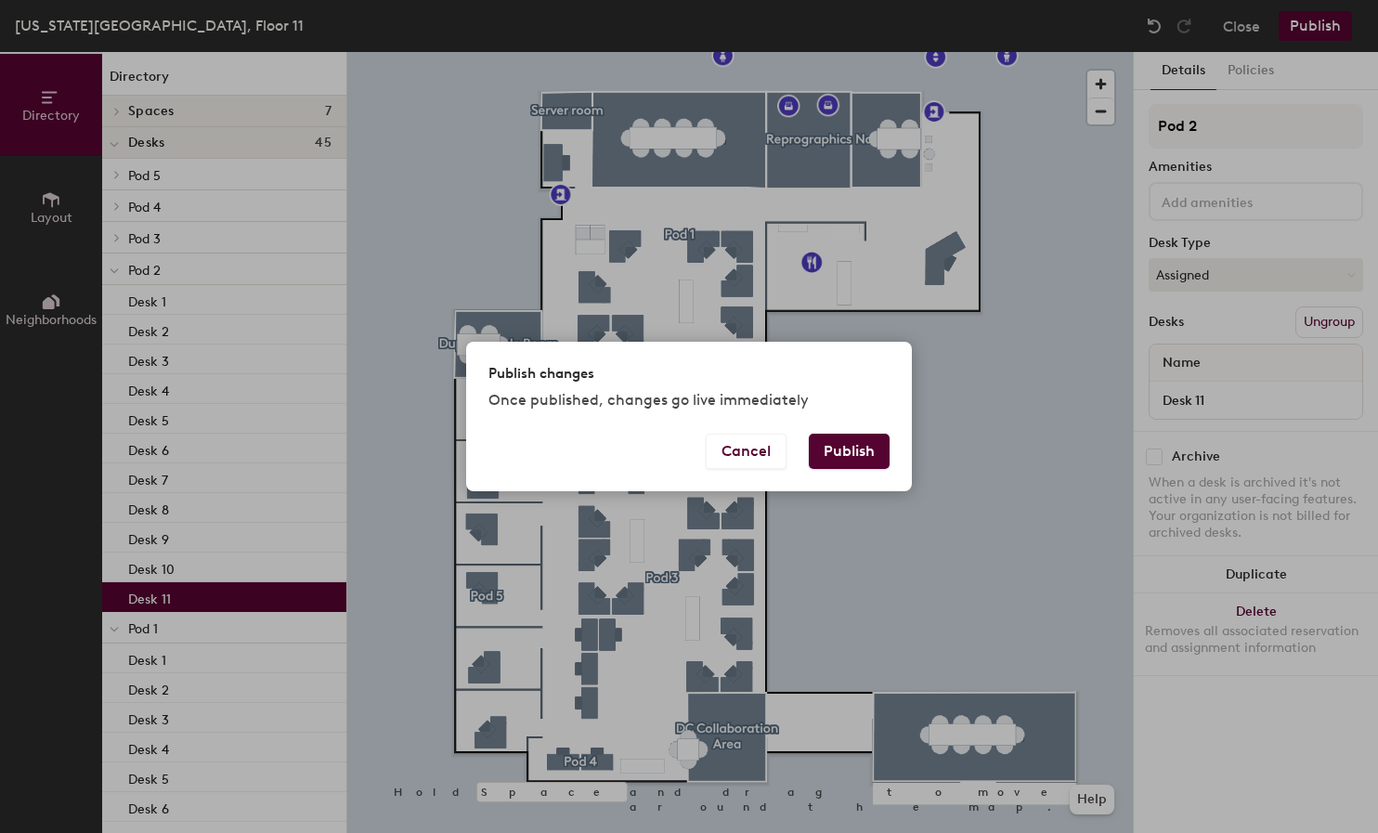
click at [855, 456] on button "Publish" at bounding box center [849, 451] width 81 height 35
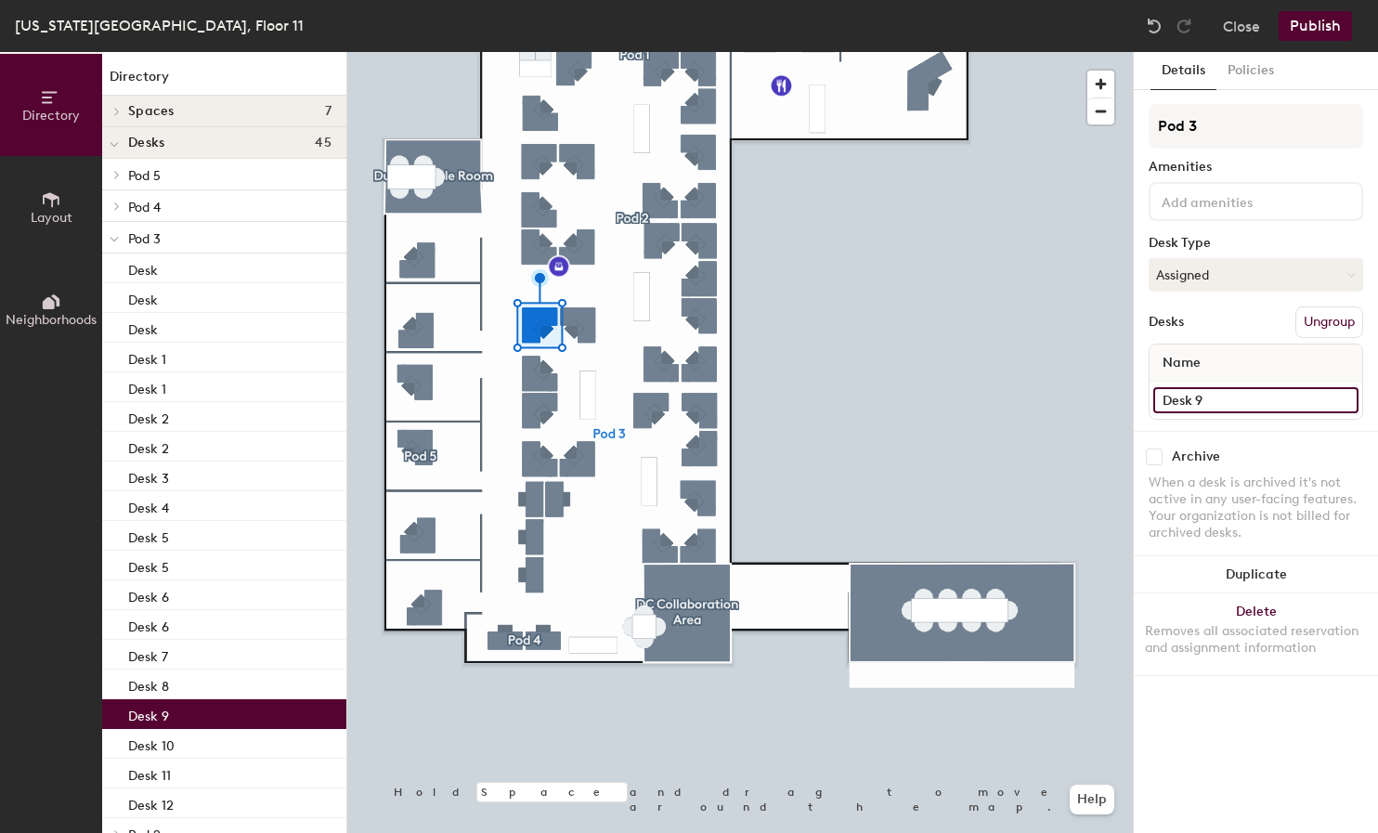
click at [1234, 407] on input "Desk 9" at bounding box center [1256, 400] width 205 height 26
click at [1234, 405] on input "Desk 9" at bounding box center [1256, 400] width 205 height 26
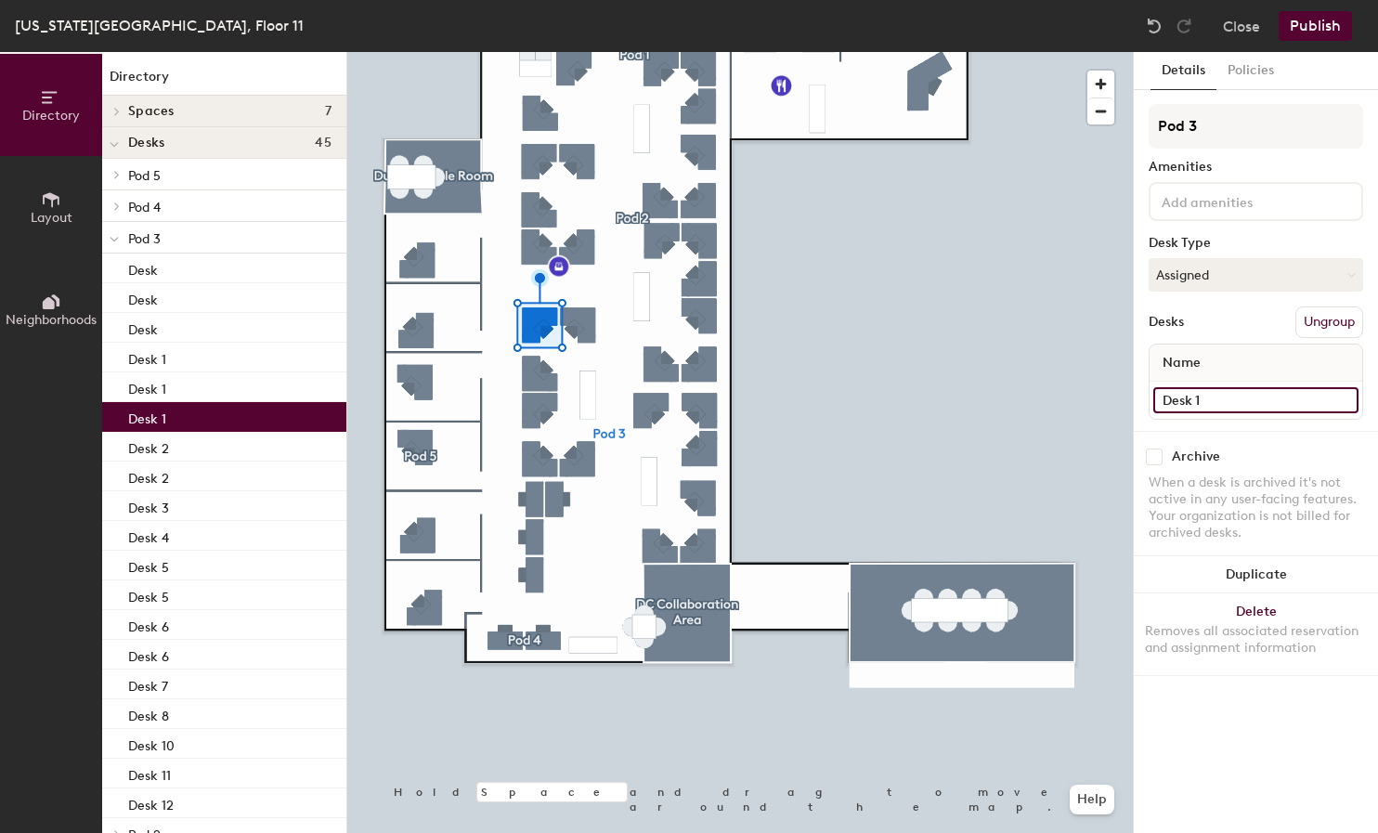
type input "Desk 1"
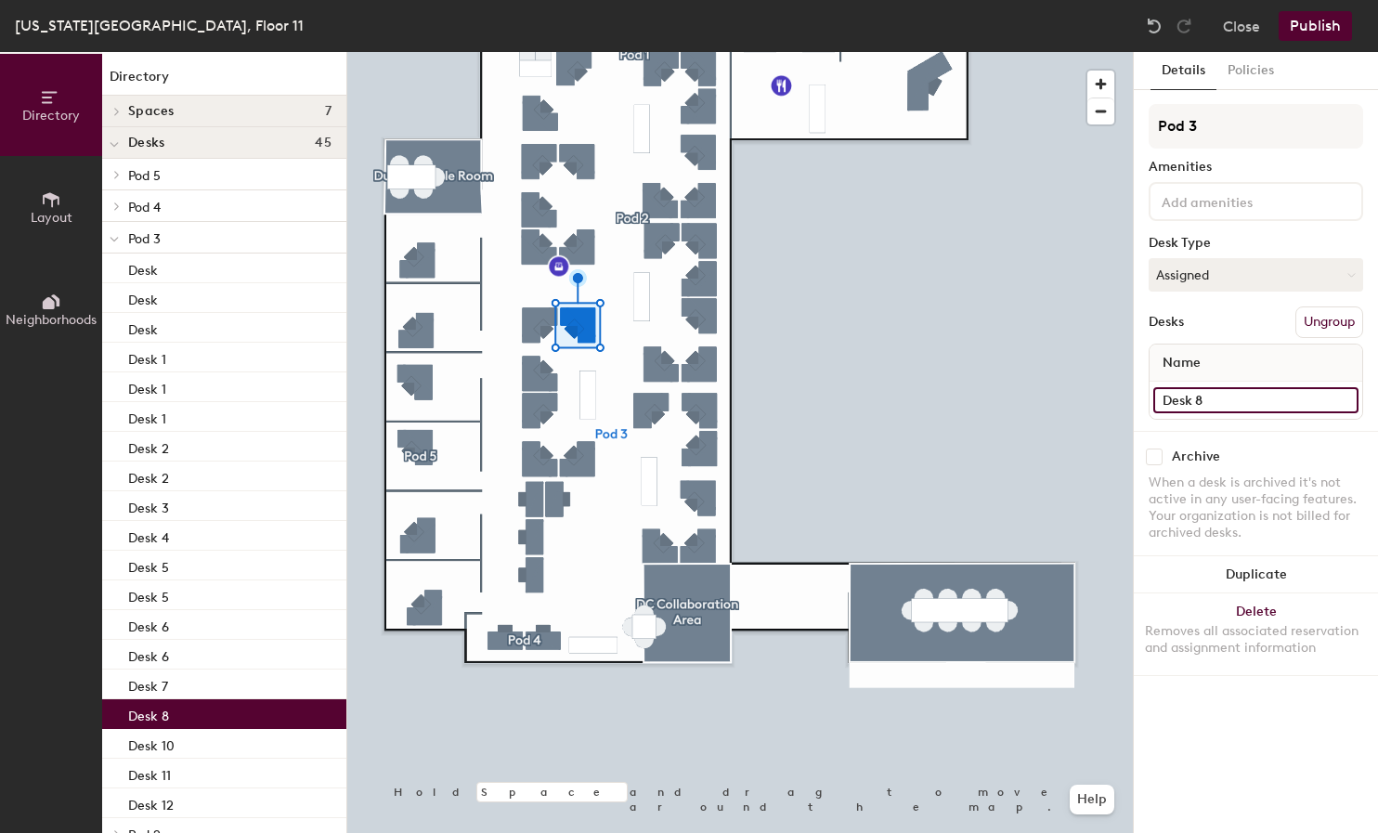
click at [1213, 400] on input "Desk 8" at bounding box center [1256, 400] width 205 height 26
click at [1214, 400] on input "Desk 8" at bounding box center [1256, 400] width 205 height 26
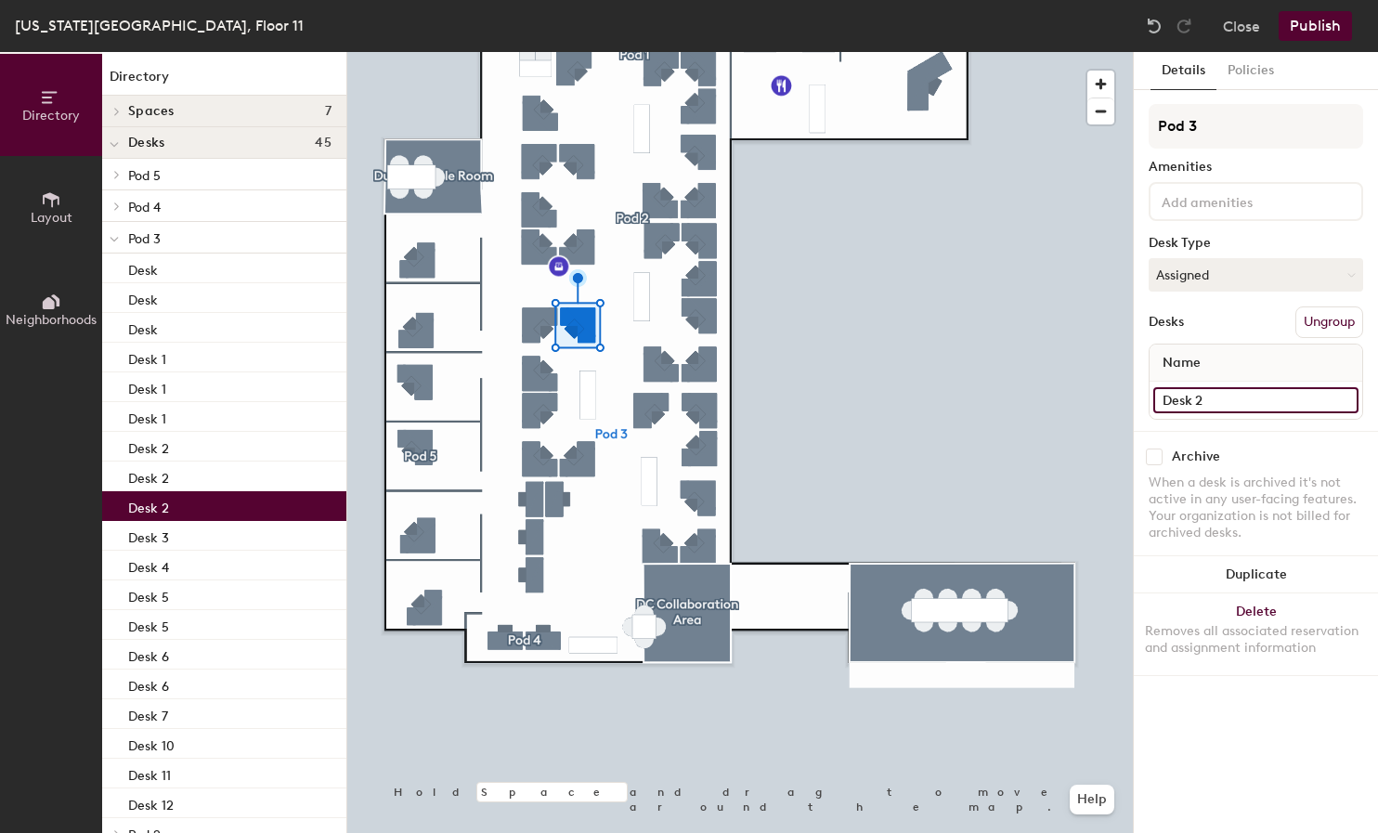
type input "Desk 2"
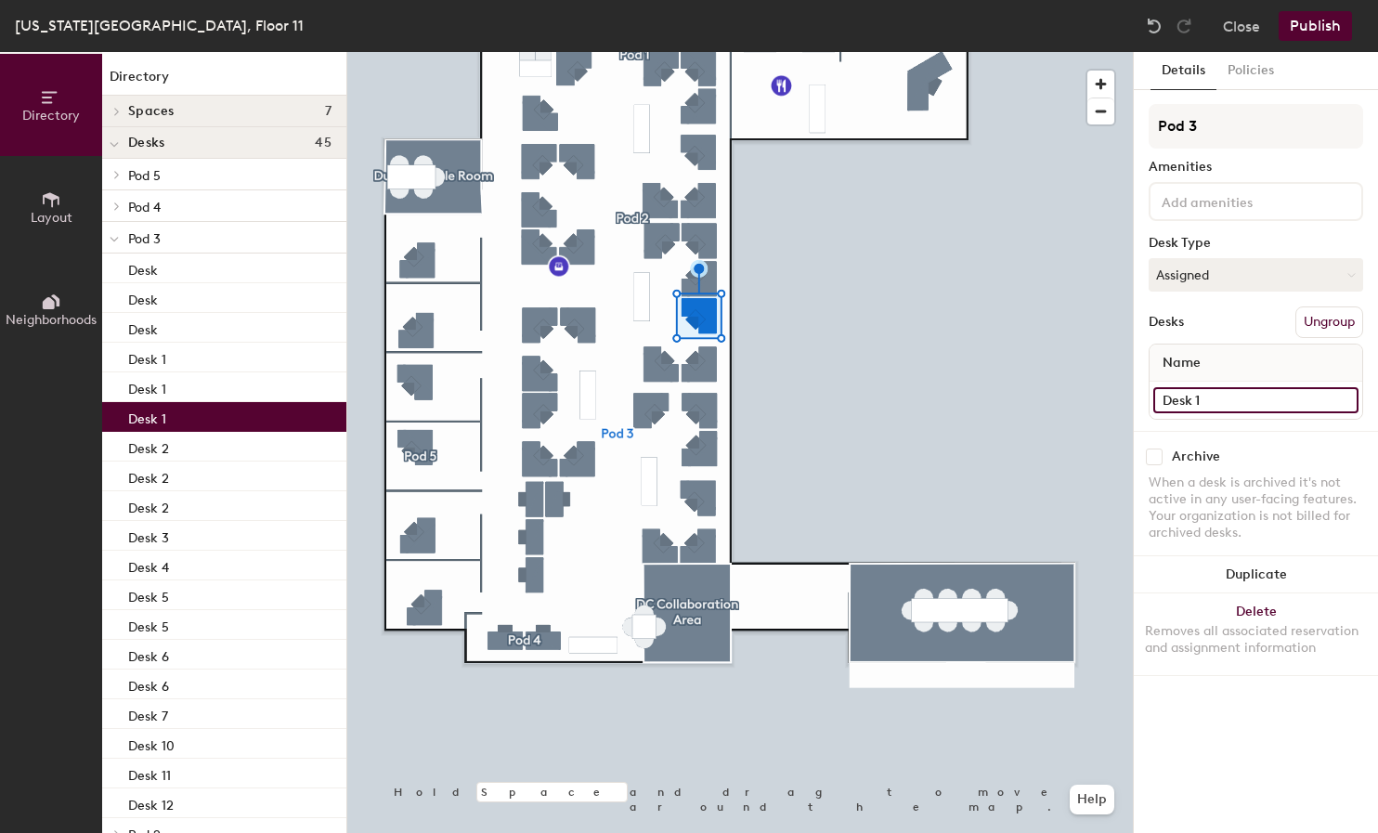
click at [1227, 397] on input "Desk 1" at bounding box center [1256, 400] width 205 height 26
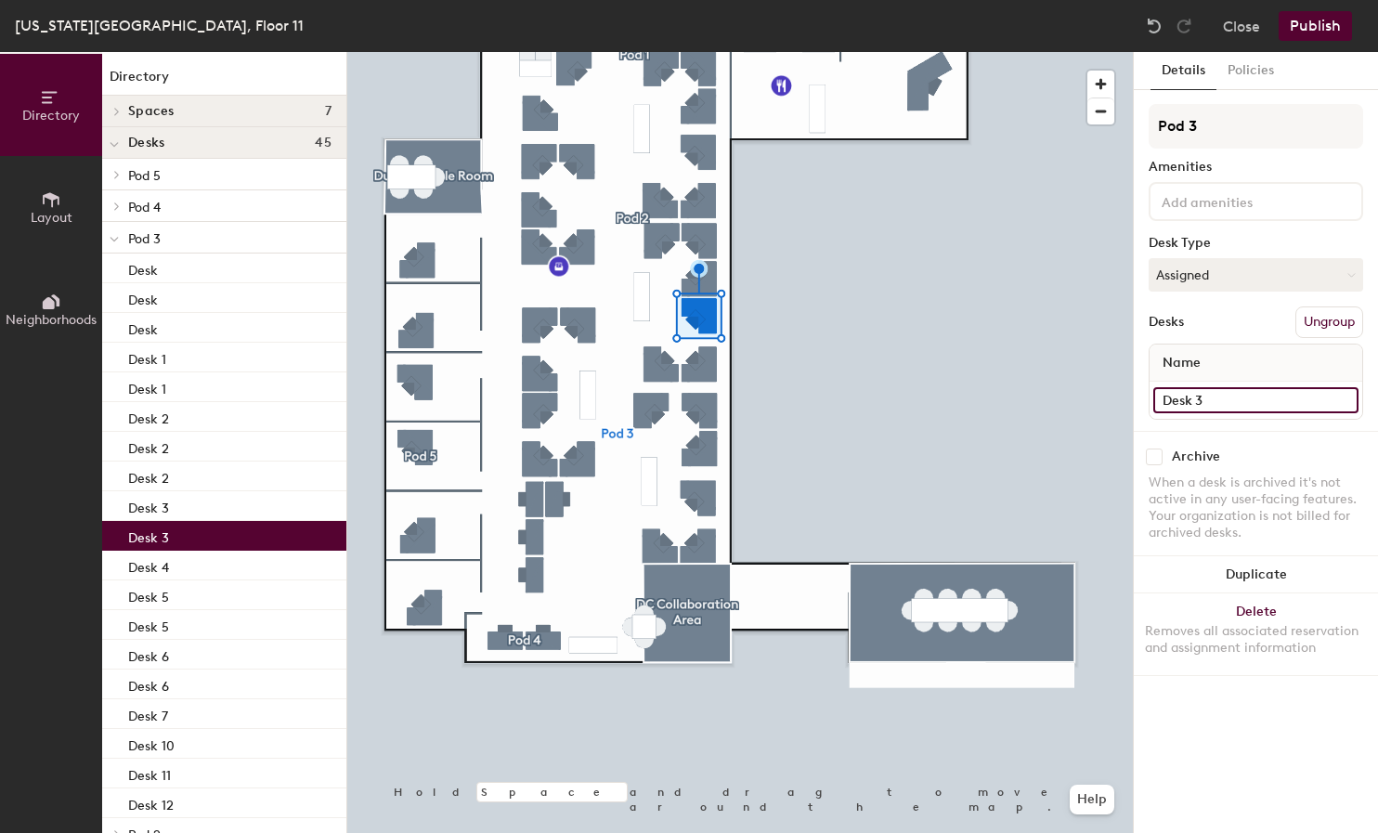
type input "Desk 3"
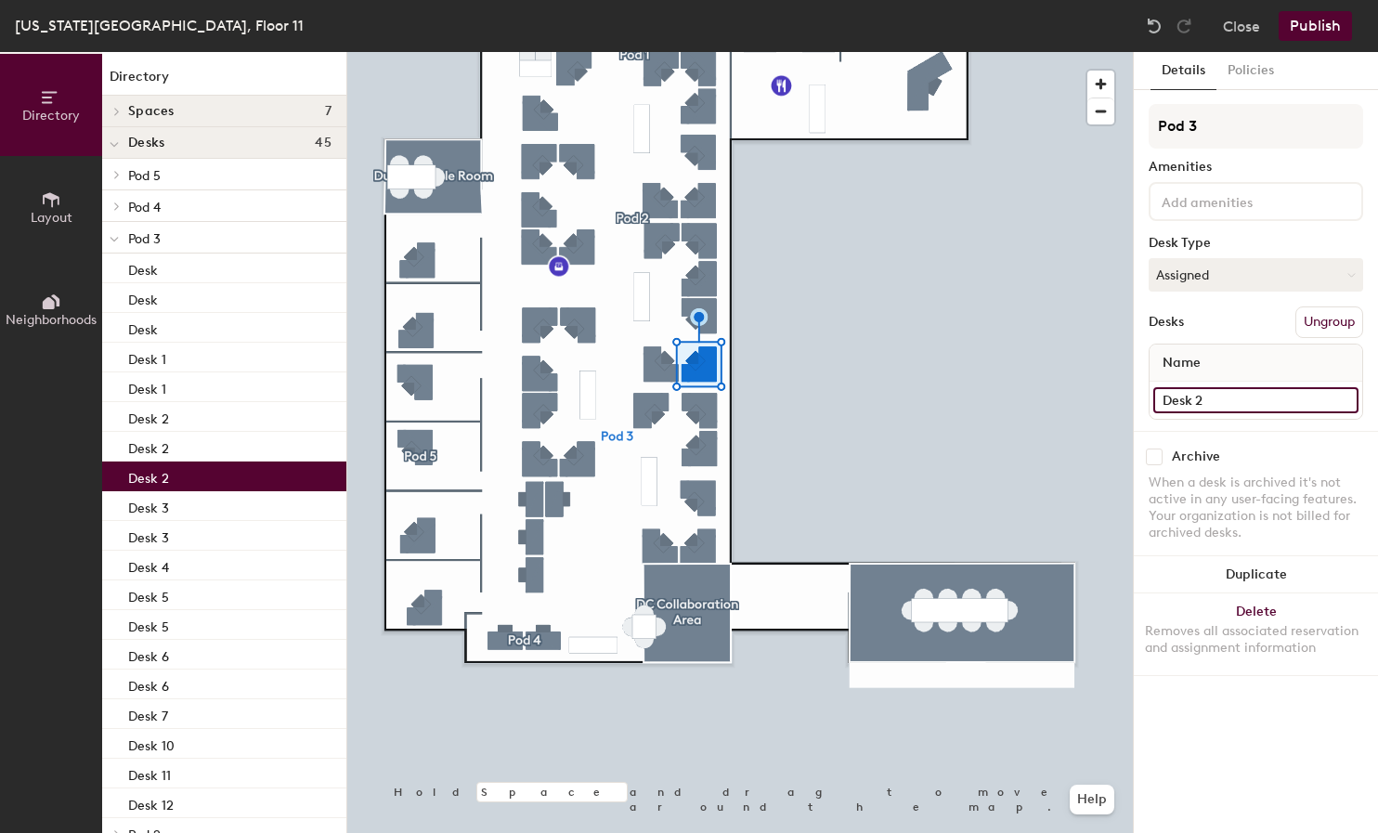
click at [1215, 401] on input "Desk 2" at bounding box center [1256, 400] width 205 height 26
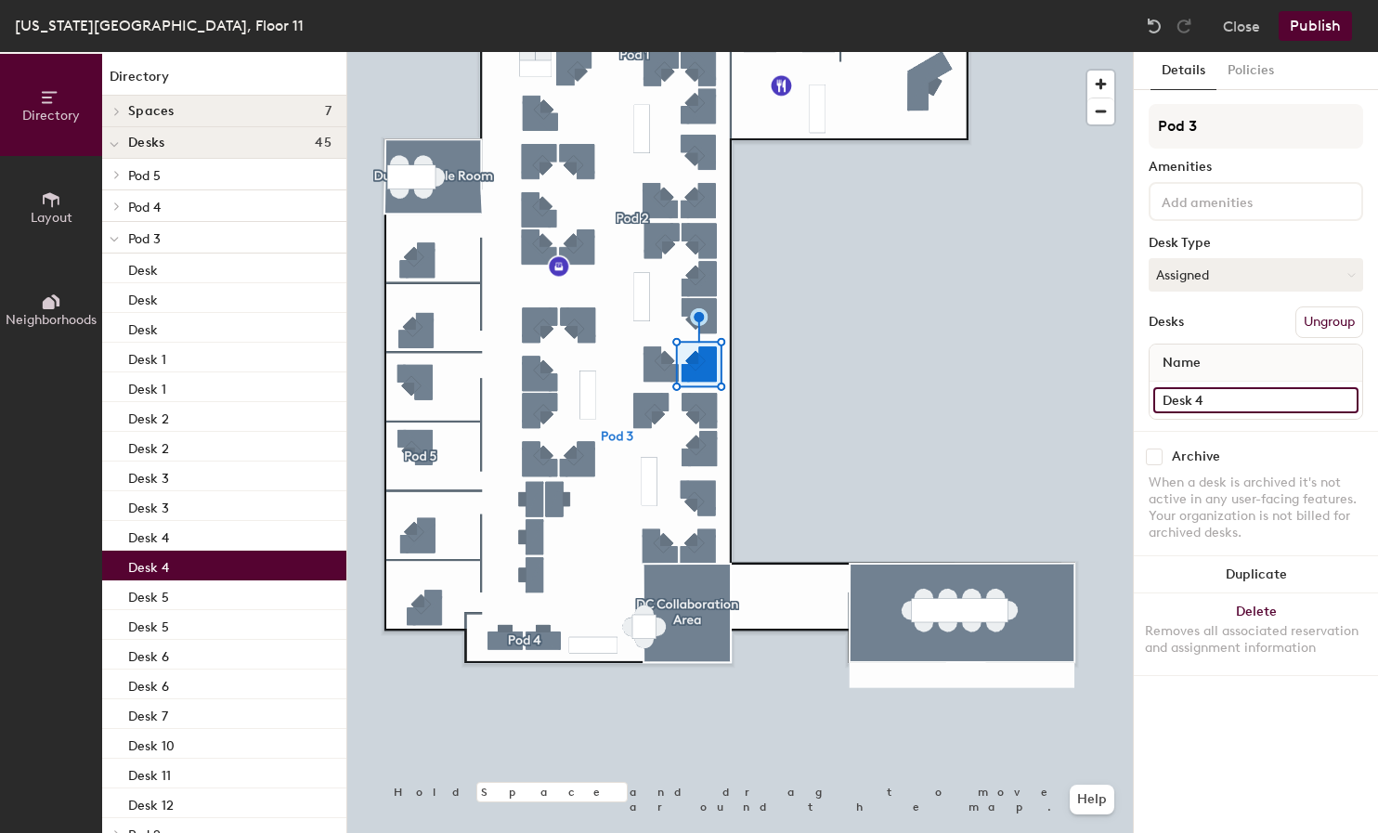
type input "Desk 4"
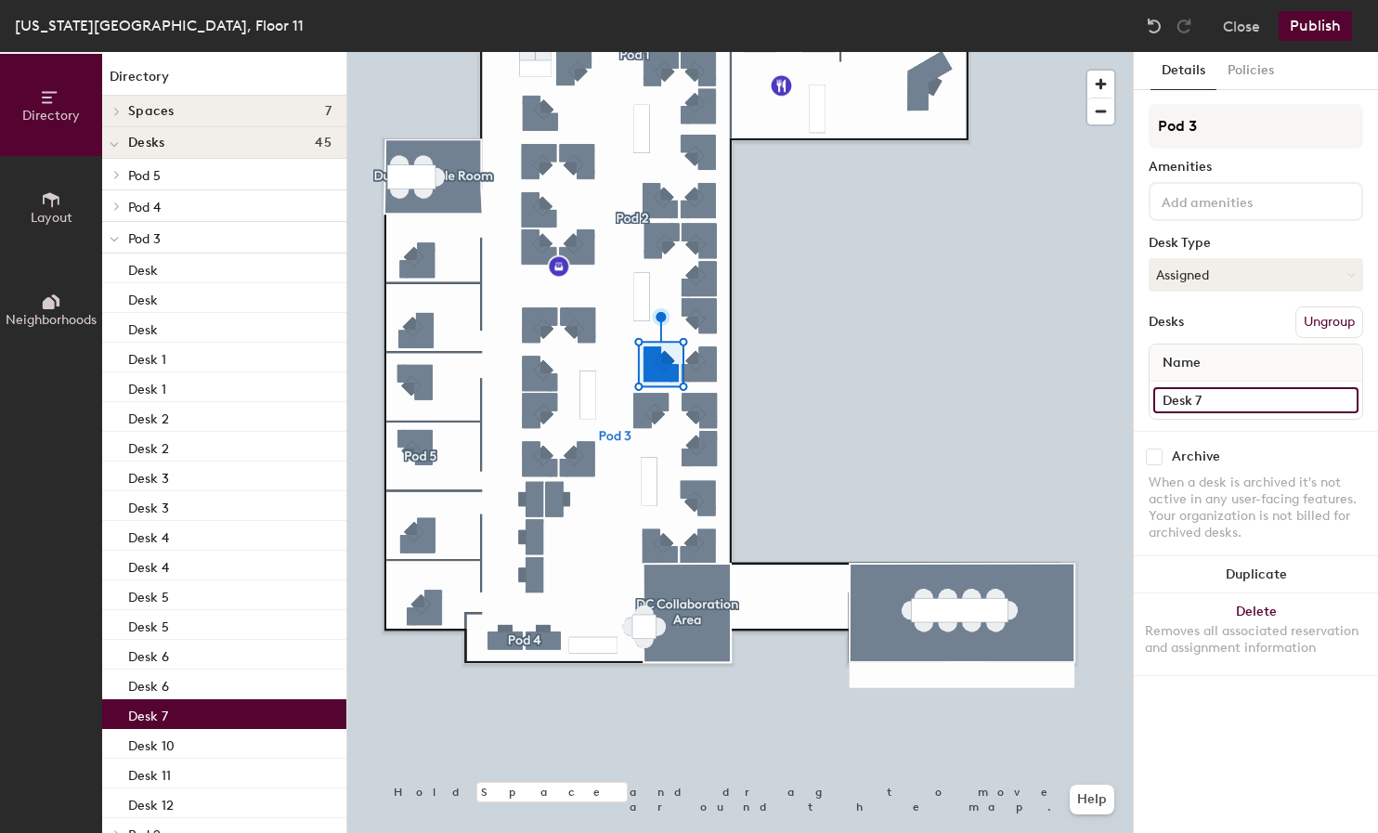
click at [1225, 397] on input "Desk 7" at bounding box center [1256, 400] width 205 height 26
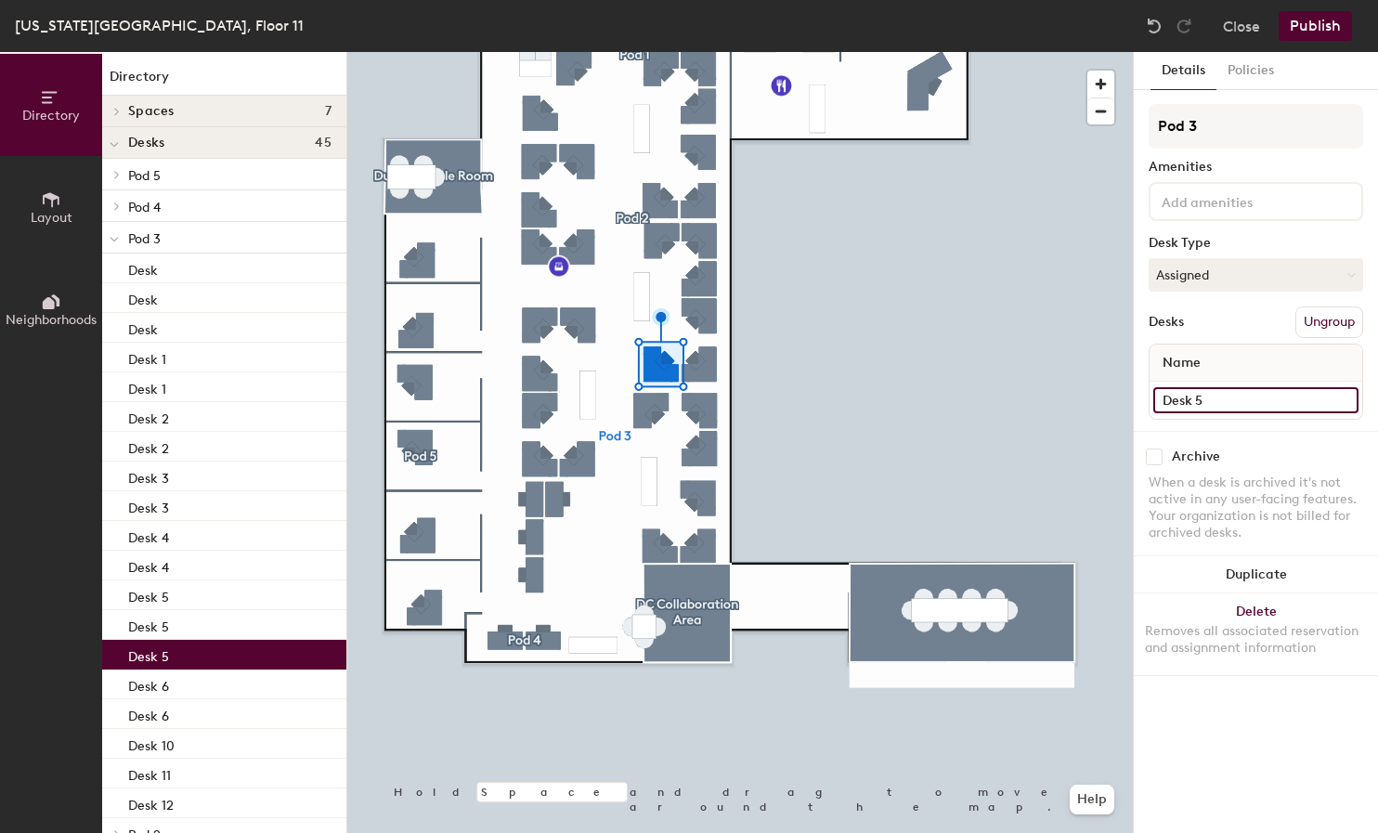
type input "Desk 5"
click at [542, 52] on div at bounding box center [740, 52] width 786 height 0
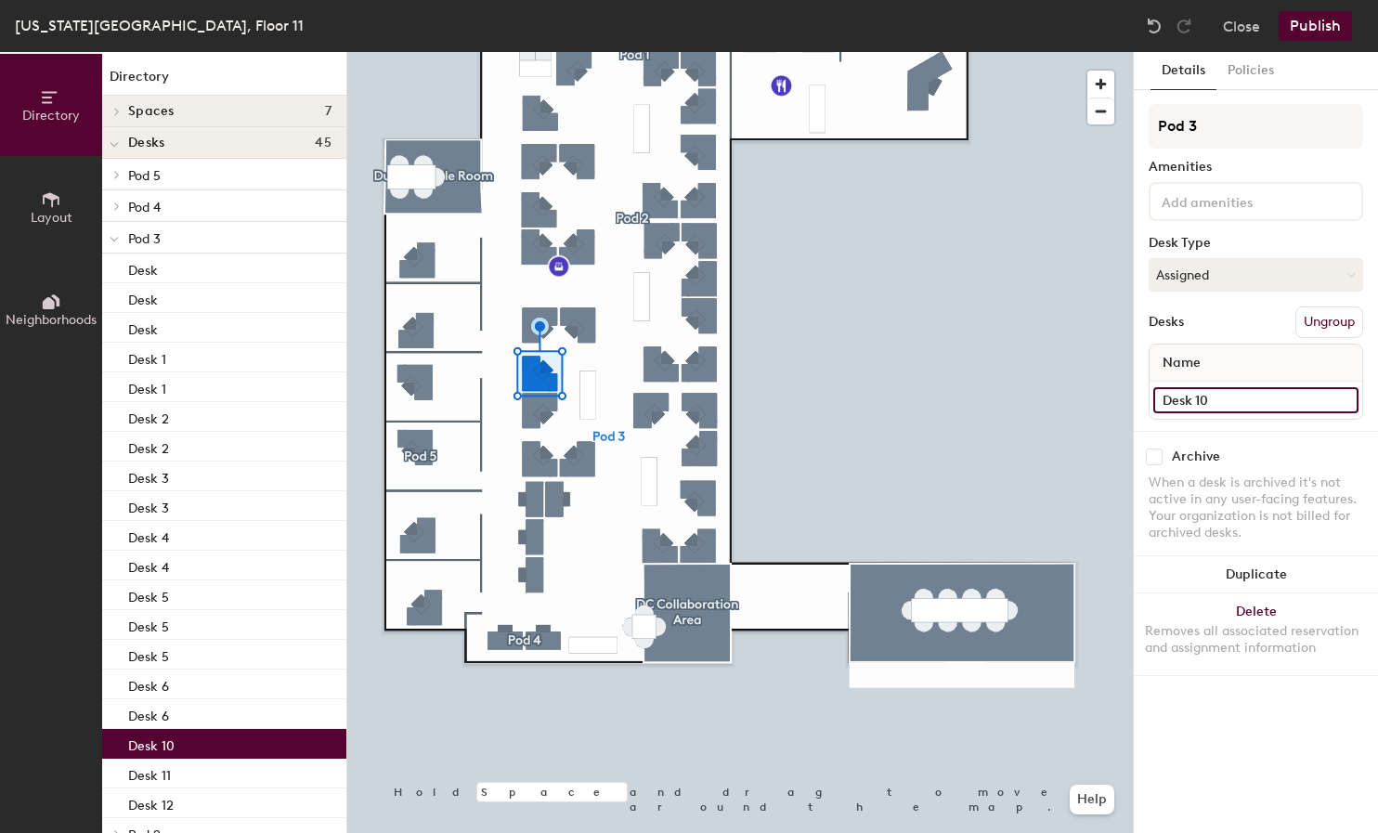
click at [1234, 395] on input "Desk 10" at bounding box center [1256, 400] width 205 height 26
click at [1229, 394] on input "Desk 10" at bounding box center [1256, 400] width 205 height 26
type input "Desk 6"
click at [536, 52] on div at bounding box center [740, 52] width 786 height 0
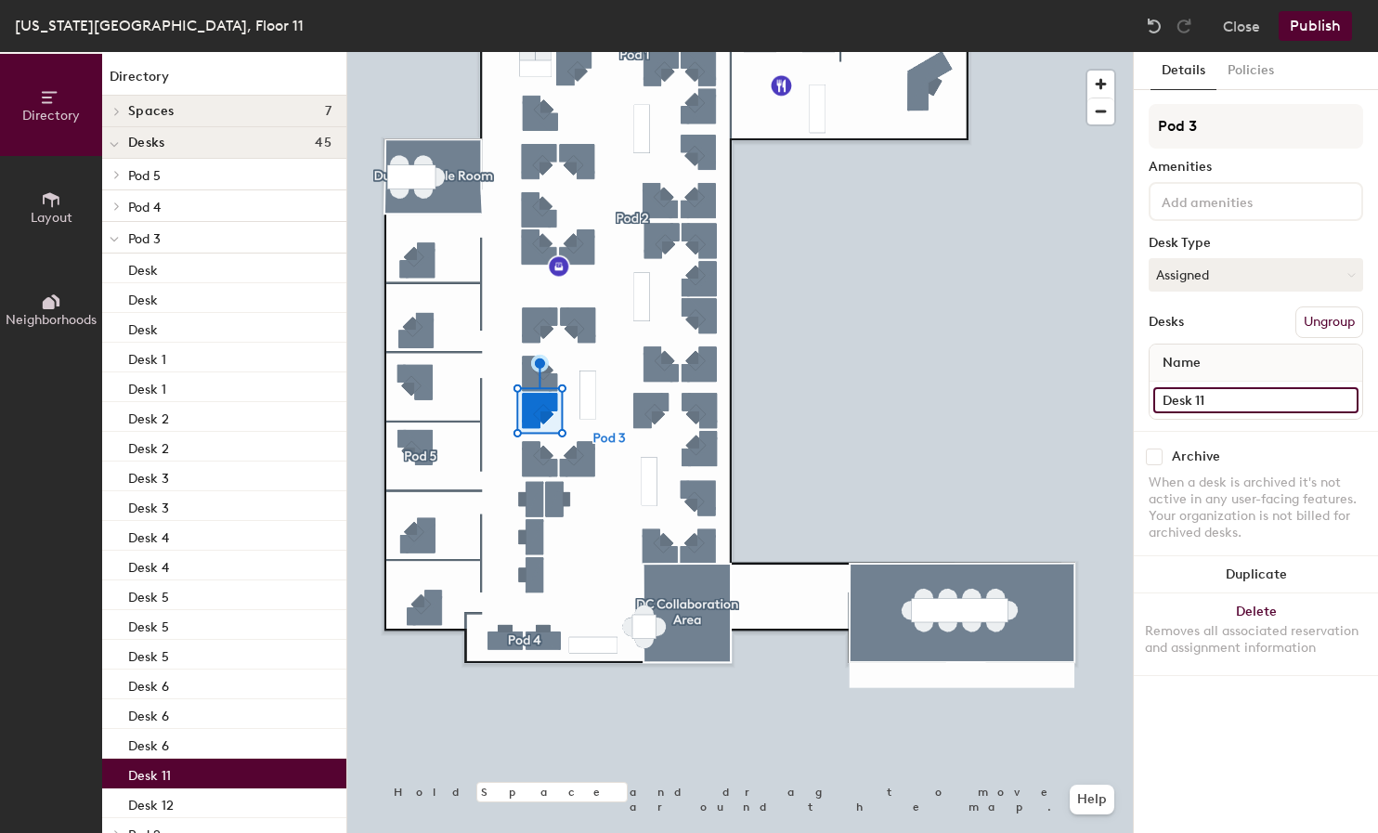
click at [1227, 398] on input "Desk 11" at bounding box center [1256, 400] width 205 height 26
type input "Desk 7"
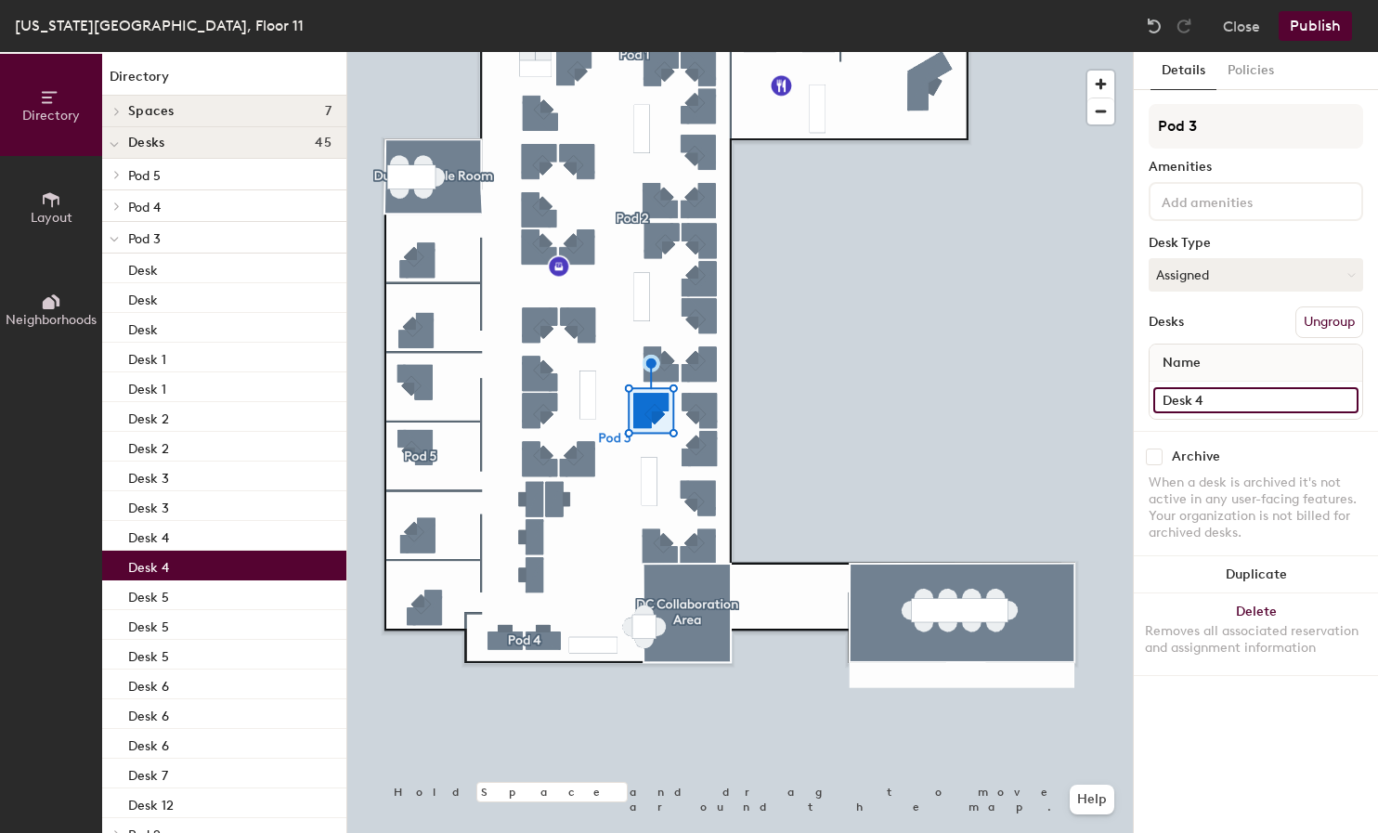
click at [1216, 392] on input "Desk 4" at bounding box center [1256, 400] width 205 height 26
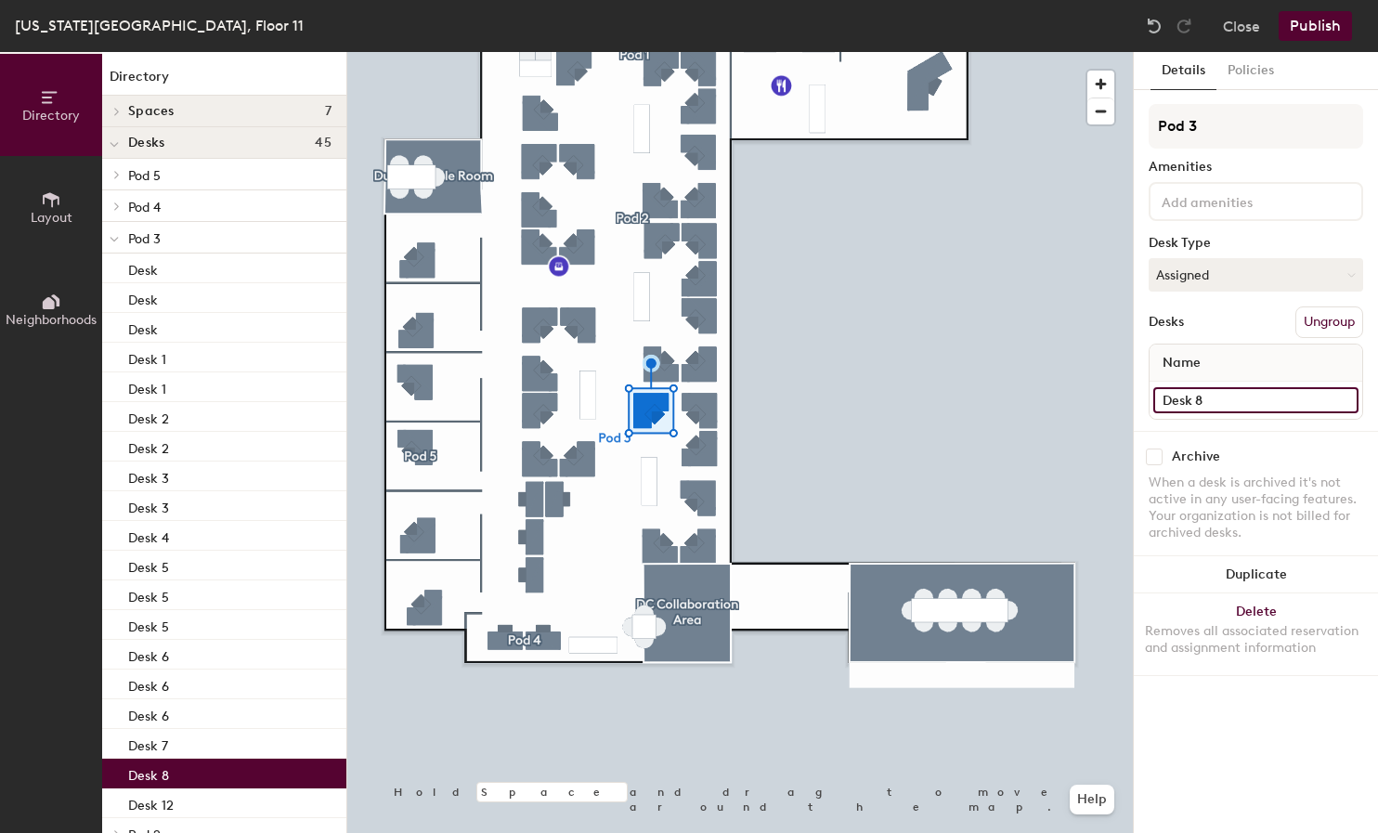
type input "Desk 8"
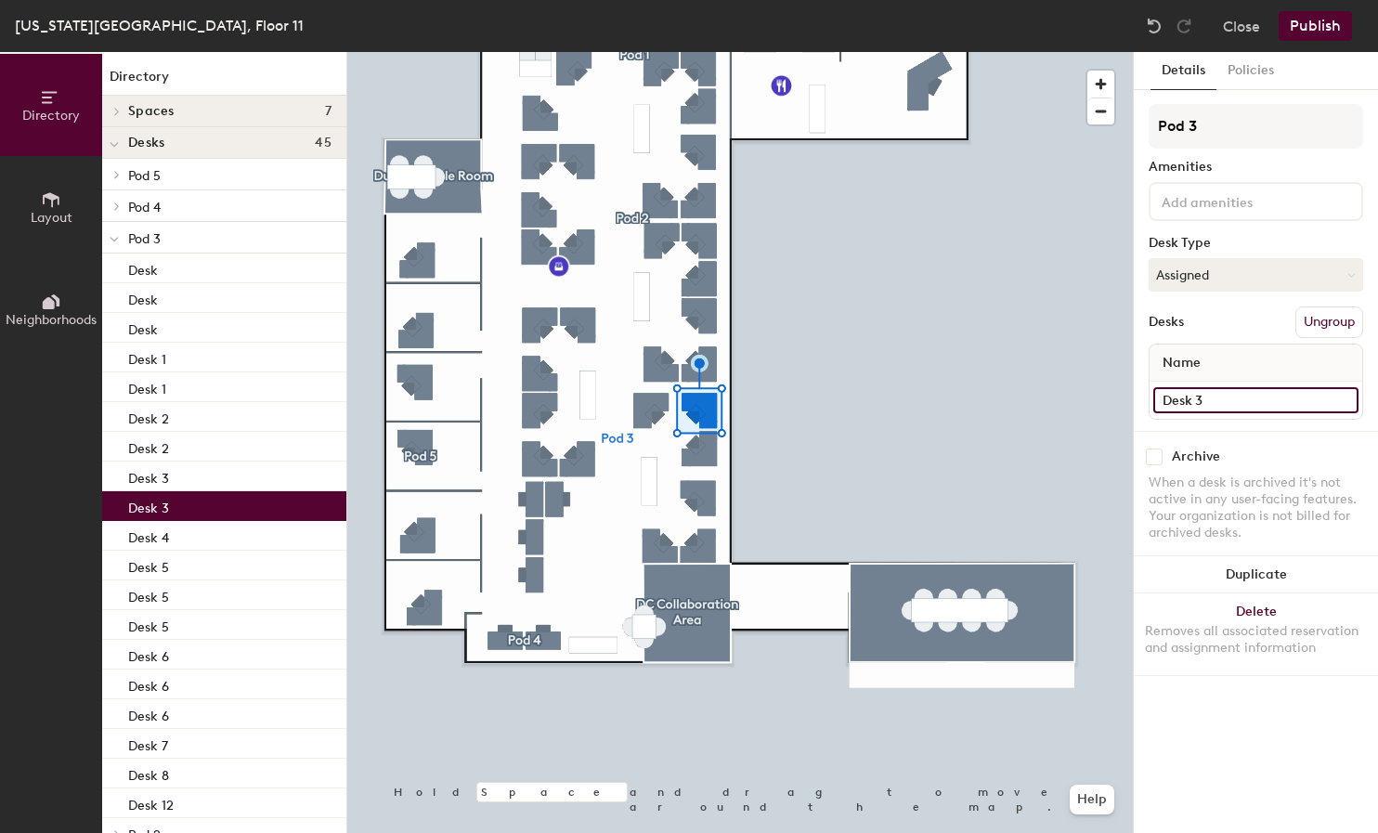
click at [1230, 395] on input "Desk 3" at bounding box center [1256, 400] width 205 height 26
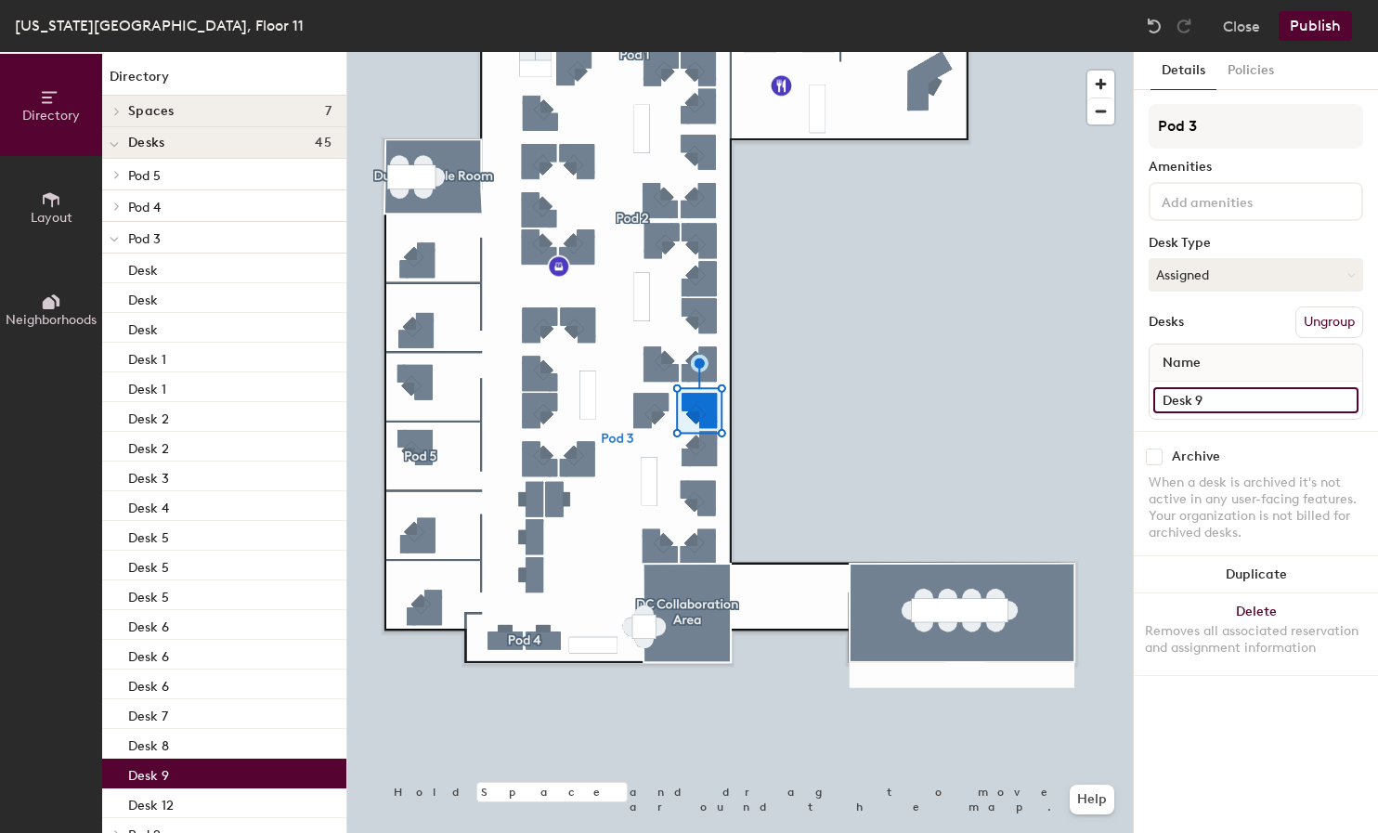
type input "Desk 9"
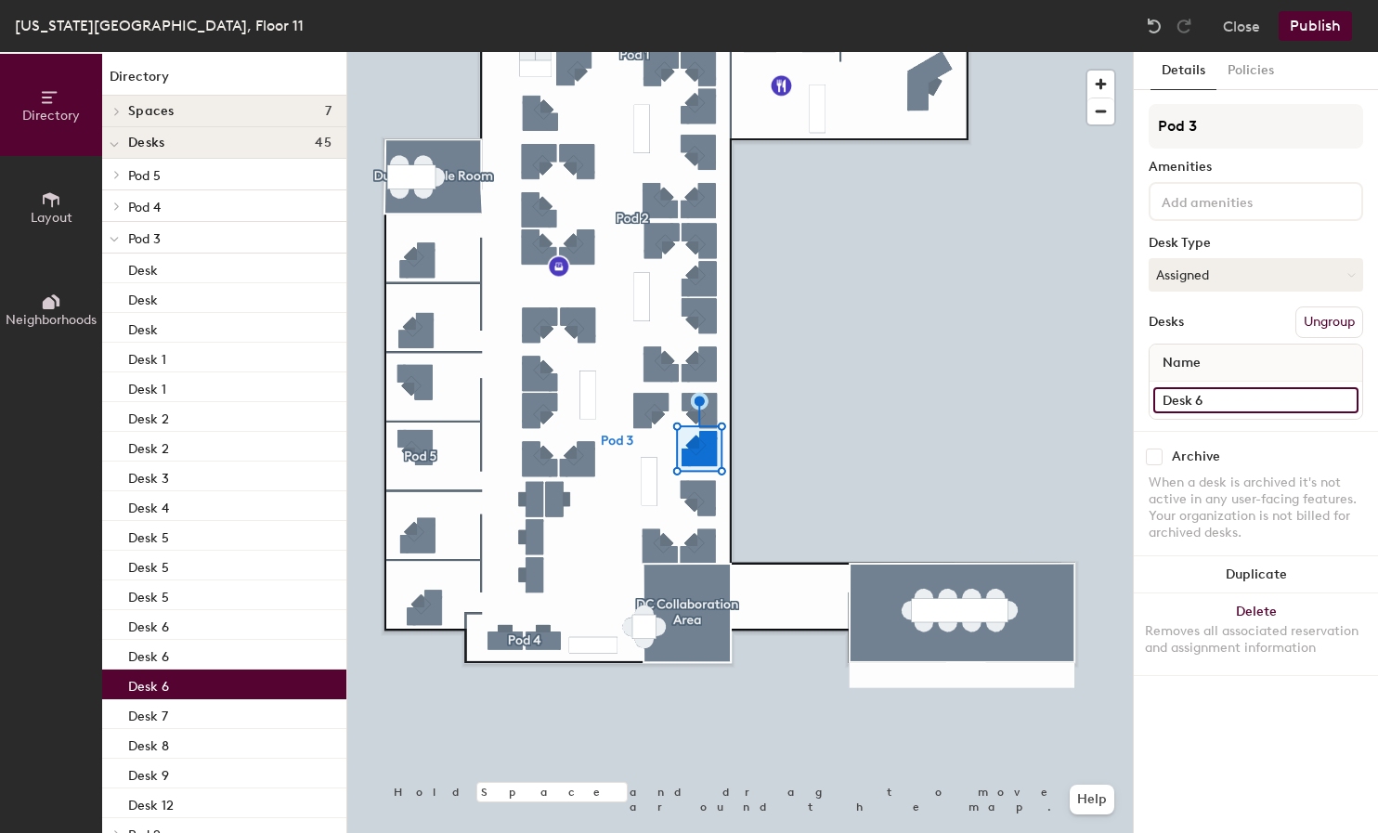
click at [1218, 390] on input "Desk 6" at bounding box center [1256, 400] width 205 height 26
click at [1218, 391] on input "Desk 6" at bounding box center [1256, 400] width 205 height 26
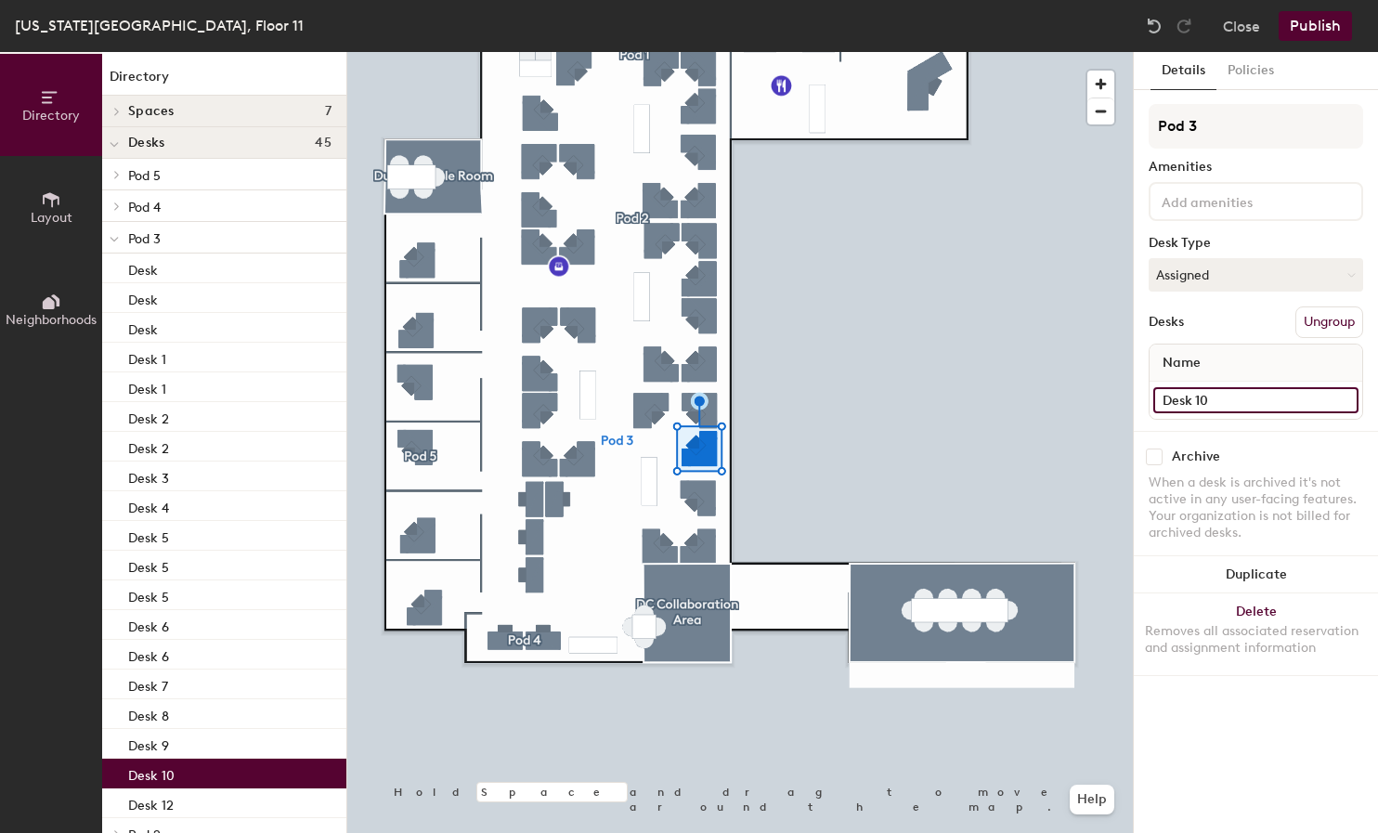
type input "Desk 10"
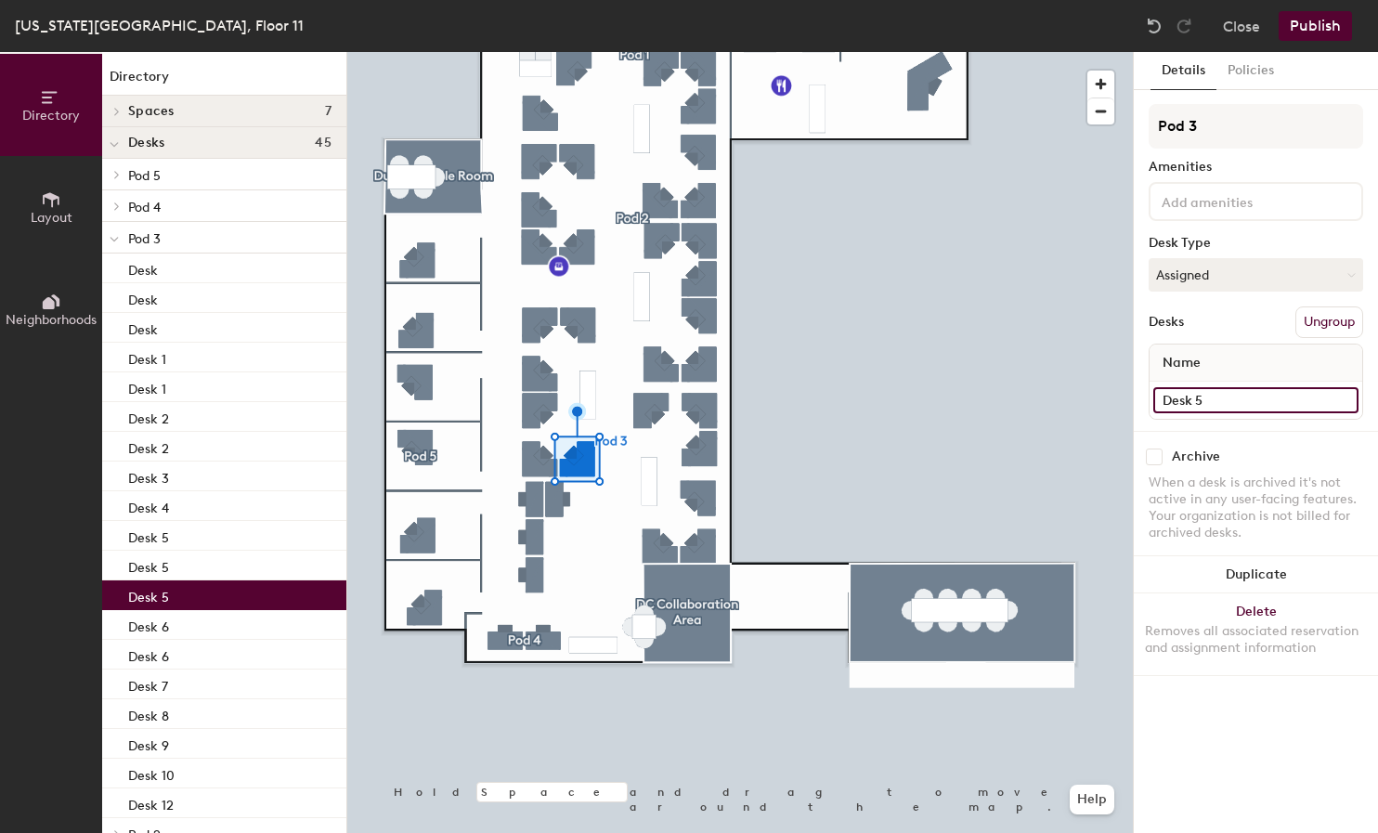
click at [1230, 400] on input "Desk 5" at bounding box center [1256, 400] width 205 height 26
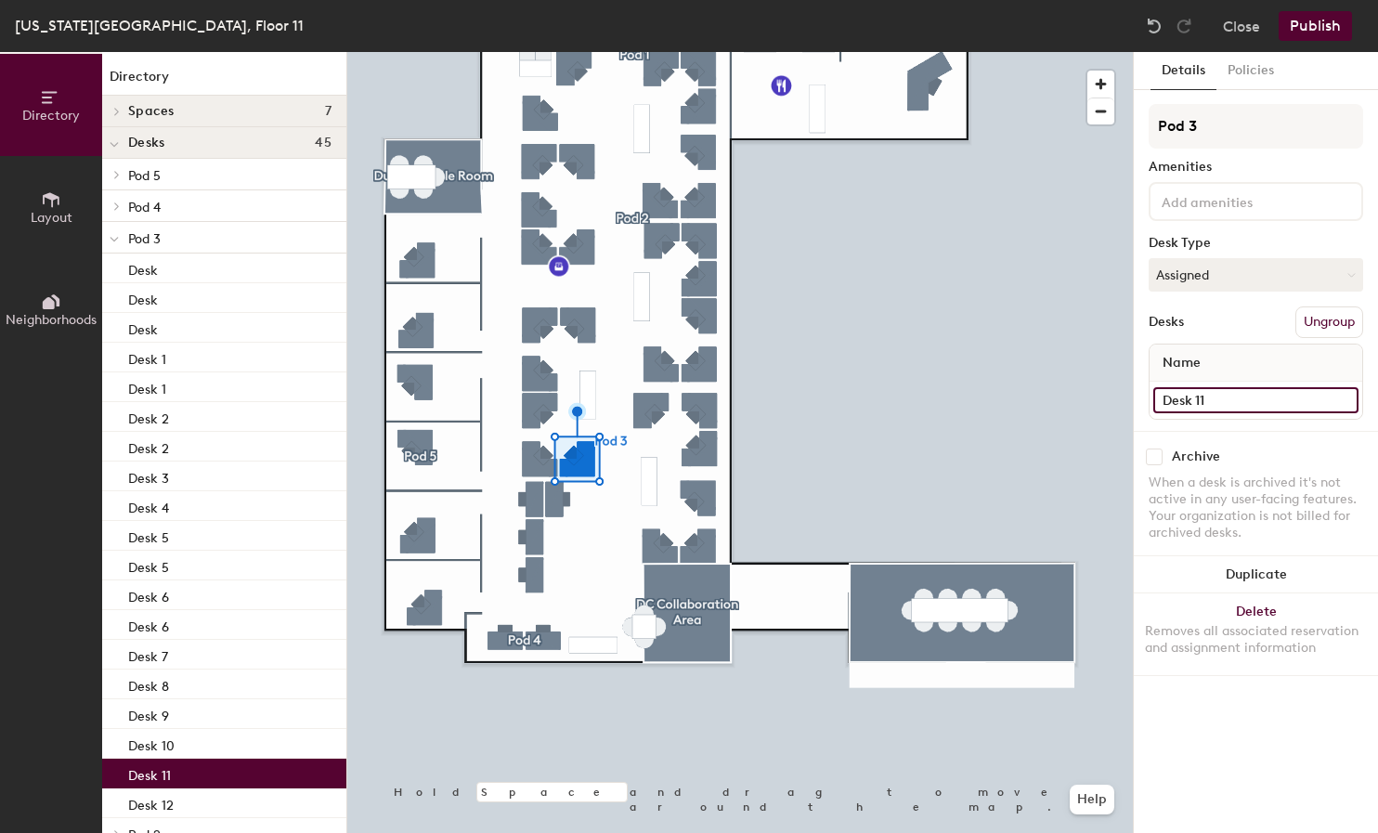
type input "Desk 11"
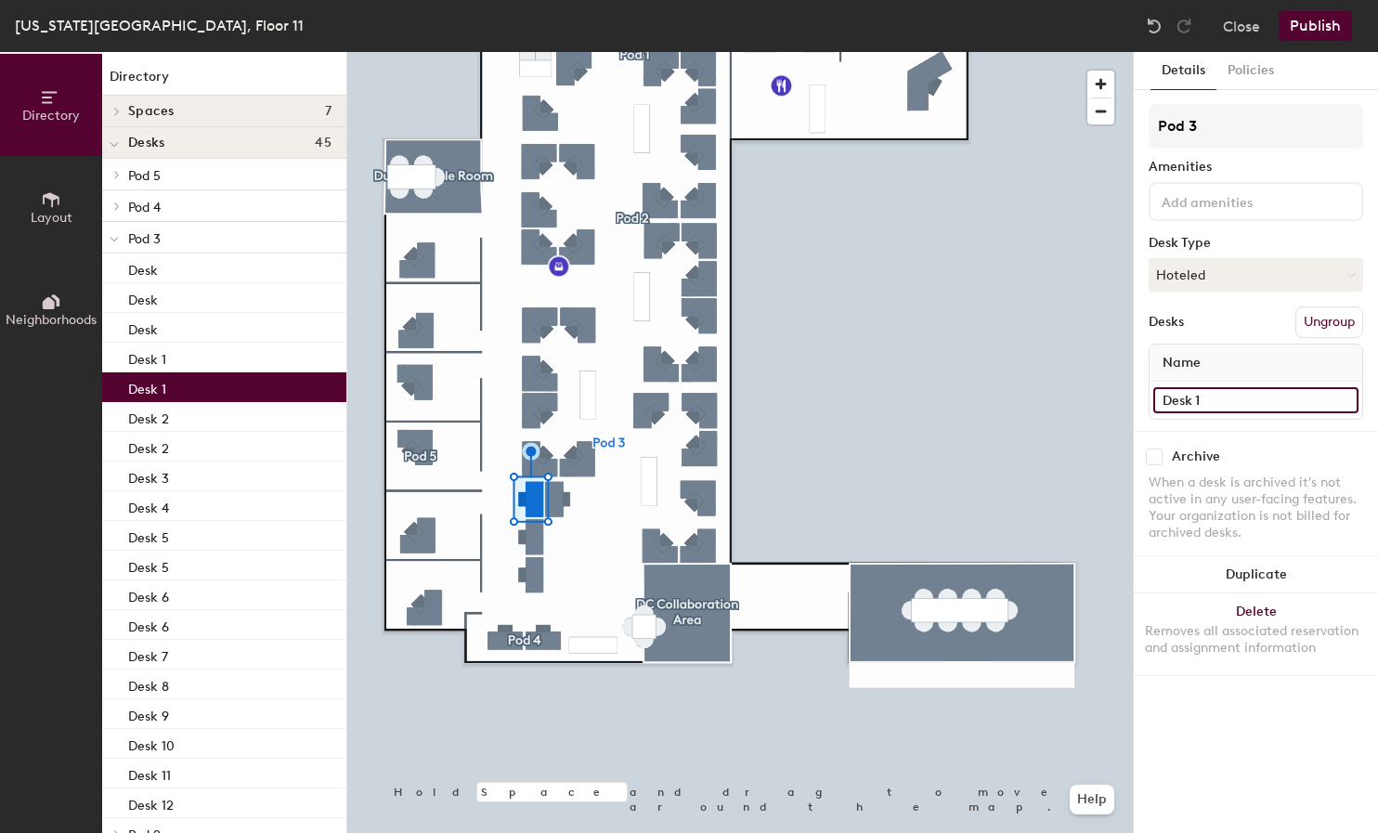
click at [1213, 401] on input "Desk 1" at bounding box center [1256, 400] width 205 height 26
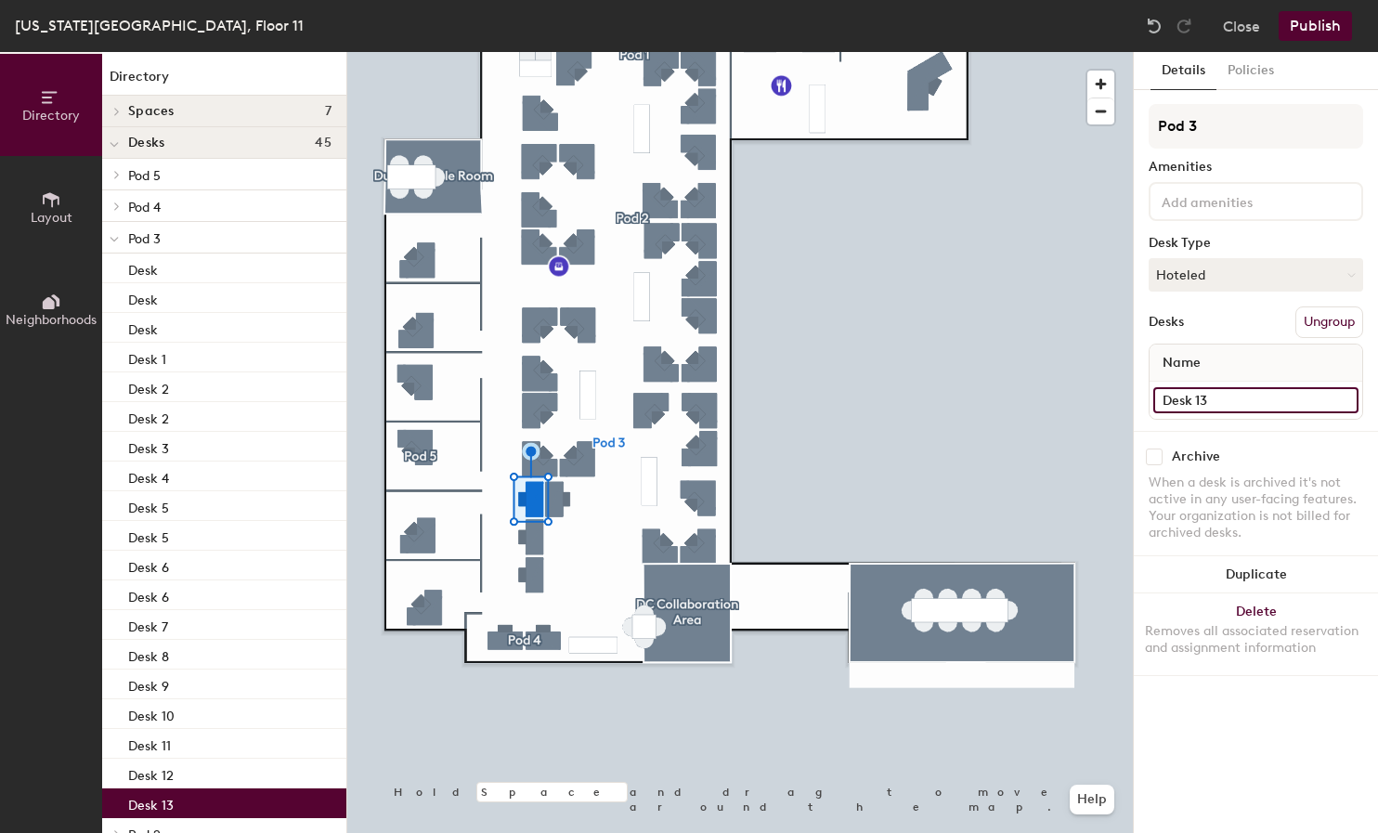
type input "Desk 13"
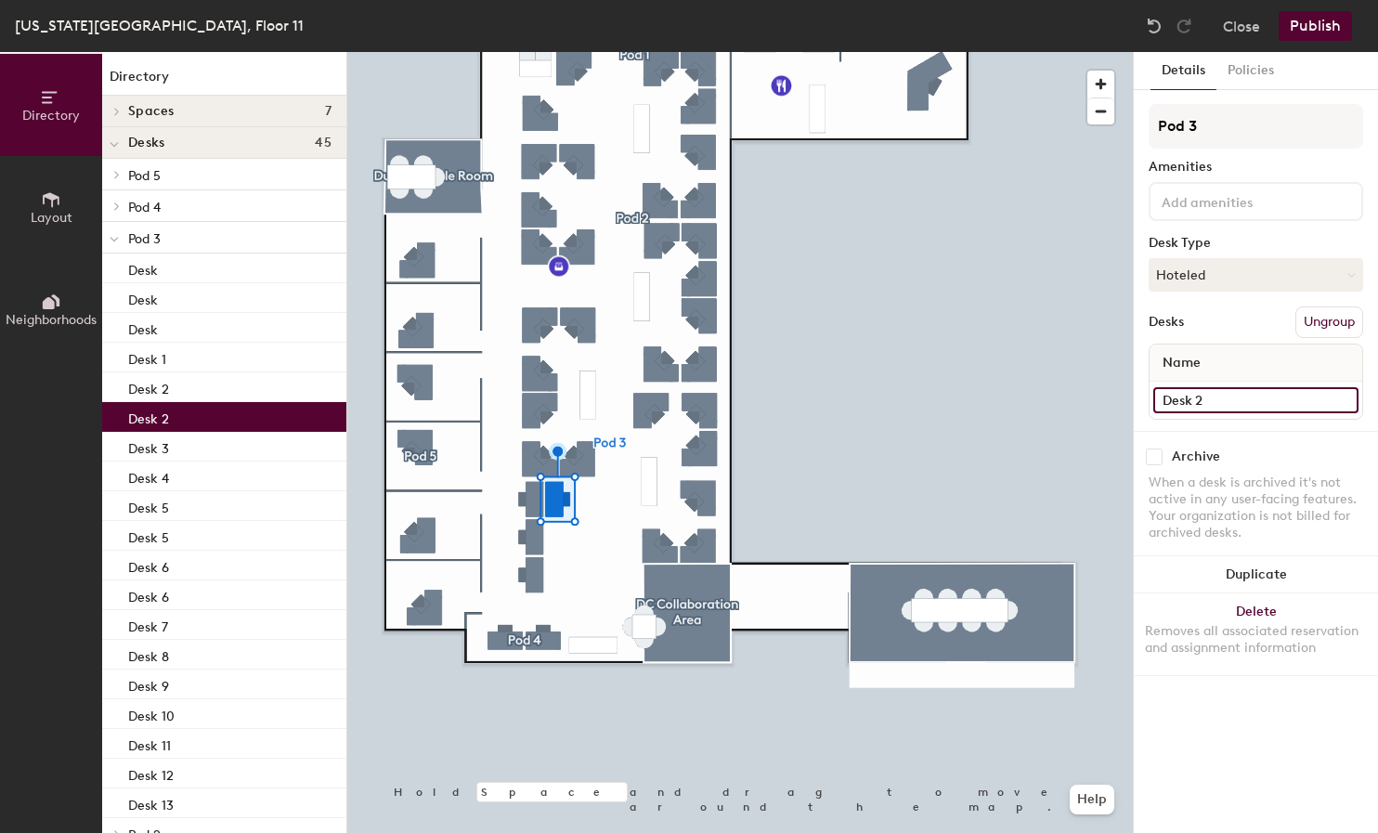
click at [1237, 397] on input "Desk 2" at bounding box center [1256, 400] width 205 height 26
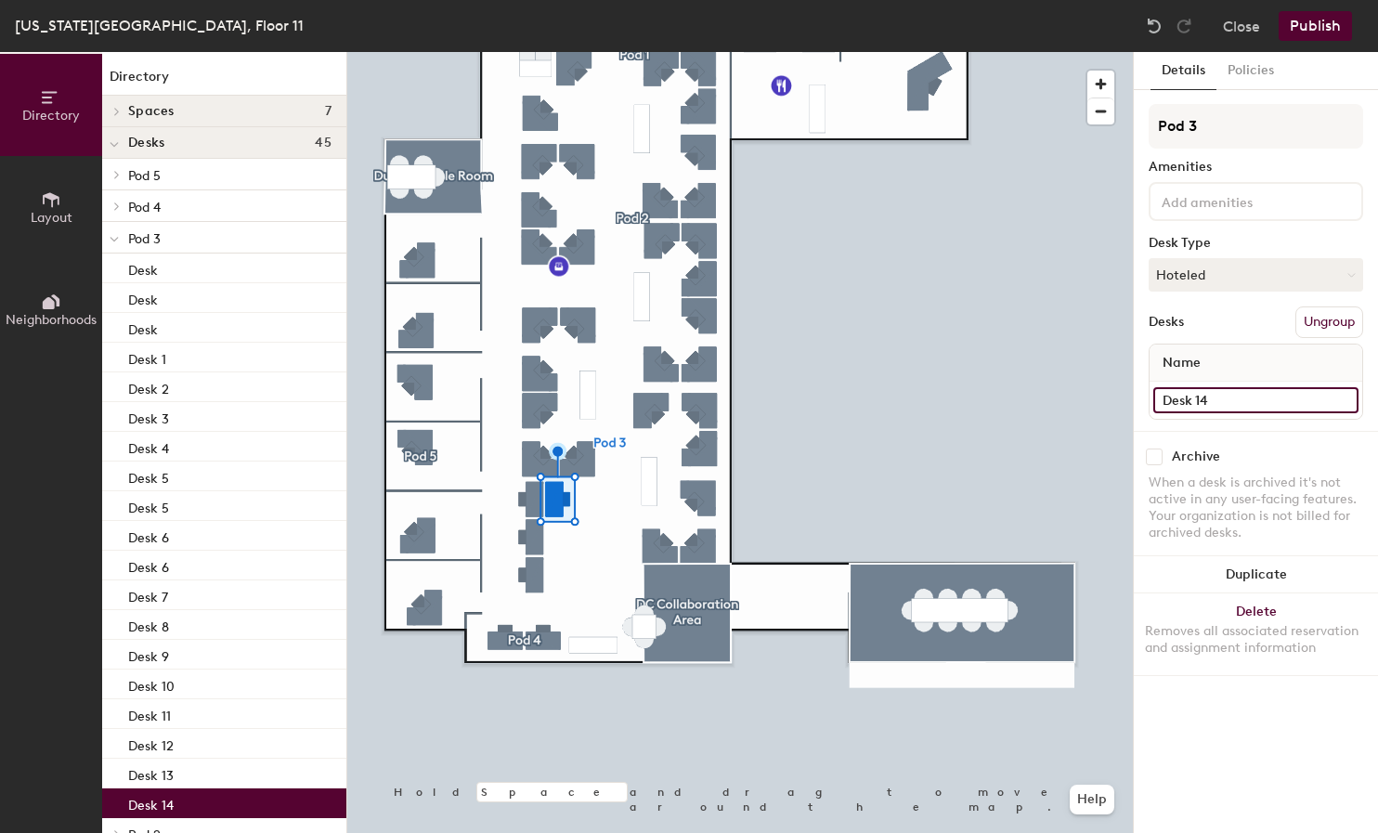
type input "Desk 14"
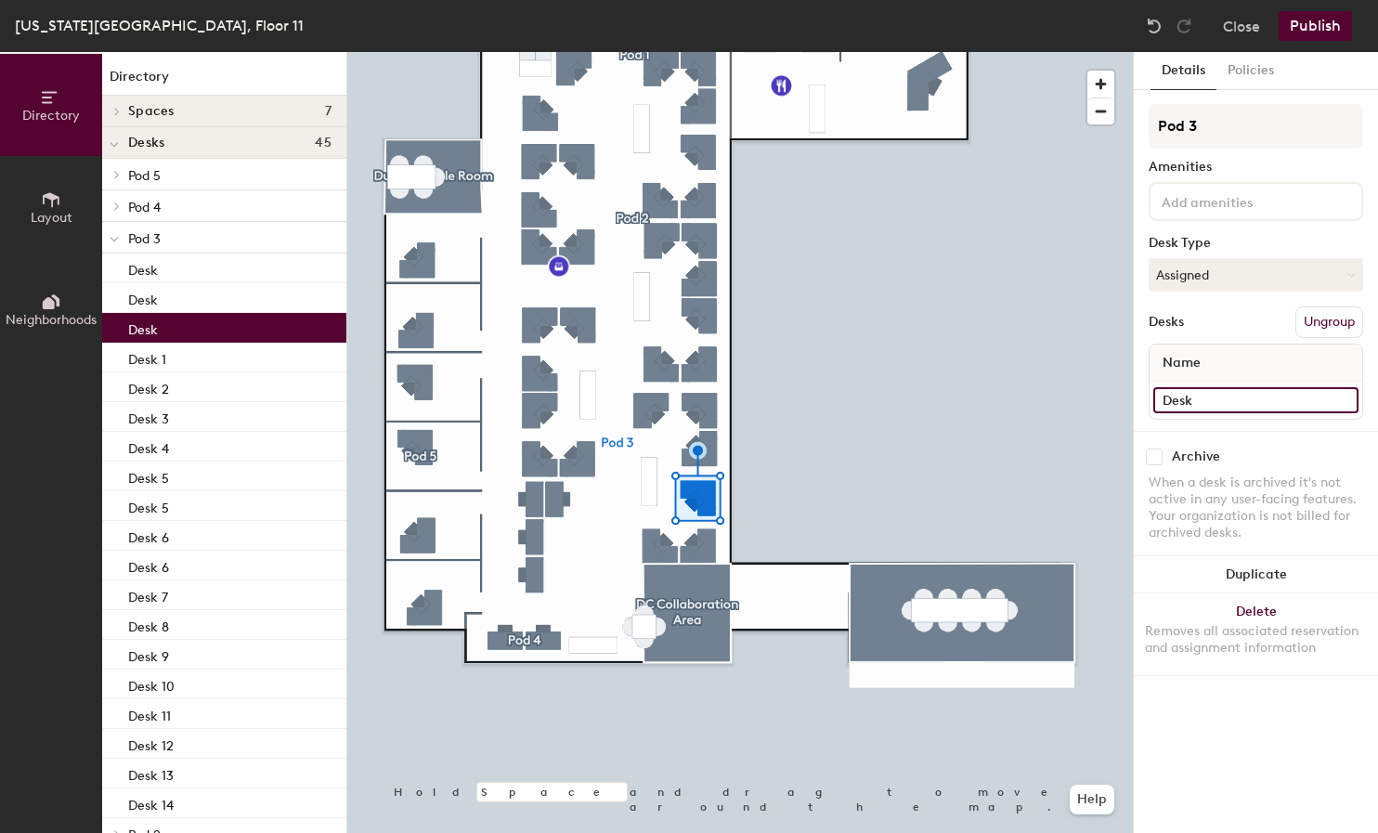
click at [1211, 394] on input "Desk" at bounding box center [1256, 400] width 205 height 26
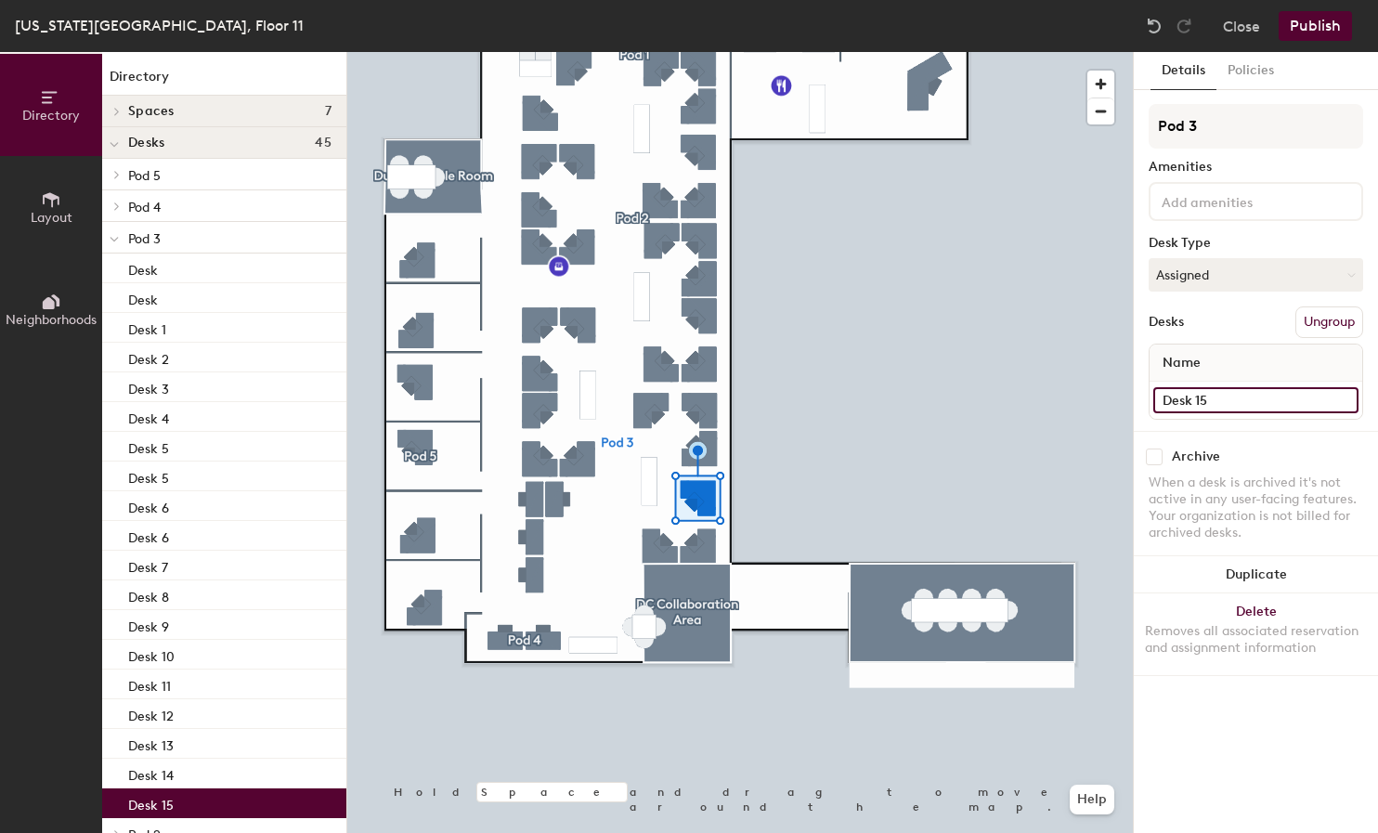
type input "Desk 15"
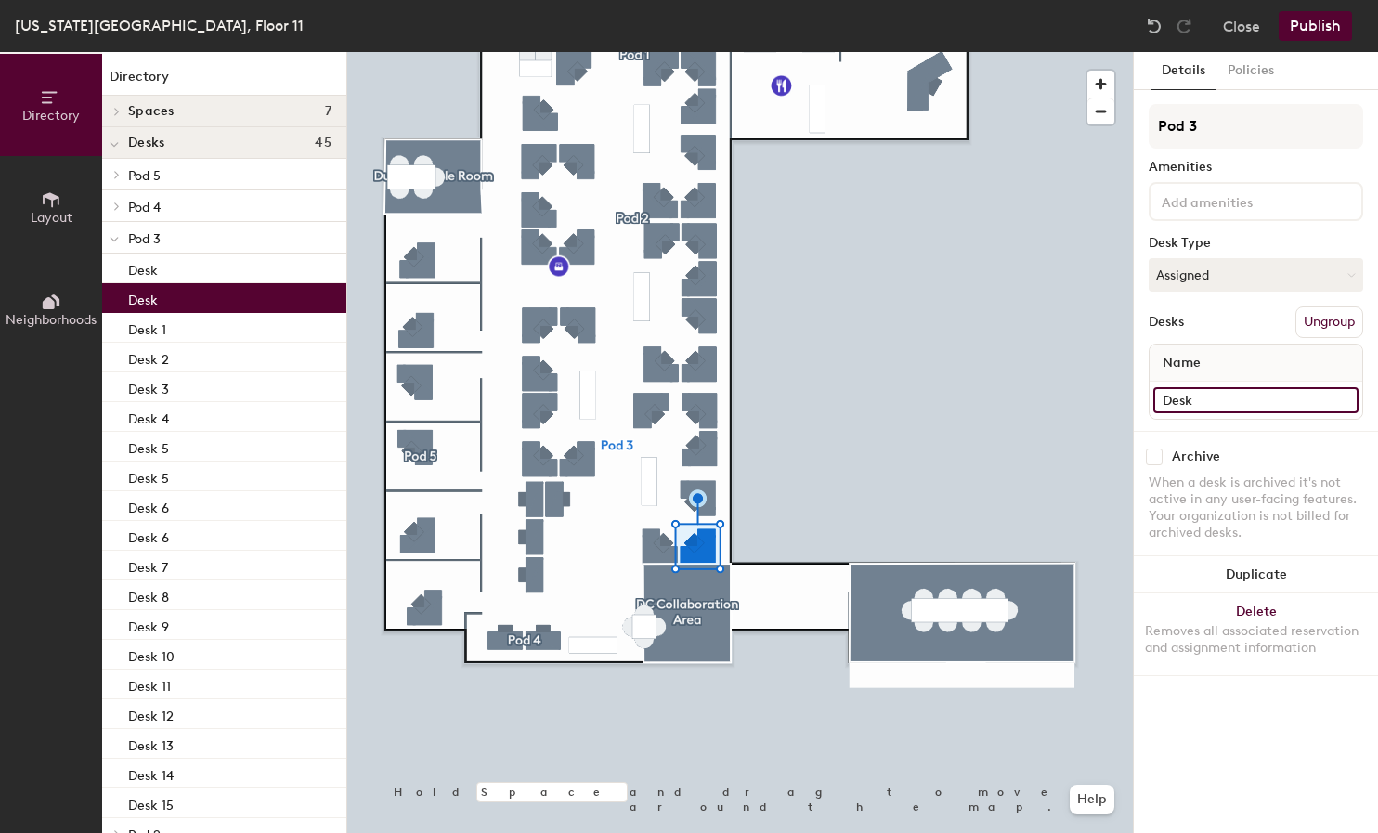
click at [1222, 402] on input "Desk" at bounding box center [1256, 400] width 205 height 26
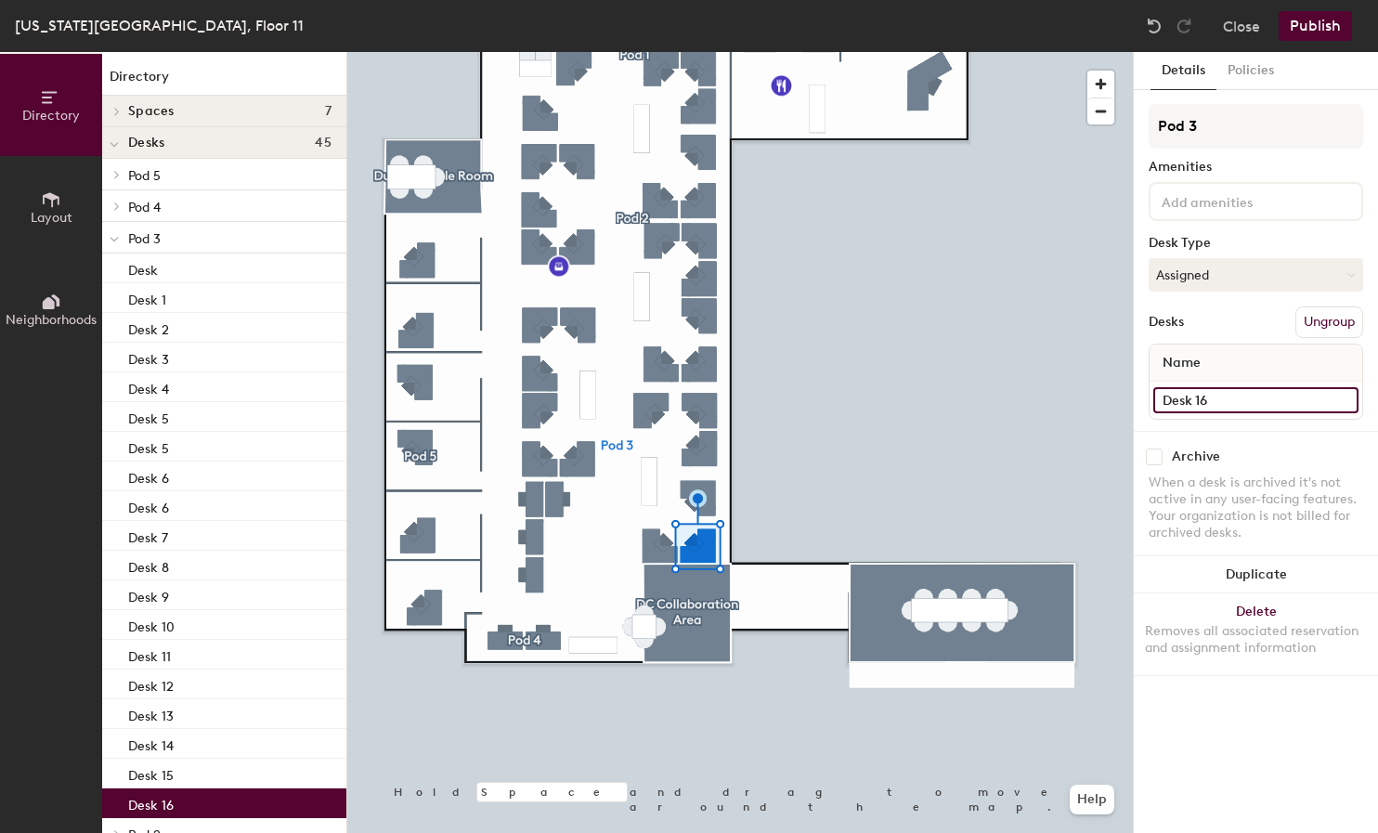
type input "Desk 16"
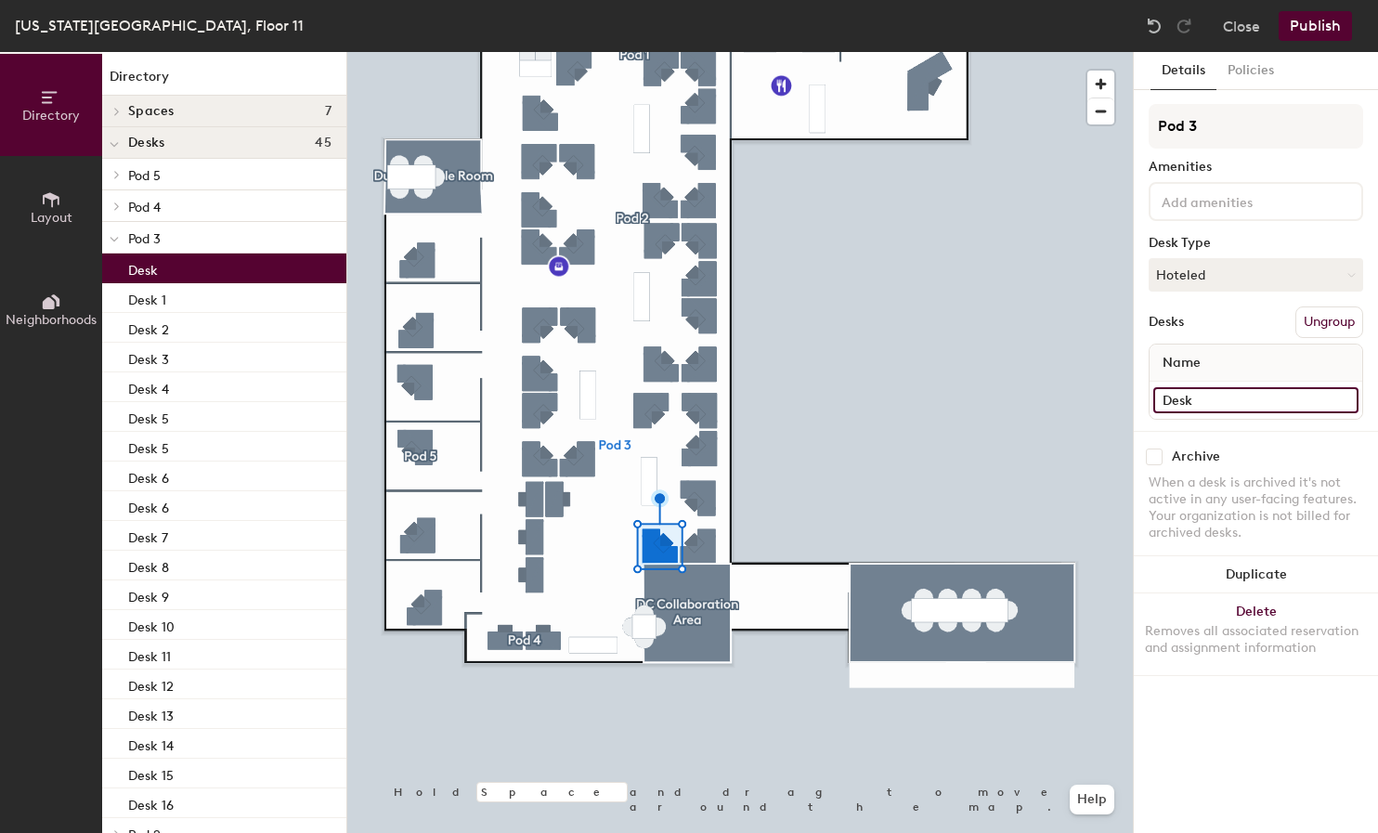
click at [1235, 396] on input "Desk" at bounding box center [1256, 400] width 205 height 26
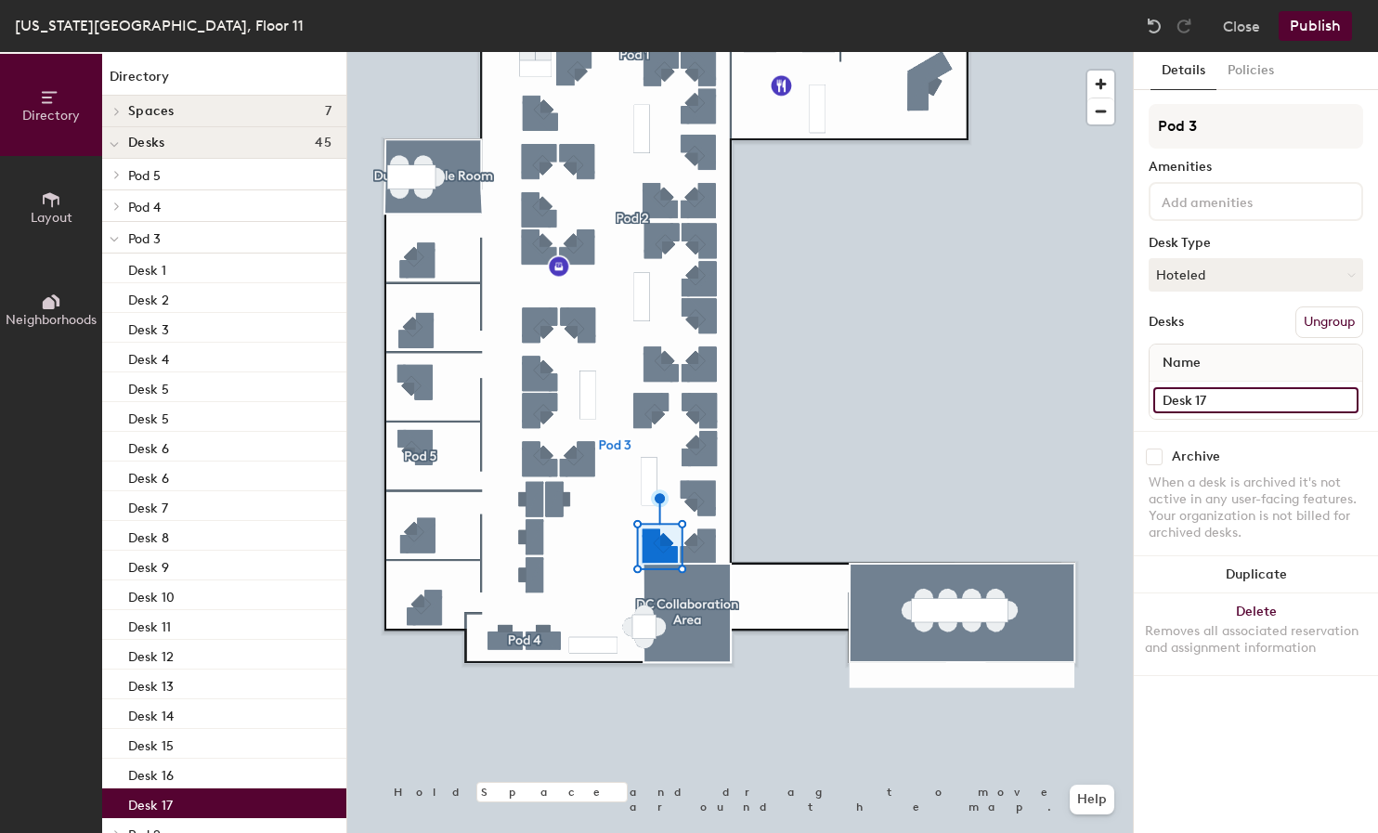
type input "Desk 17"
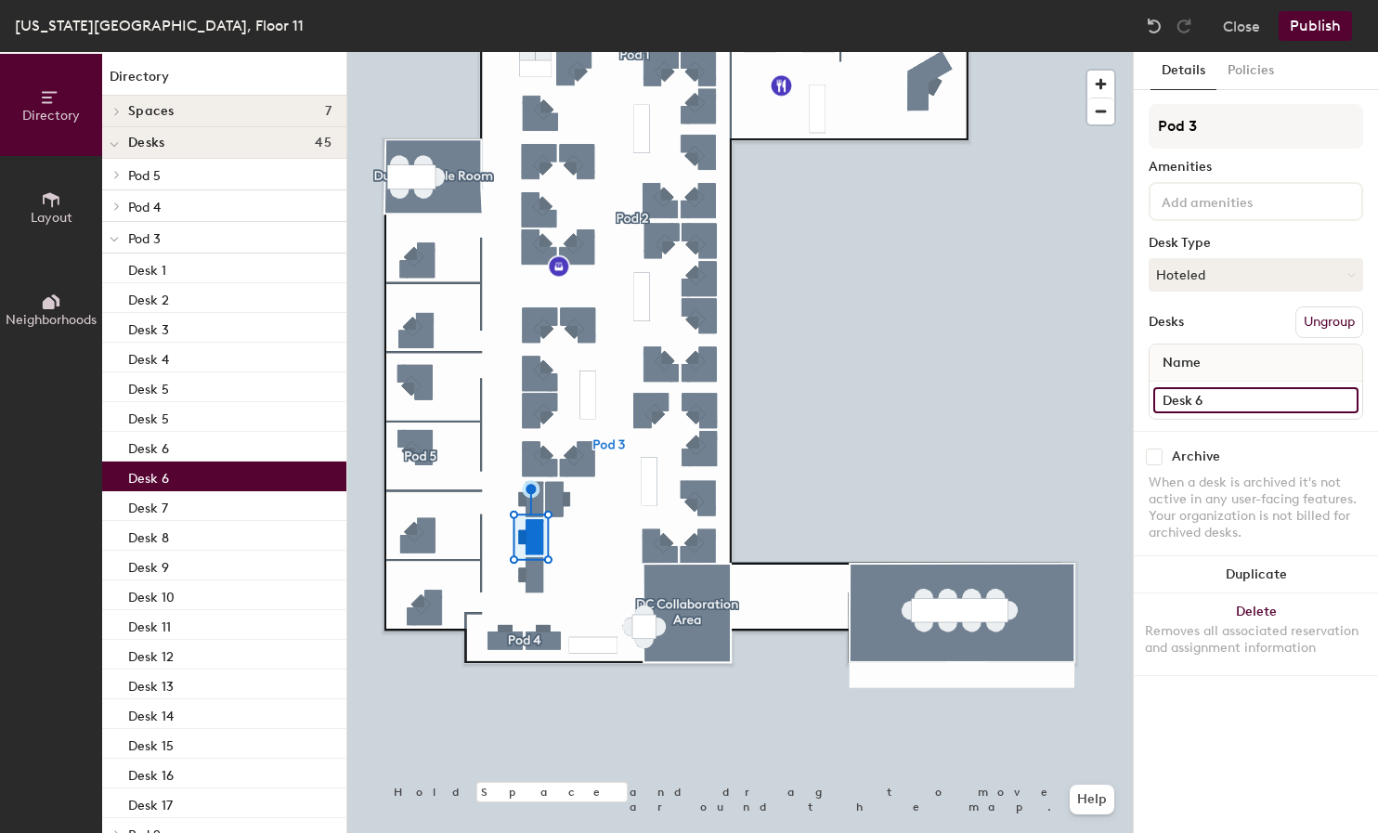
click at [1234, 395] on input "Desk 6" at bounding box center [1256, 400] width 205 height 26
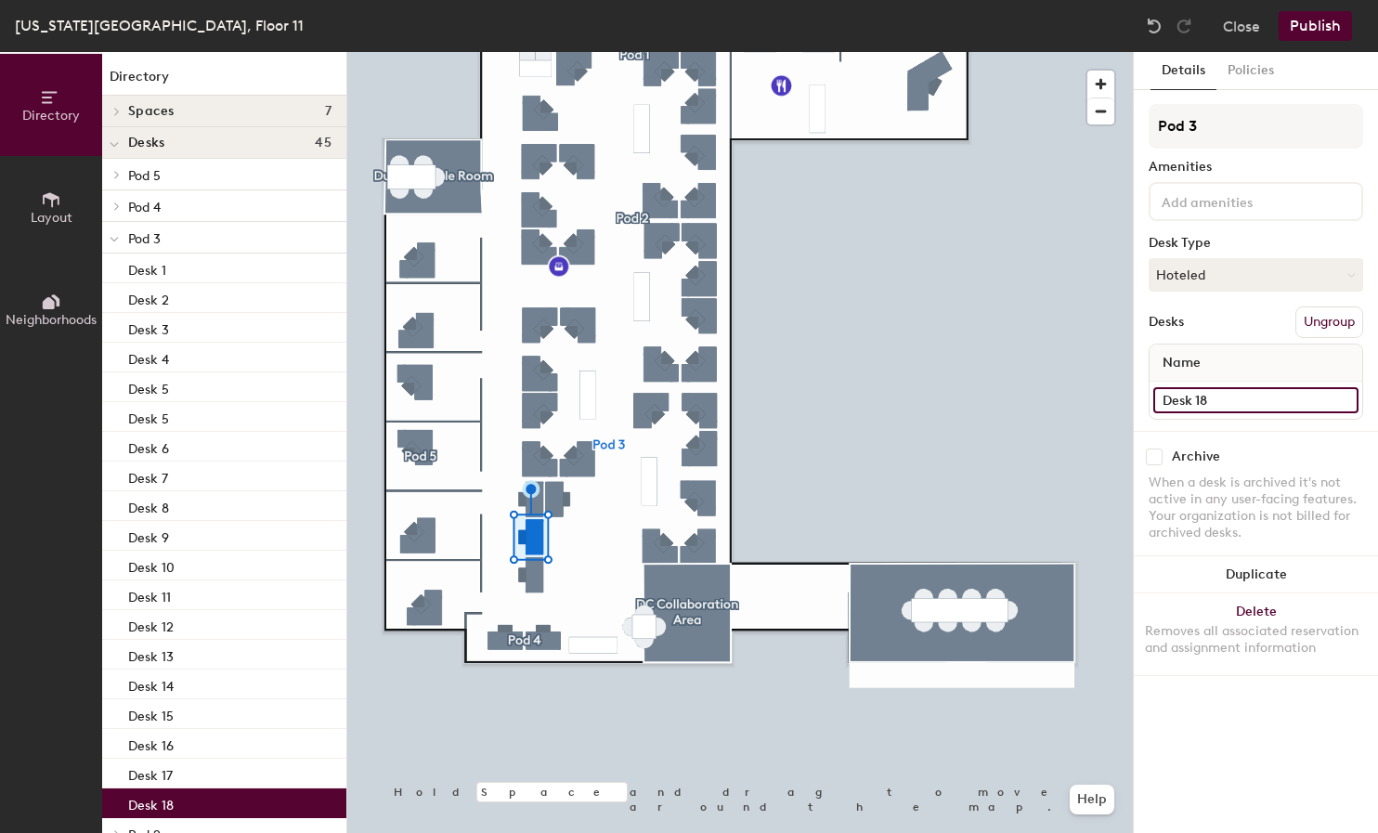
type input "Desk 18"
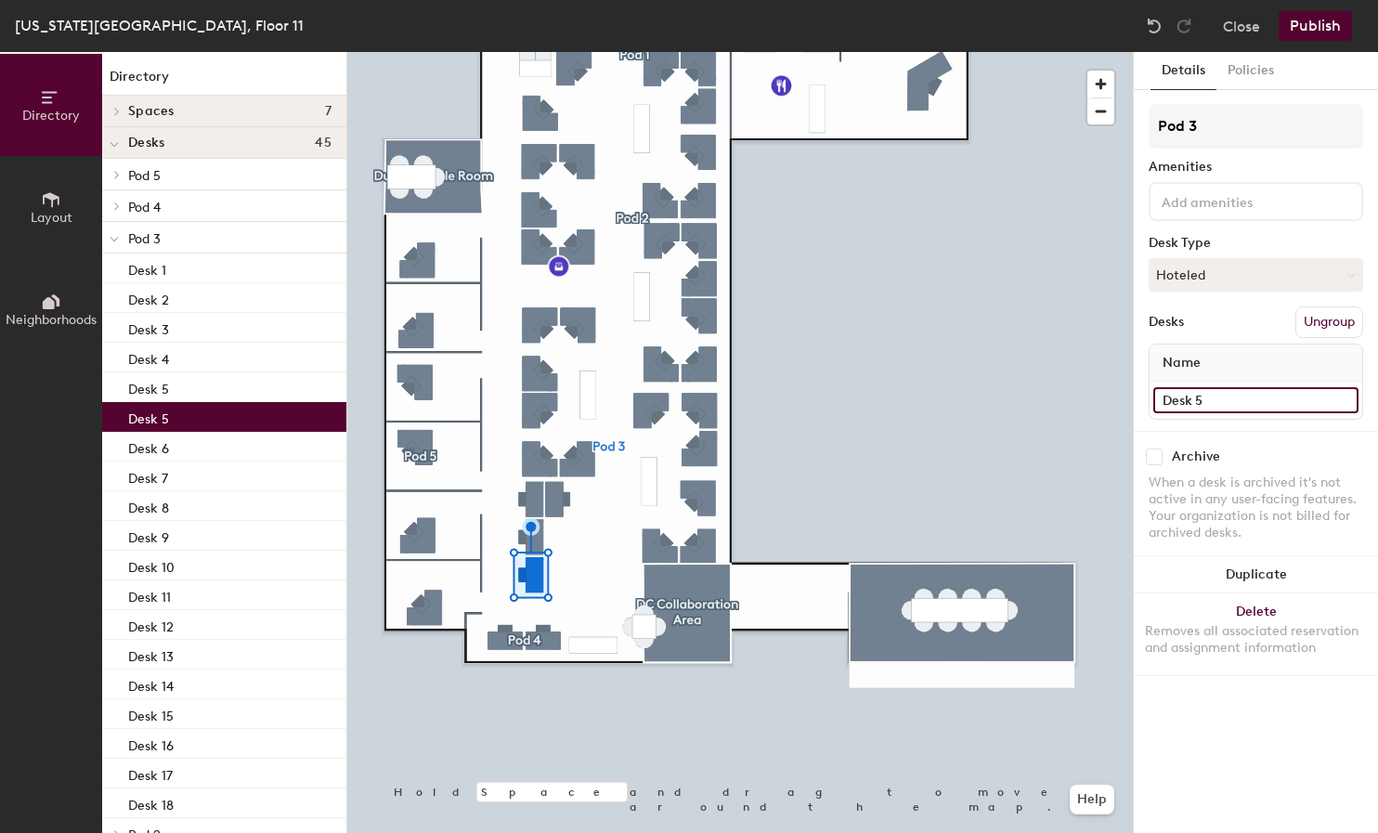
click at [1232, 401] on input "Desk 5" at bounding box center [1256, 400] width 205 height 26
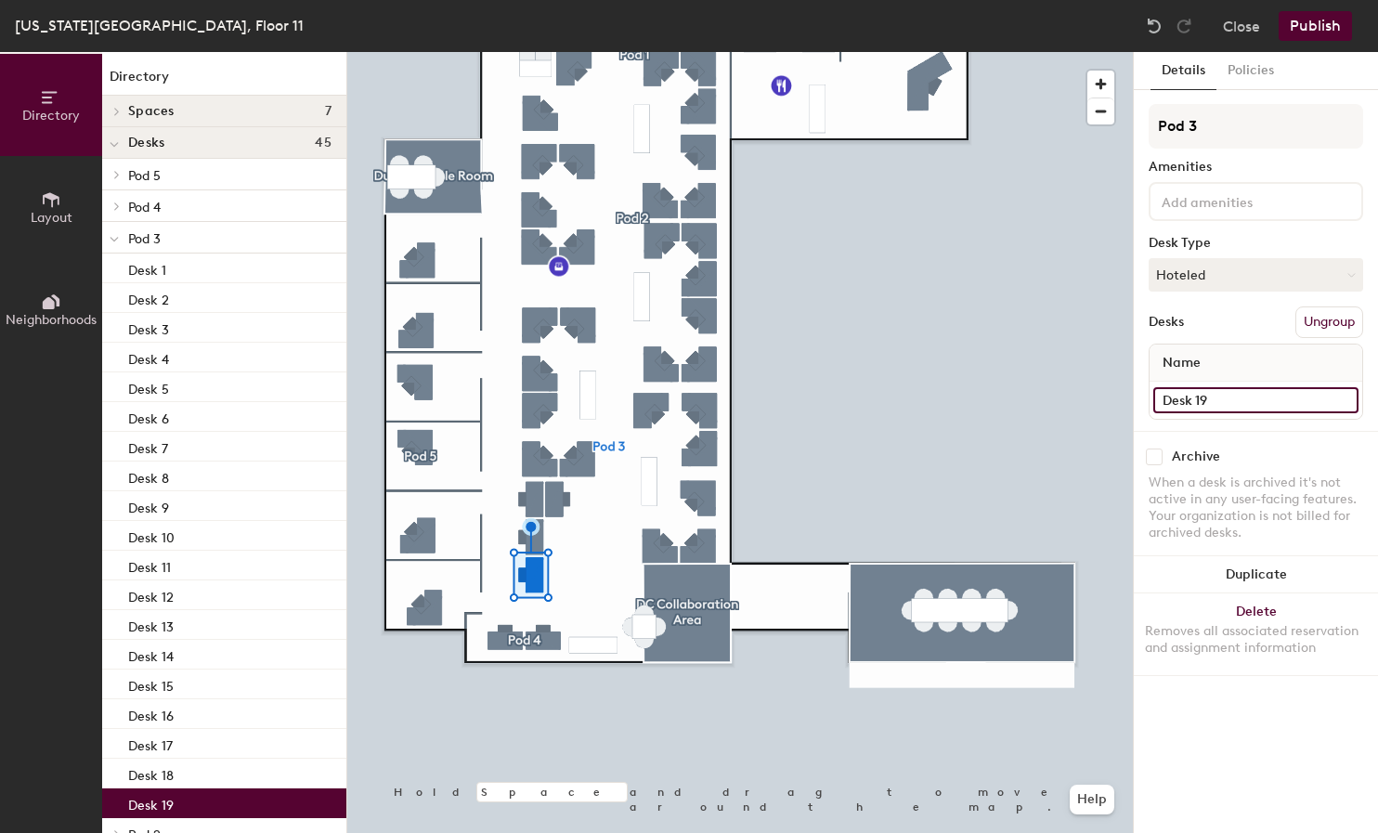
type input "Desk 19"
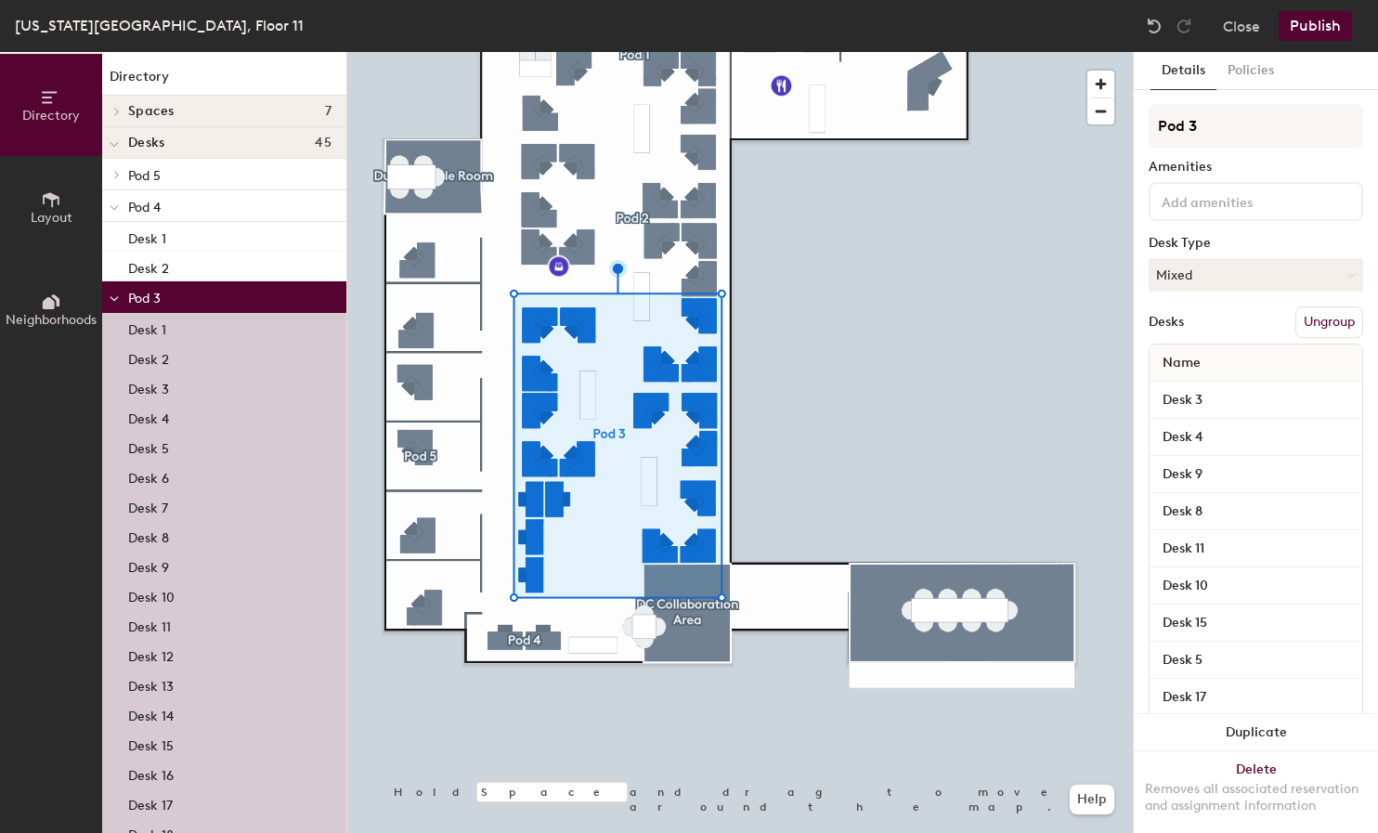
click at [1314, 320] on button "Ungroup" at bounding box center [1330, 323] width 68 height 32
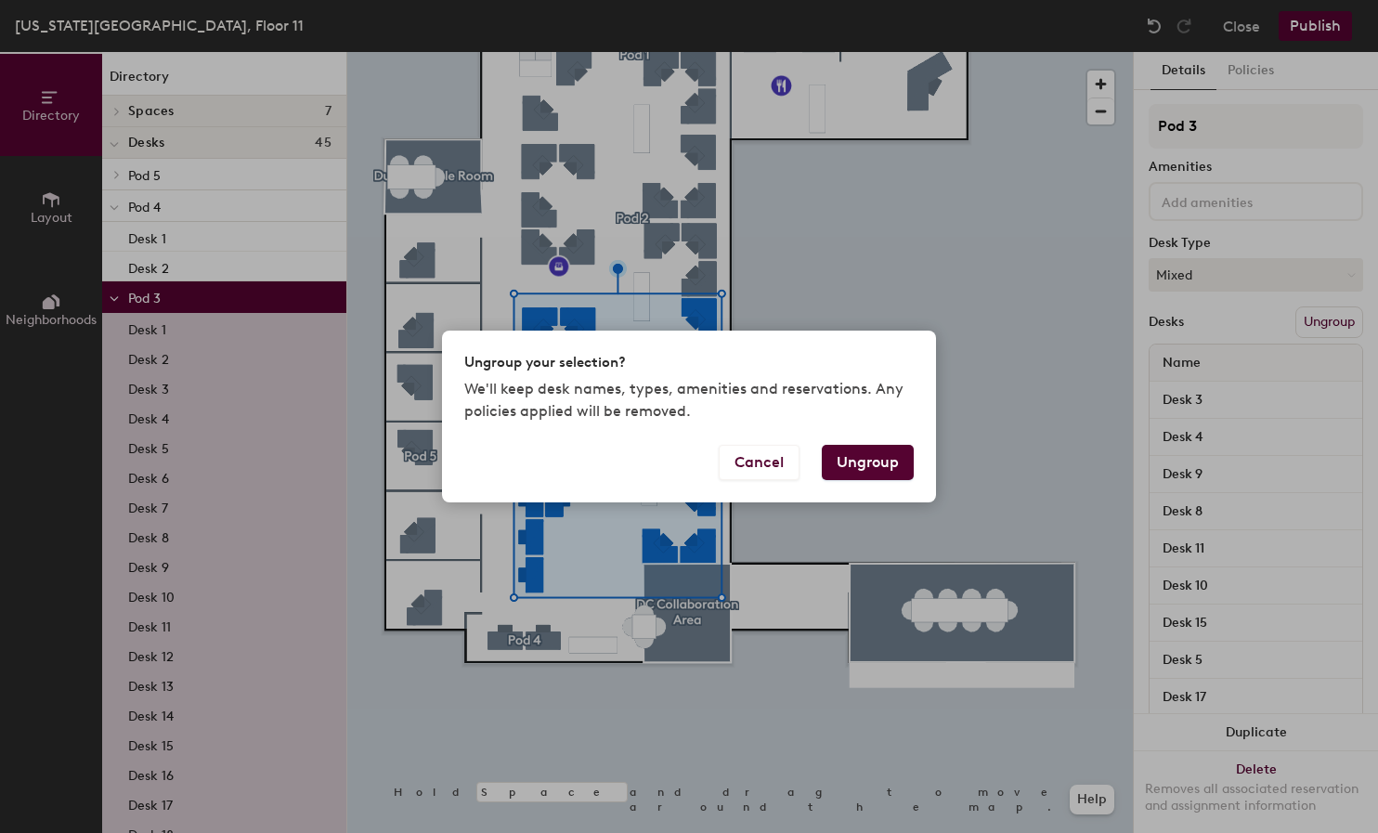
click at [869, 464] on button "Ungroup" at bounding box center [868, 462] width 92 height 35
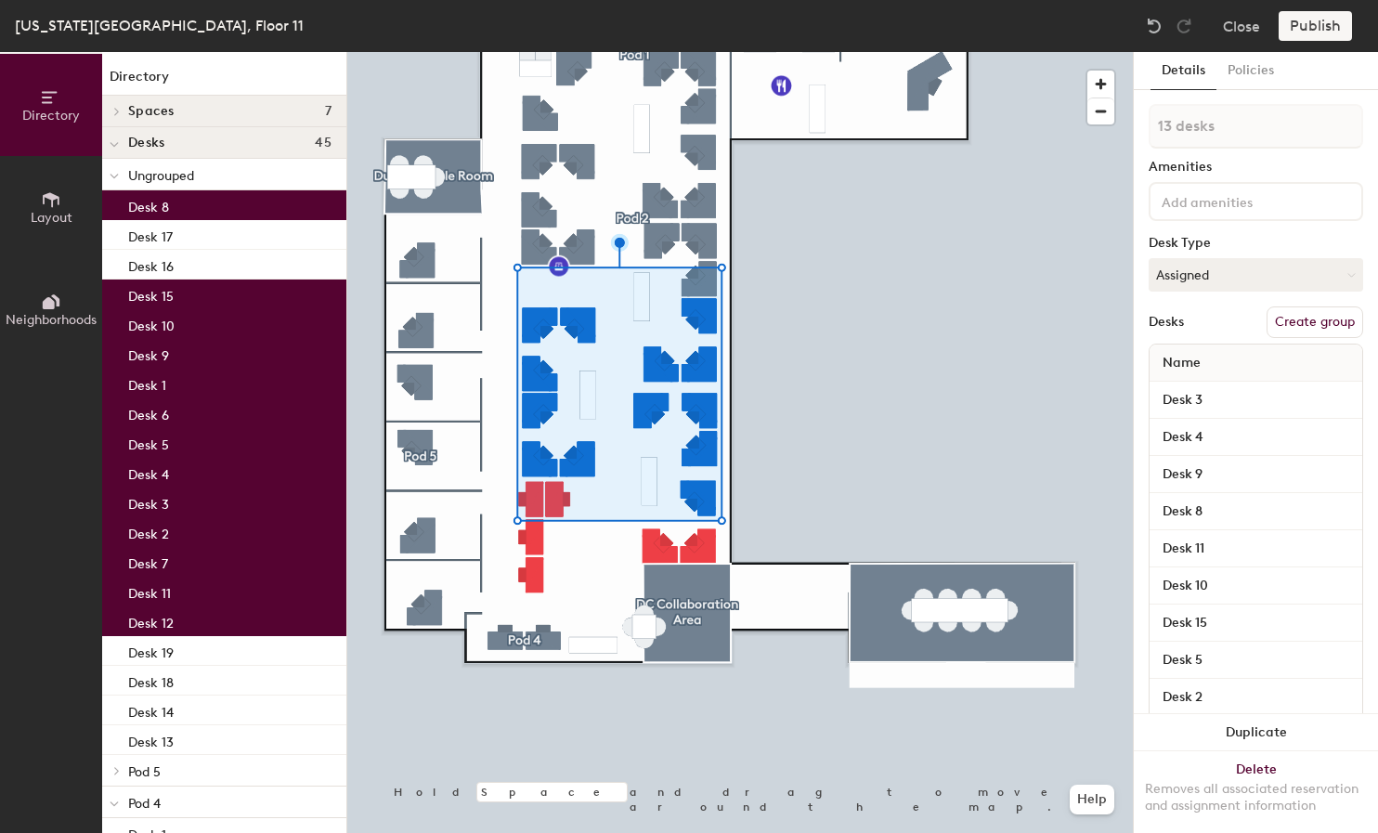
type input "14 desks"
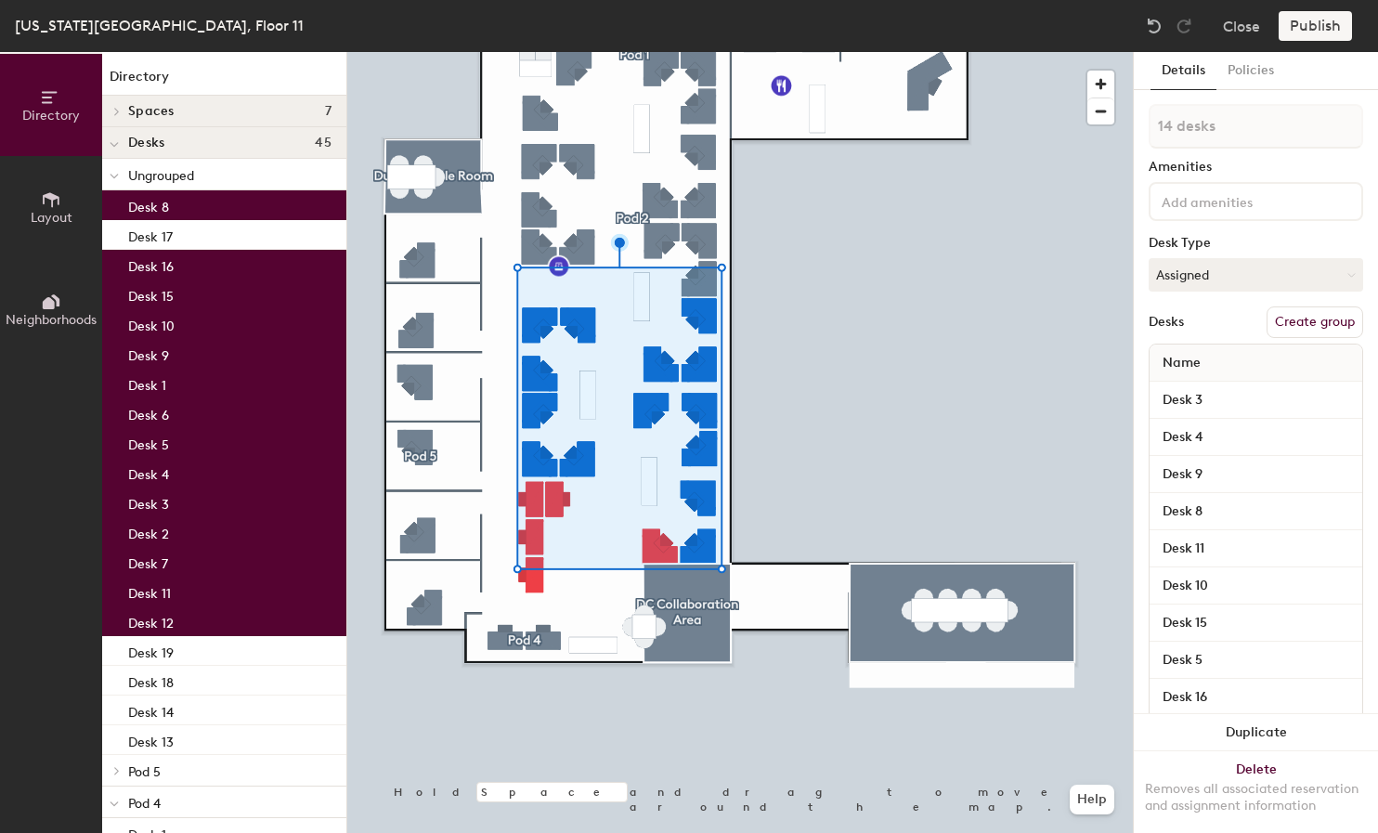
click at [1302, 320] on button "Create group" at bounding box center [1315, 323] width 97 height 32
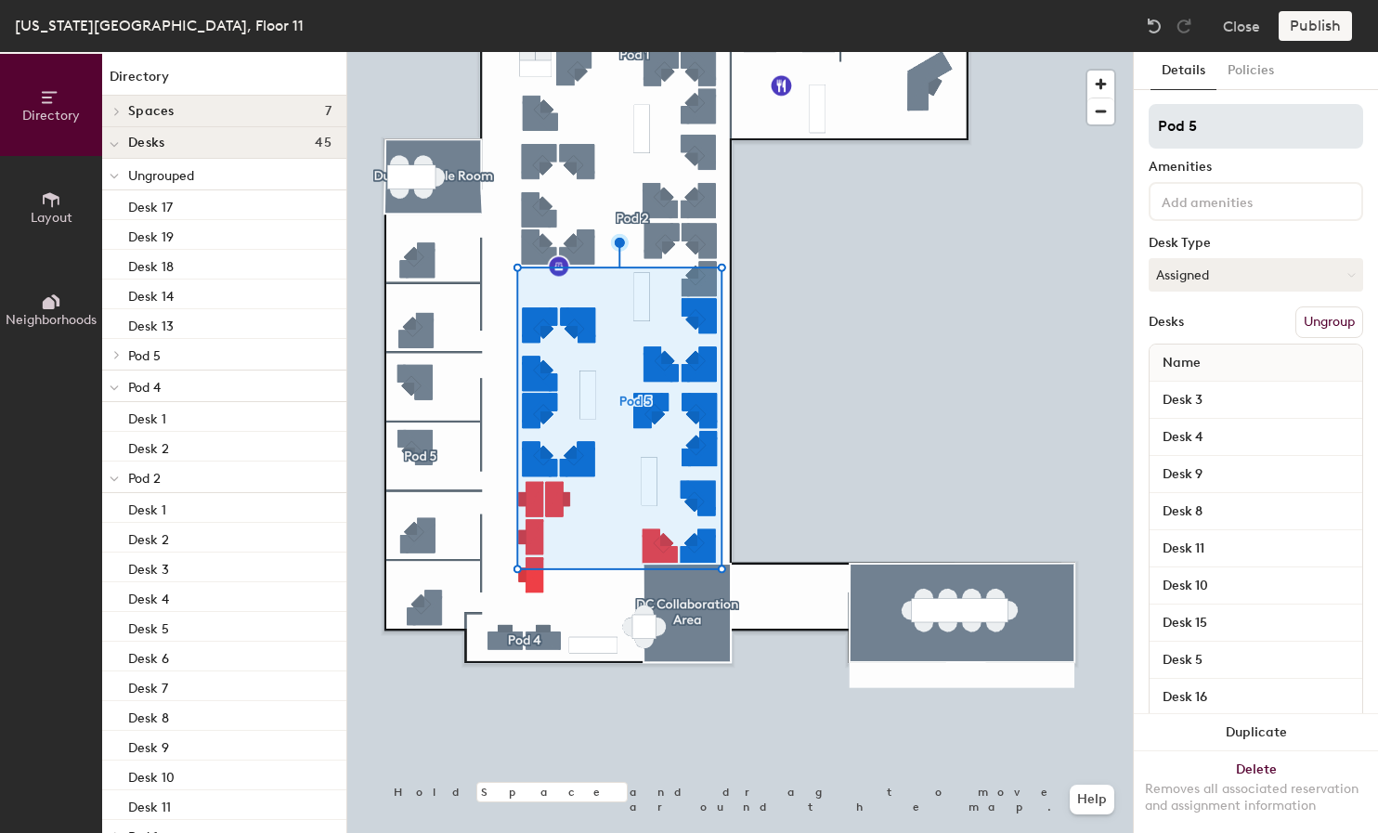
click at [1229, 125] on input "Pod 5" at bounding box center [1256, 126] width 215 height 45
type input "Pod 3"
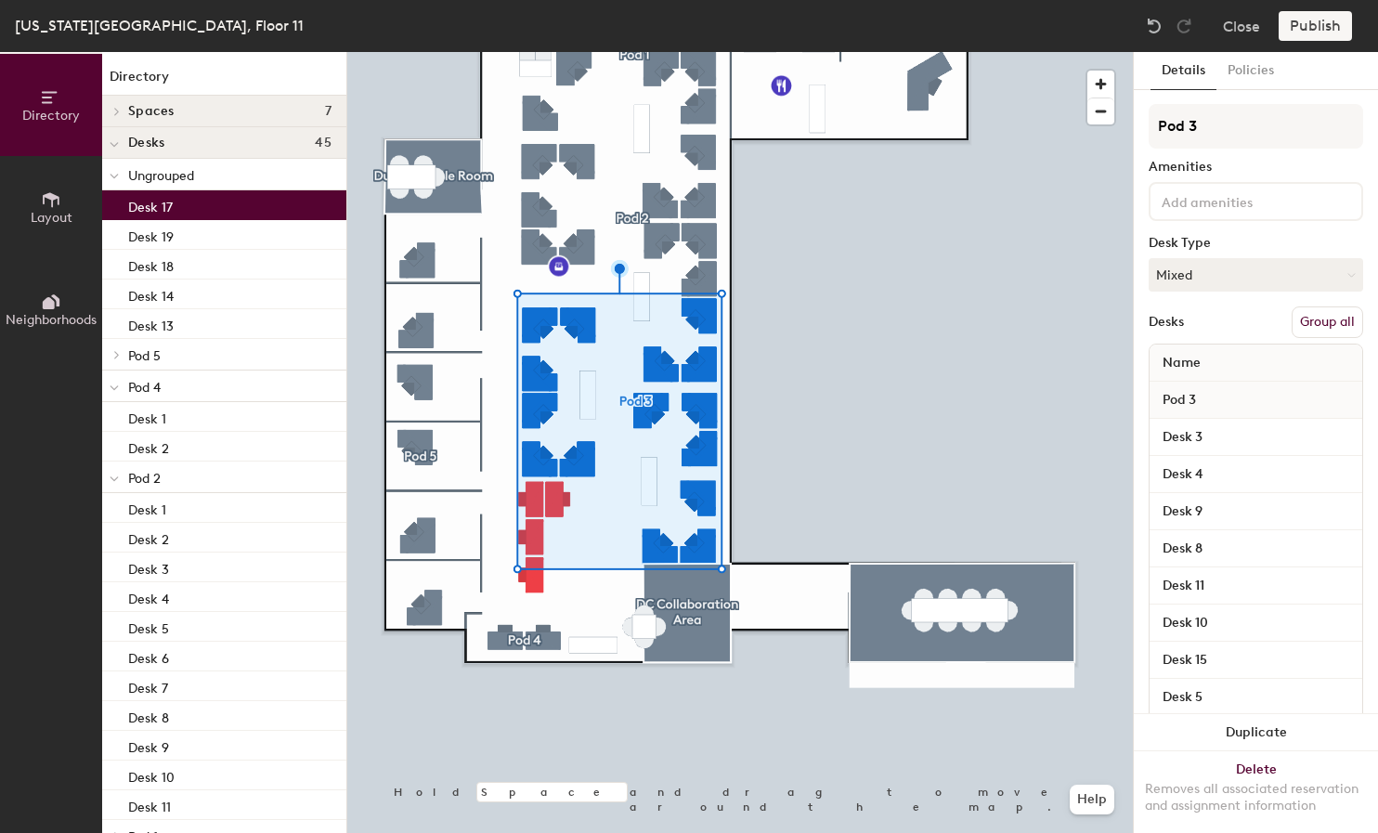
click at [1321, 320] on button "Group all" at bounding box center [1328, 323] width 72 height 32
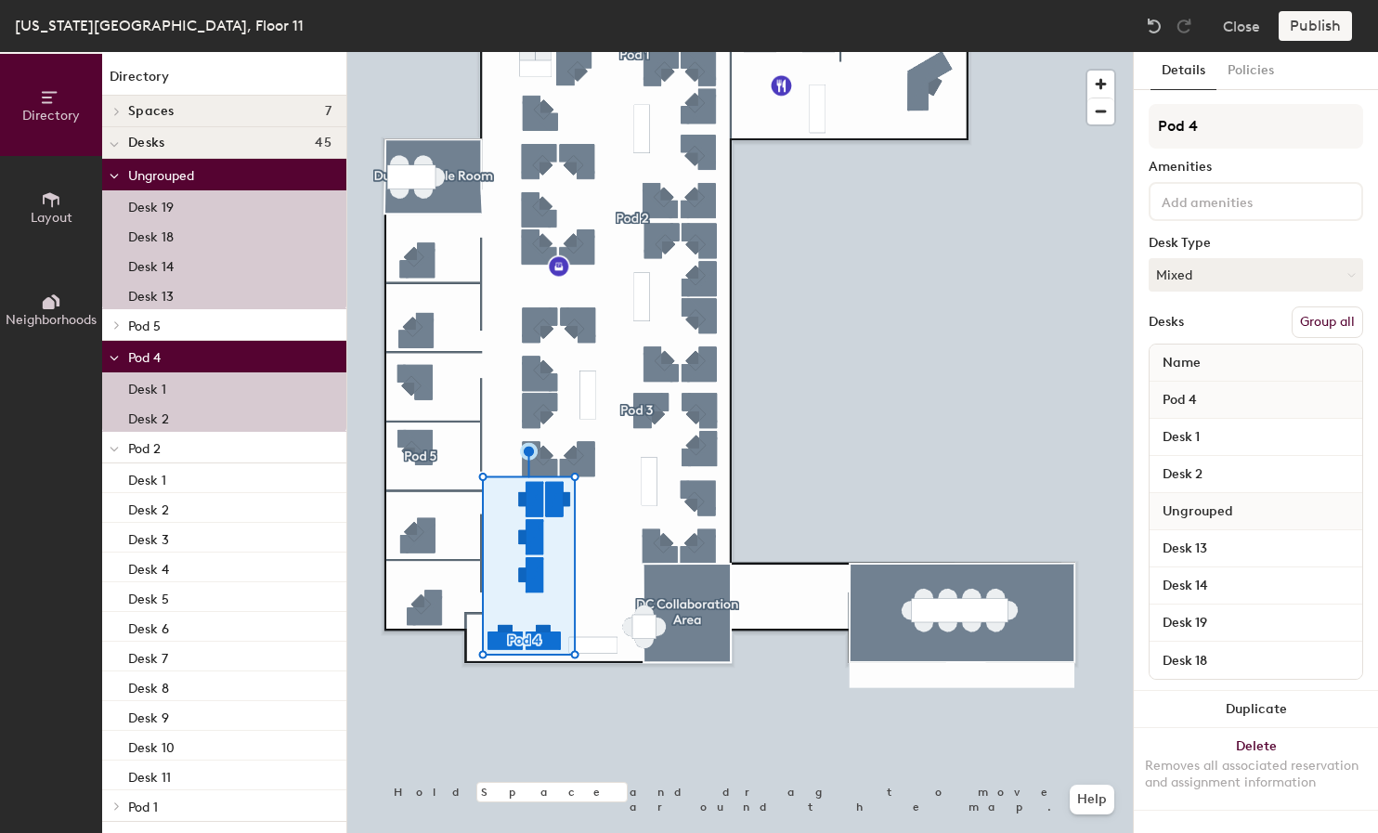
click at [1321, 320] on button "Group all" at bounding box center [1328, 323] width 72 height 32
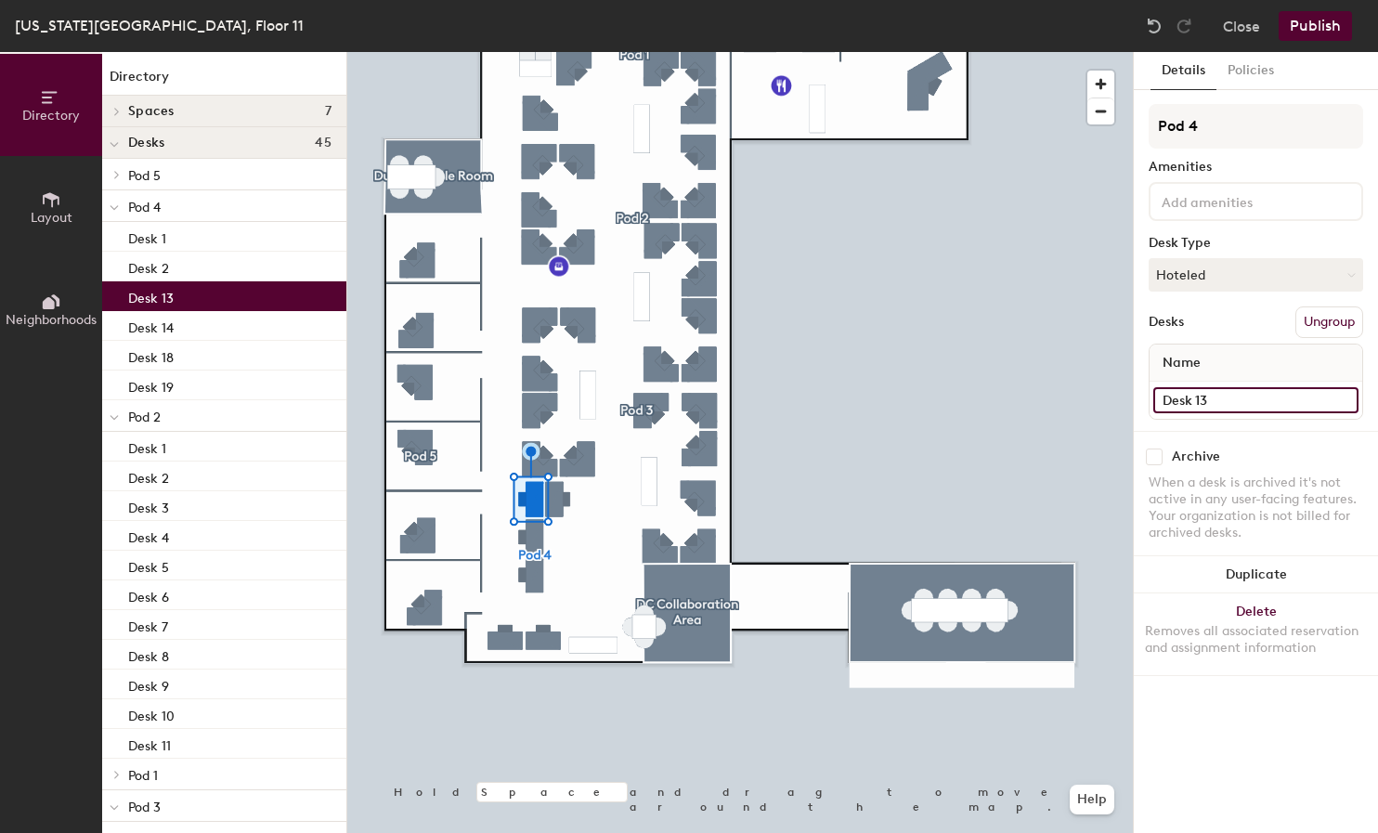
click at [1257, 397] on input "Desk 13" at bounding box center [1256, 400] width 205 height 26
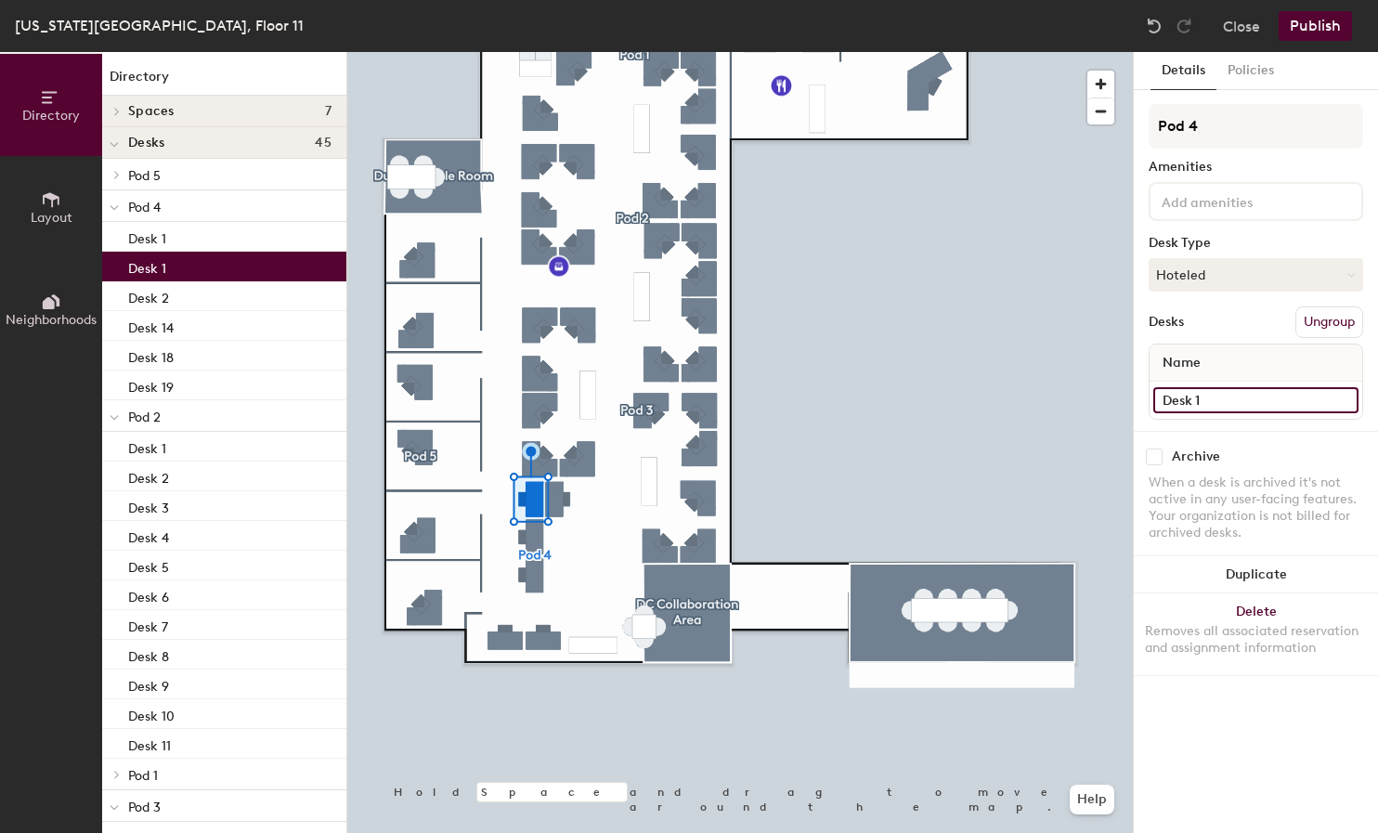
type input "Desk 1"
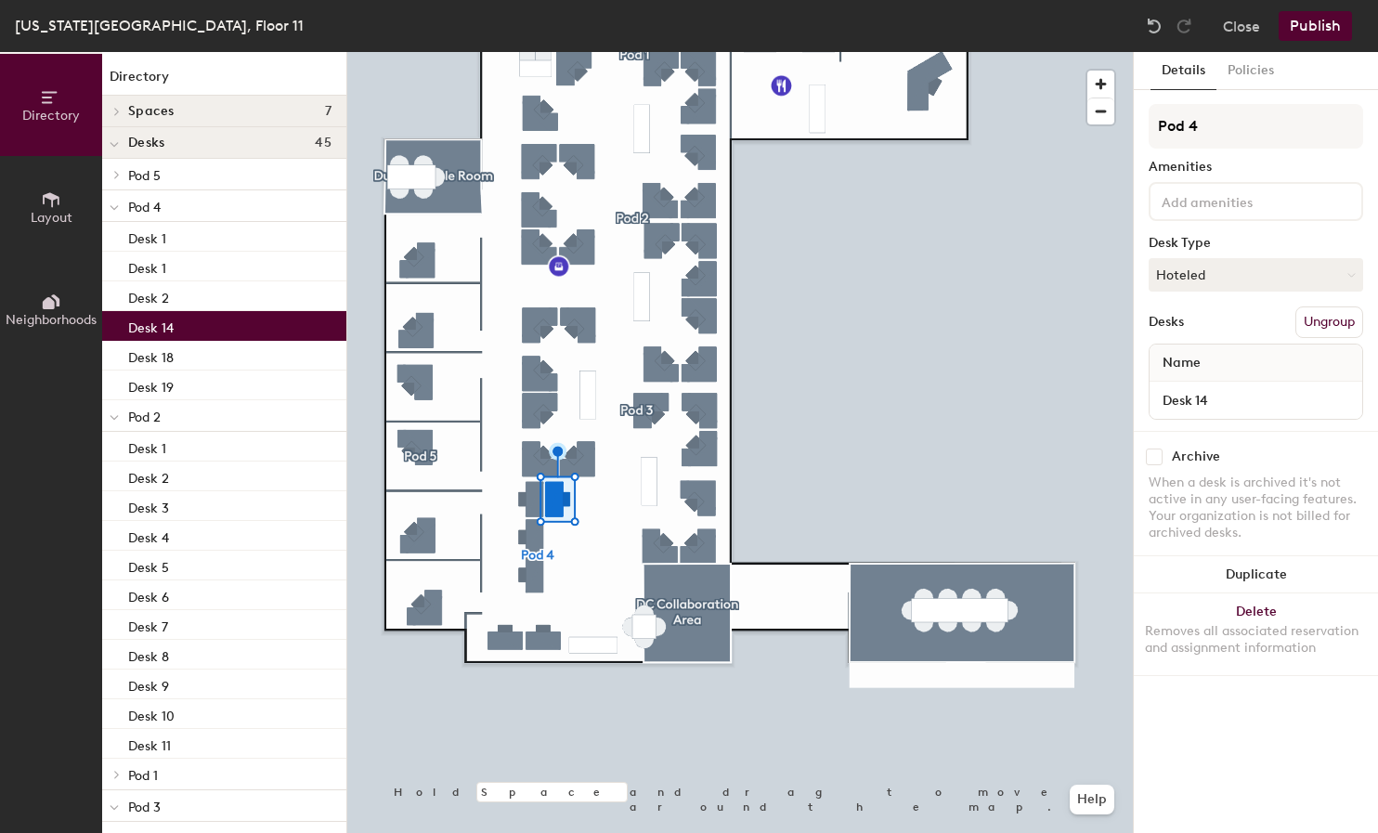
click at [1222, 379] on div "Name" at bounding box center [1256, 363] width 213 height 37
click at [1223, 390] on input "Desk 14" at bounding box center [1256, 400] width 205 height 26
type input "Desk 2"
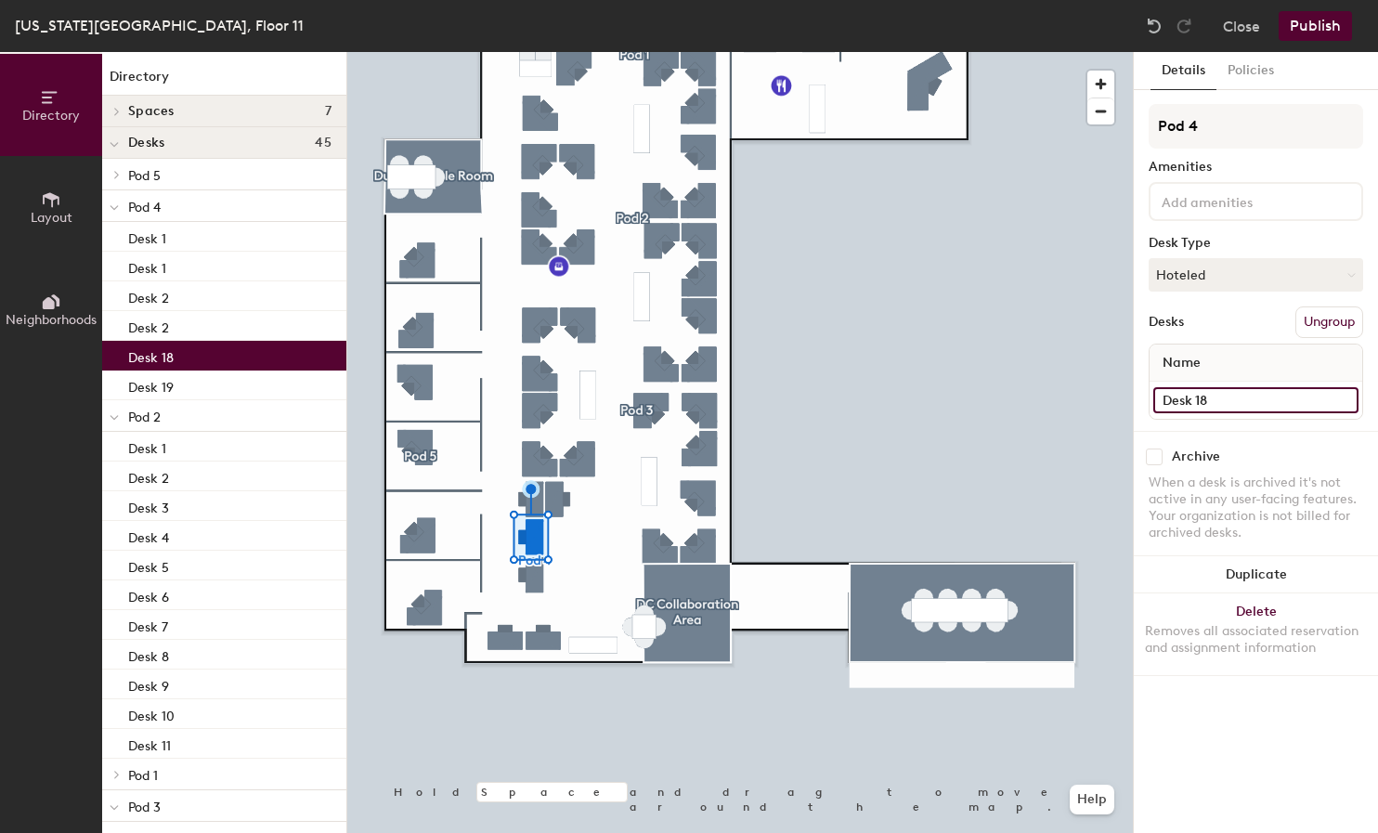
click at [1252, 391] on input "Desk 18" at bounding box center [1256, 400] width 205 height 26
type input "Desk 3"
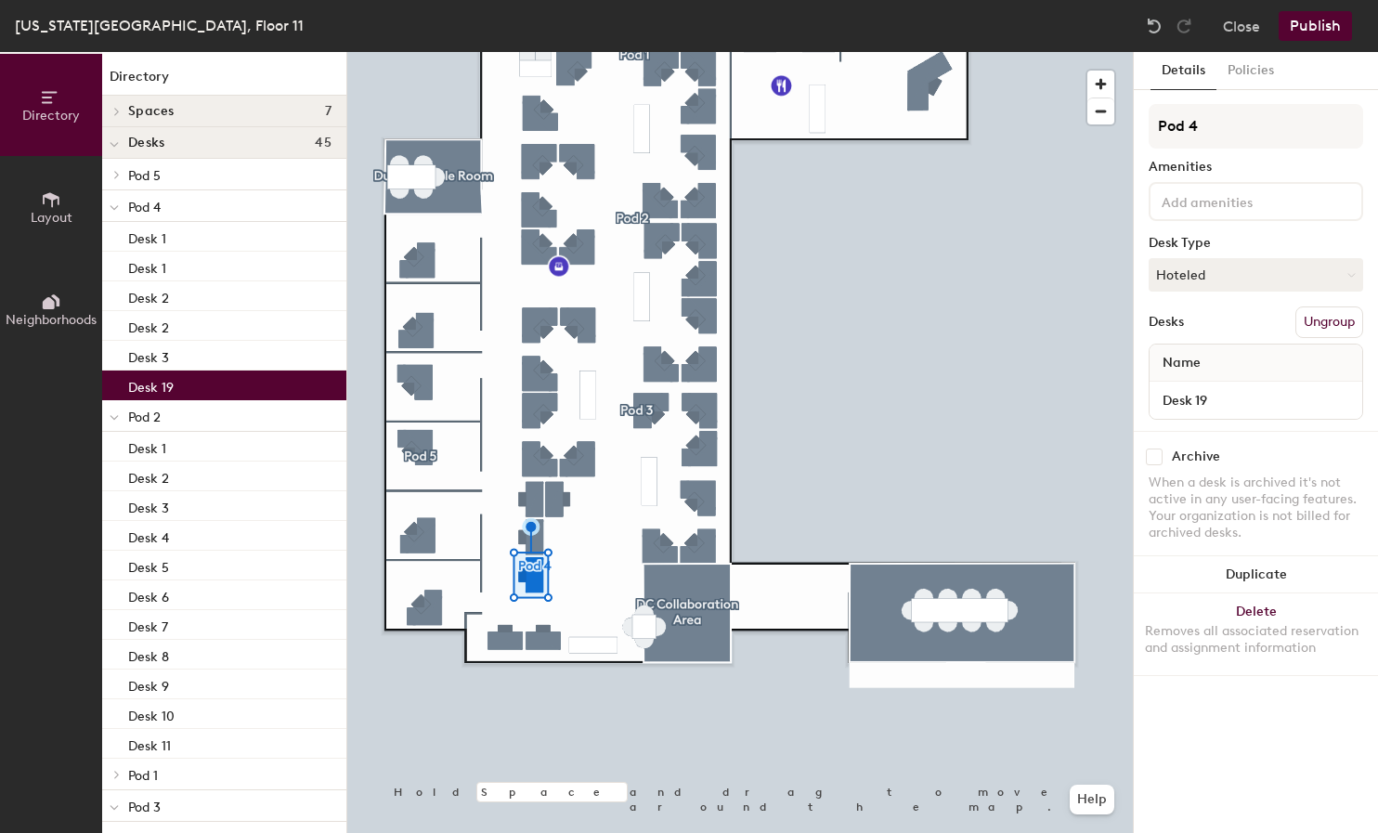
click at [1239, 415] on div "Desk 19" at bounding box center [1256, 400] width 213 height 37
click at [1236, 405] on input "Desk 19" at bounding box center [1256, 400] width 205 height 26
type input "Desk 4"
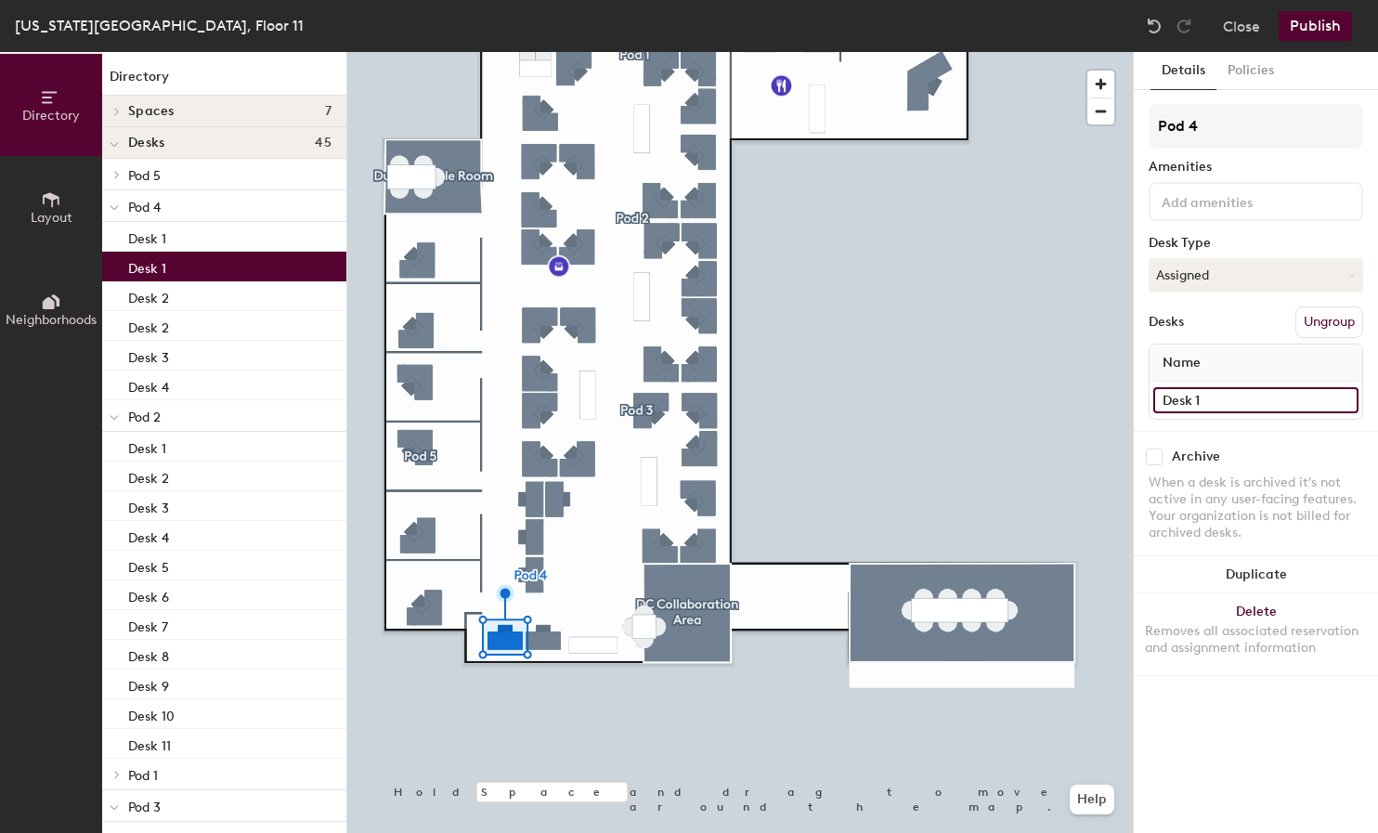
click at [1222, 396] on input "Desk 1" at bounding box center [1256, 400] width 205 height 26
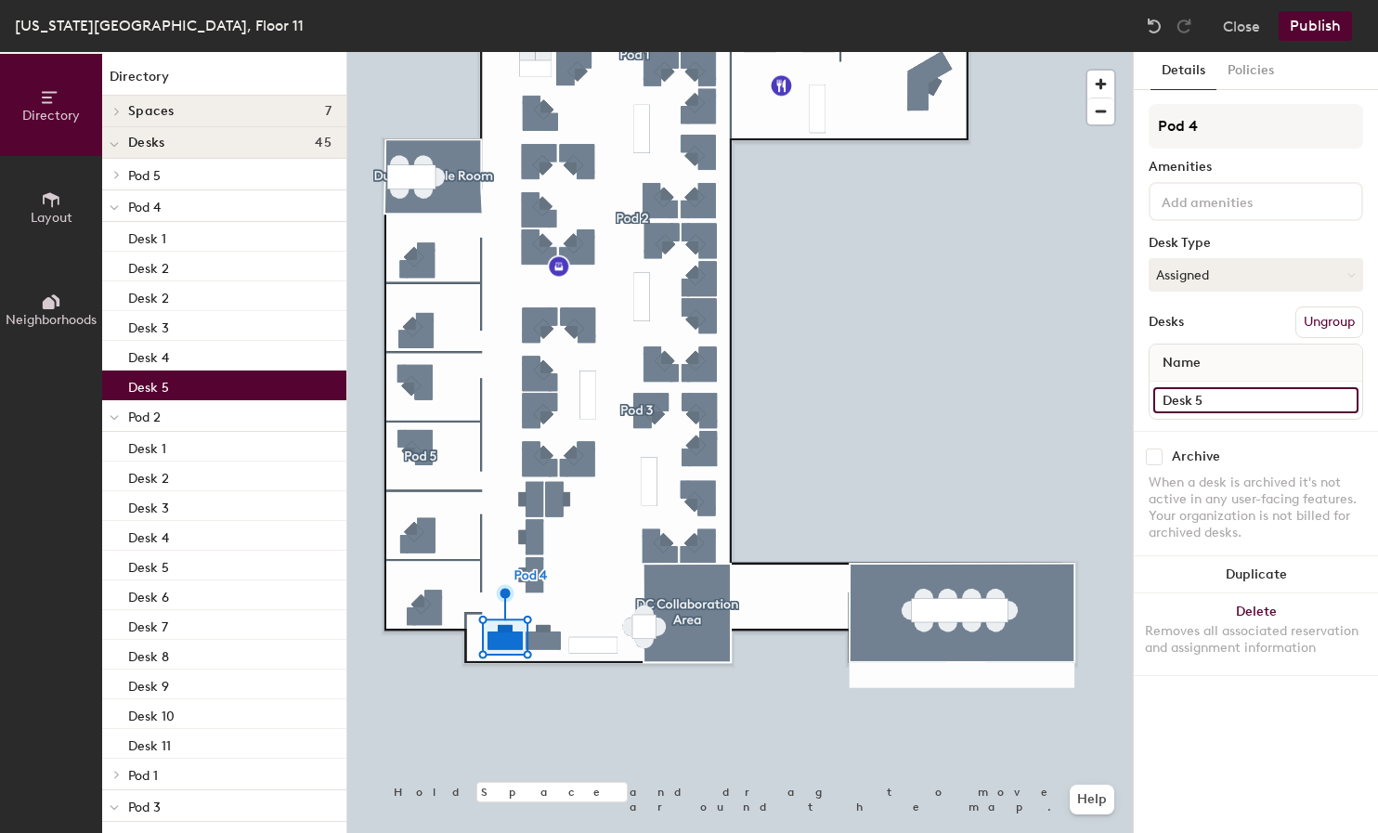
type input "Desk 5"
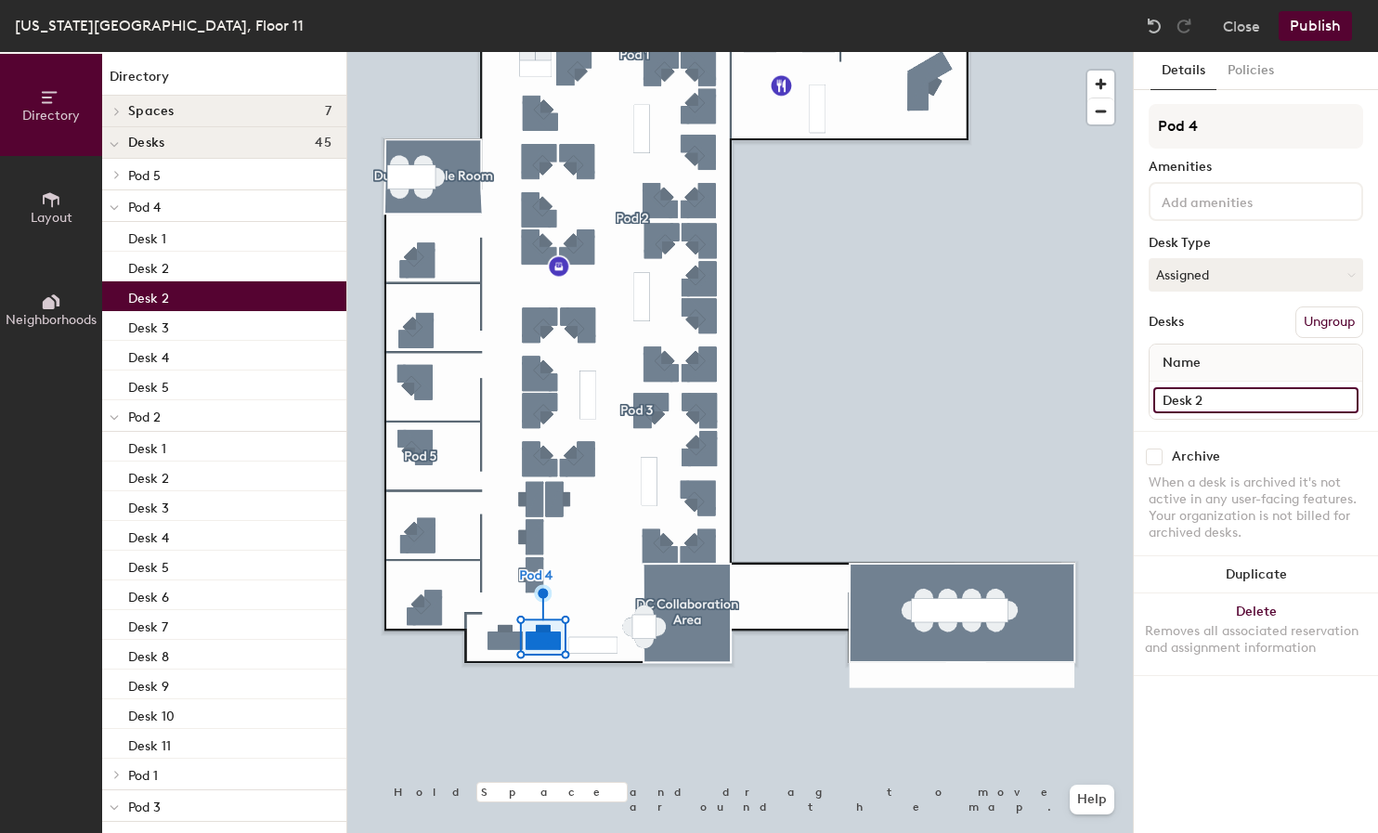
click at [1233, 398] on input "Desk 2" at bounding box center [1256, 400] width 205 height 26
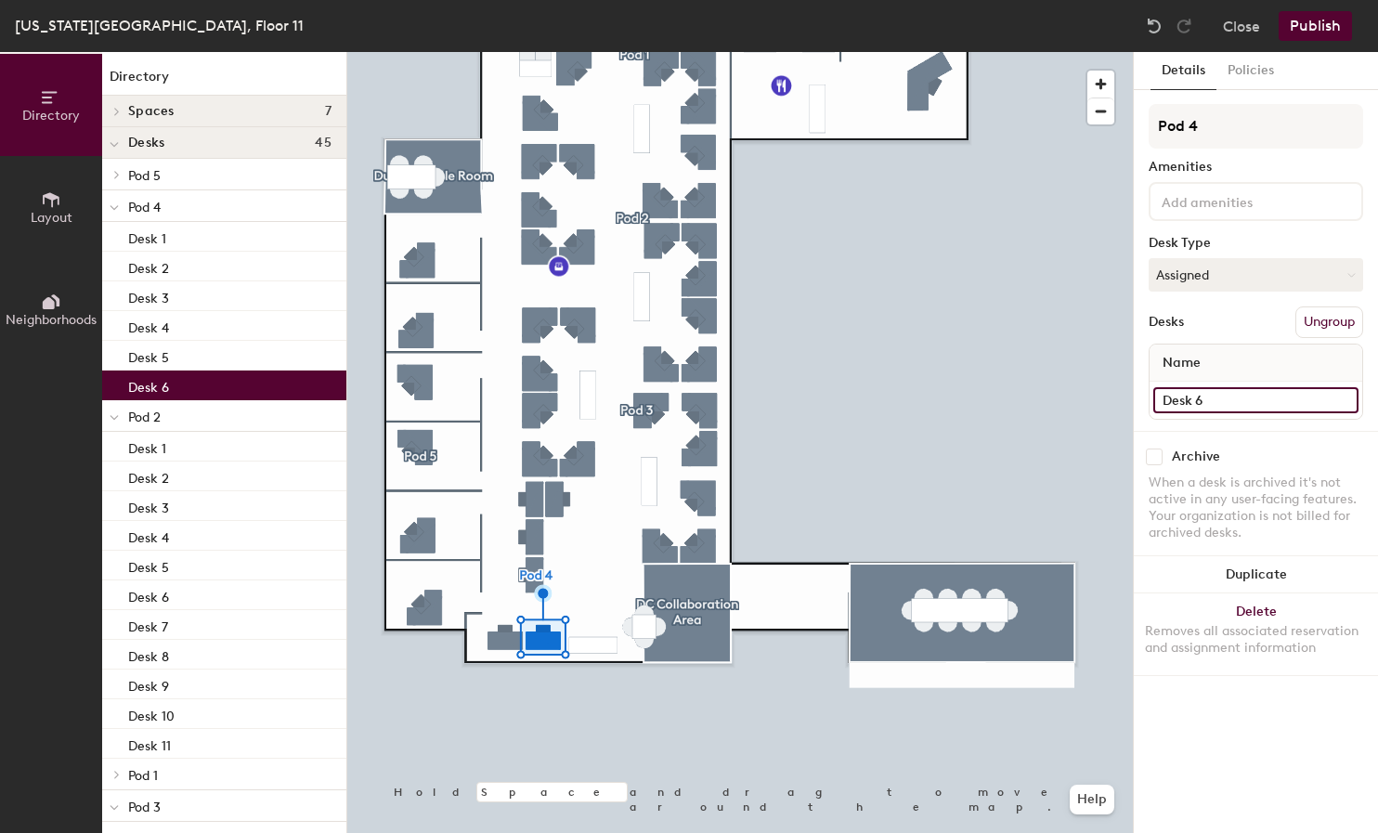
type input "Desk 6"
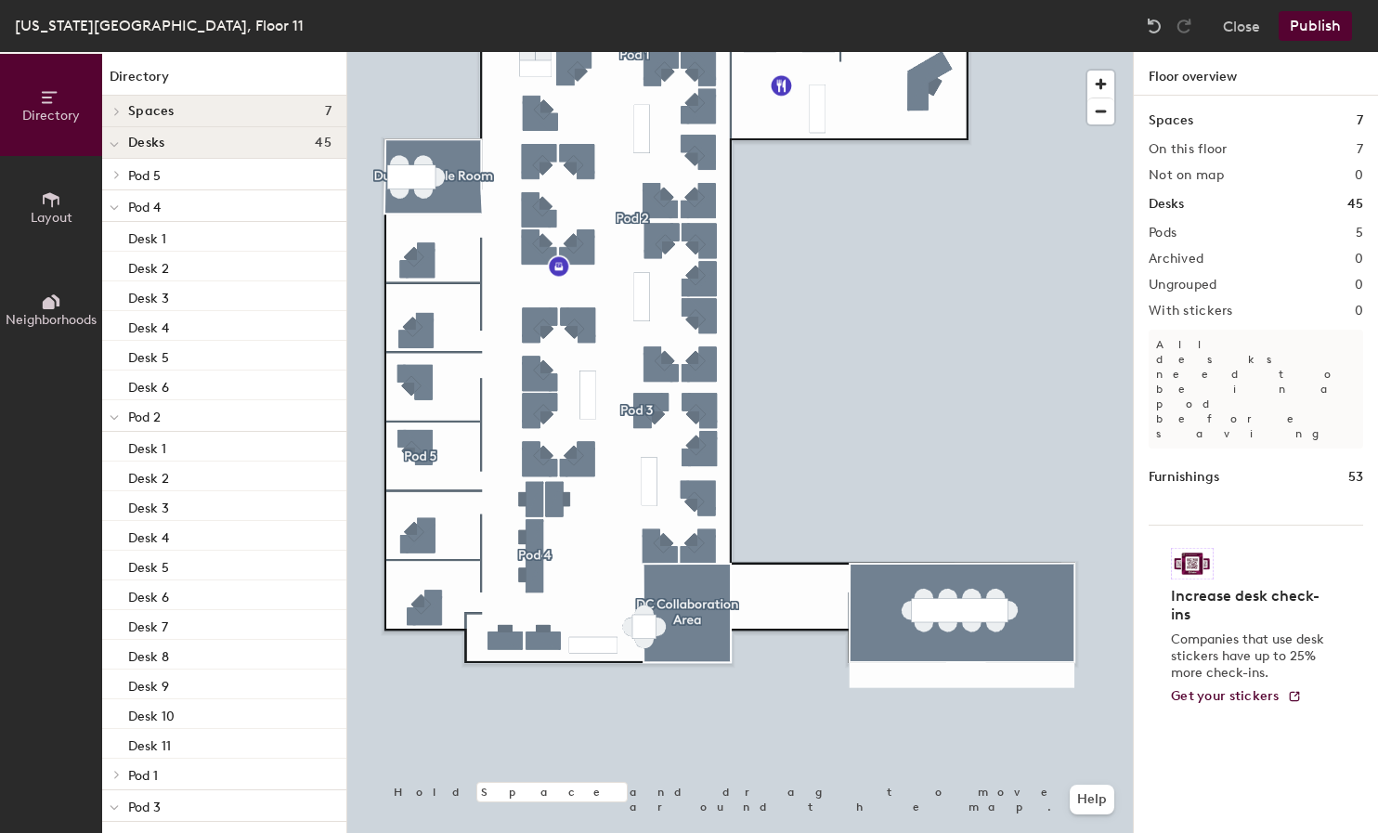
click at [1304, 21] on button "Publish" at bounding box center [1315, 26] width 73 height 30
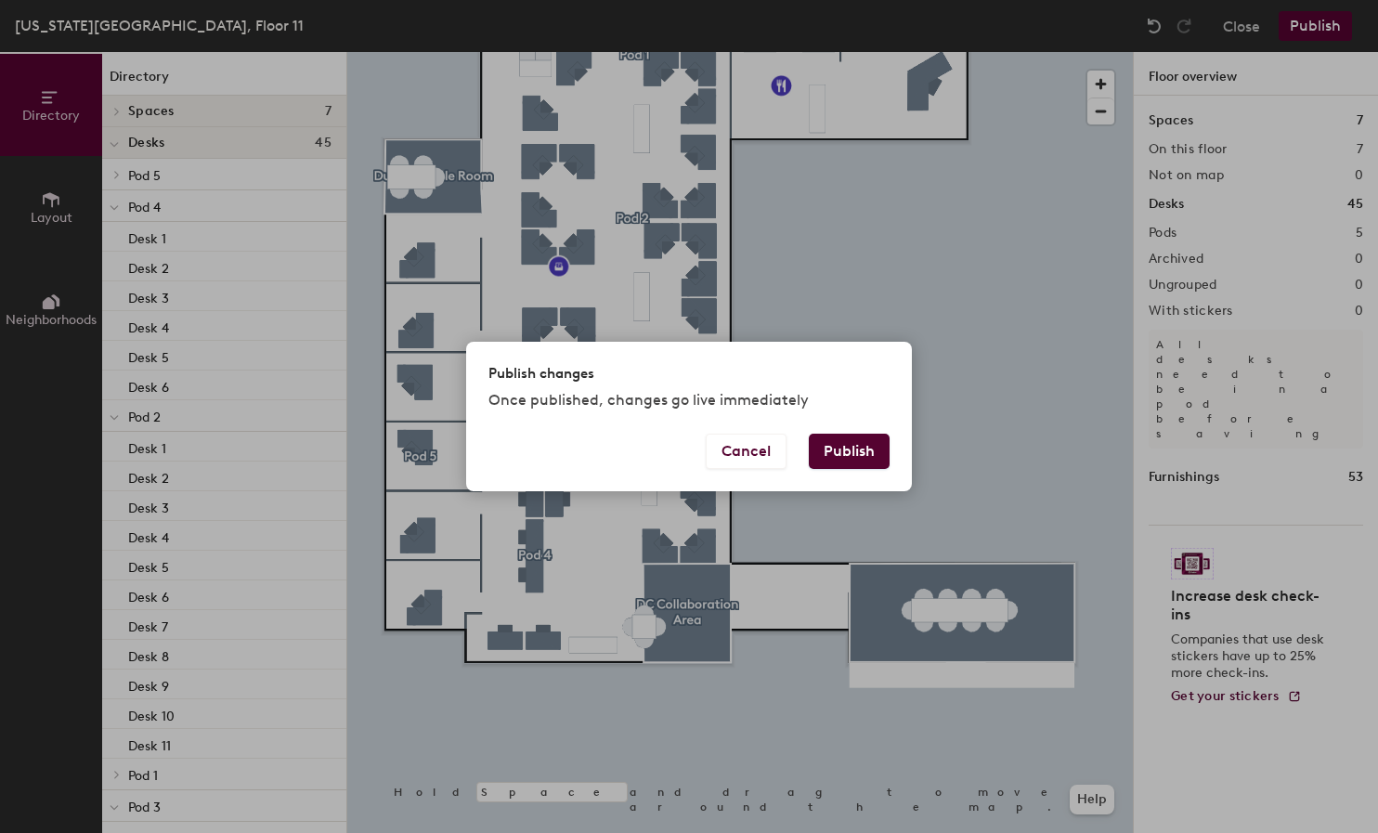
click at [855, 439] on button "Publish" at bounding box center [849, 451] width 81 height 35
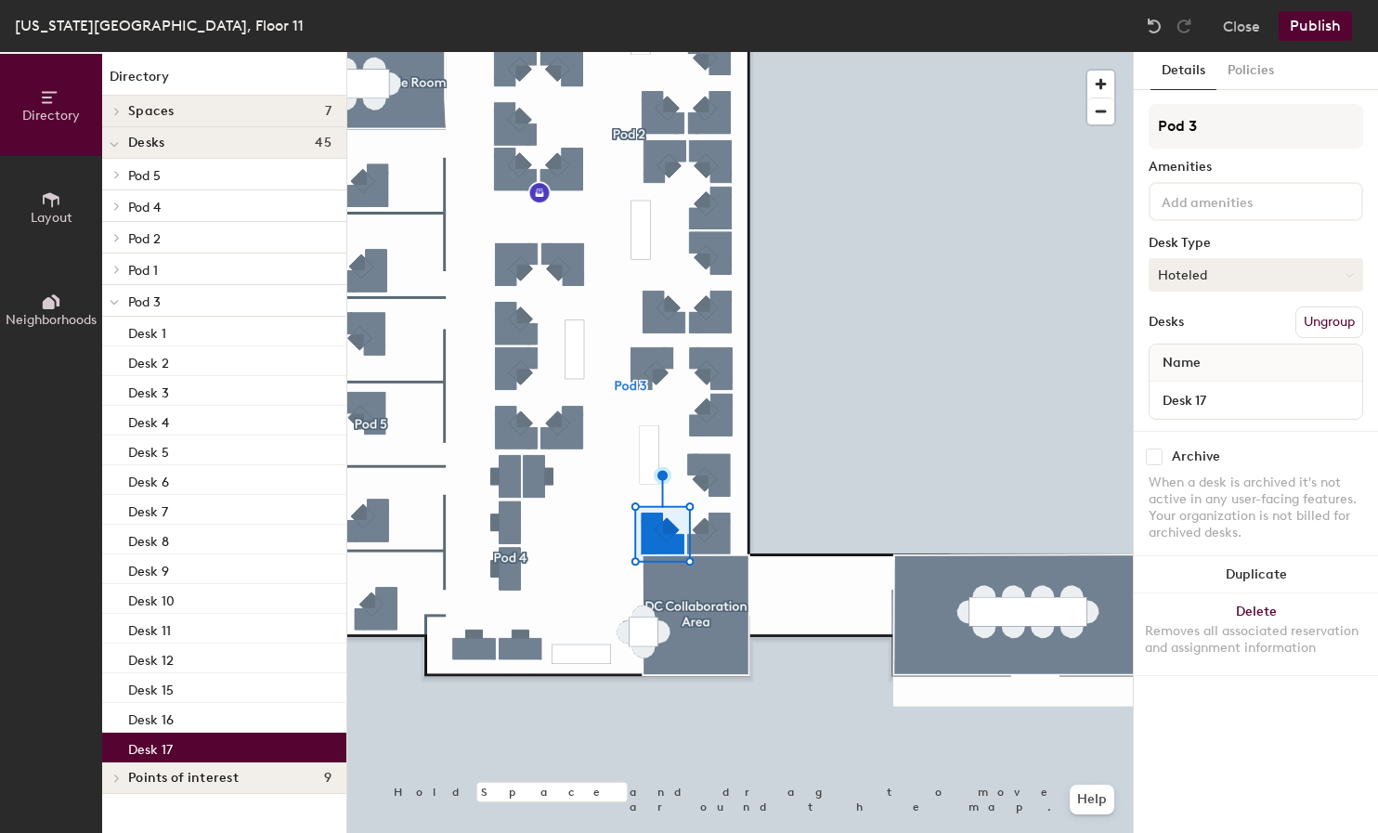
click at [1318, 268] on button "Hoteled" at bounding box center [1256, 274] width 215 height 33
click at [1210, 321] on div "Assigned" at bounding box center [1243, 333] width 186 height 28
click at [1316, 20] on button "Publish" at bounding box center [1315, 26] width 73 height 30
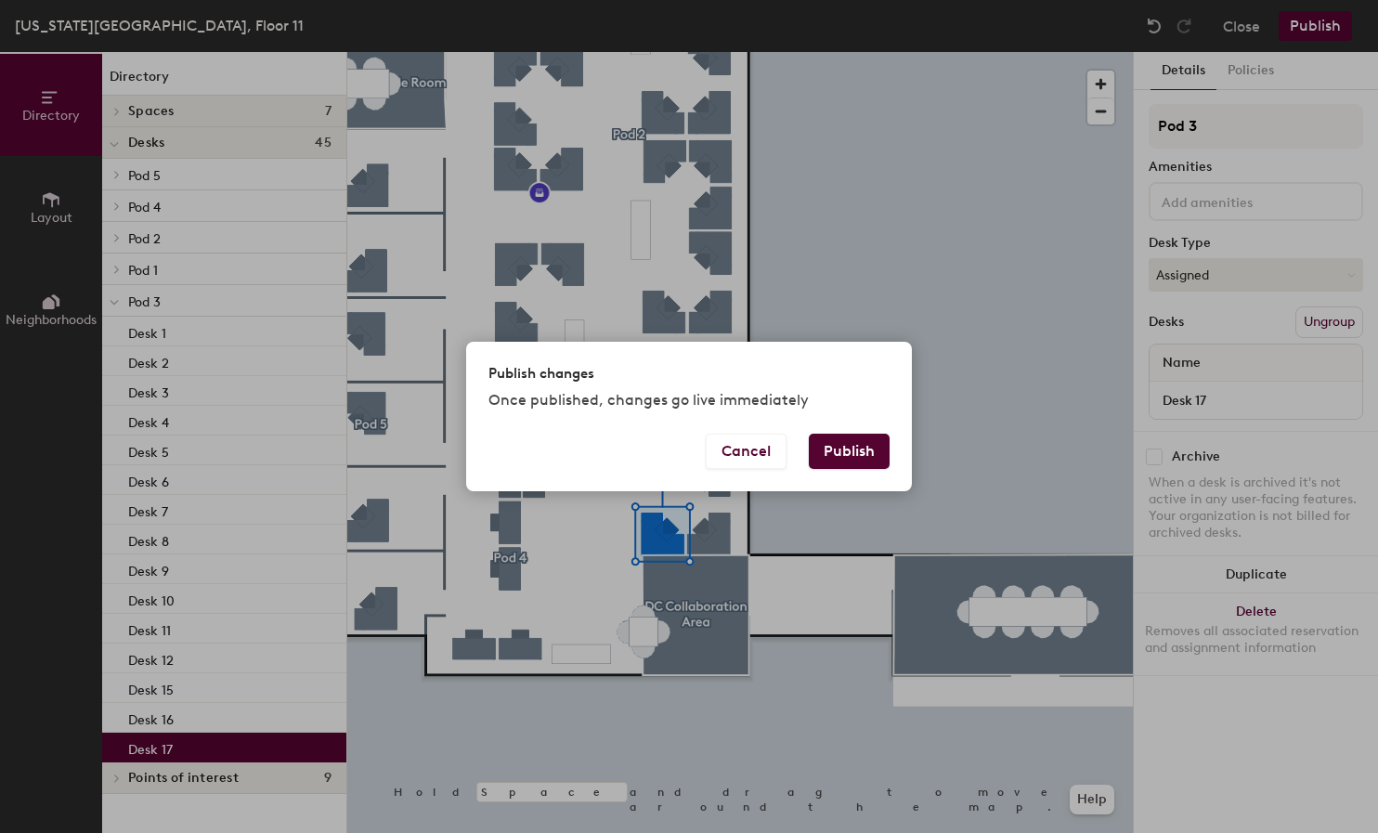
click at [853, 446] on button "Publish" at bounding box center [849, 451] width 81 height 35
